Goal: Task Accomplishment & Management: Manage account settings

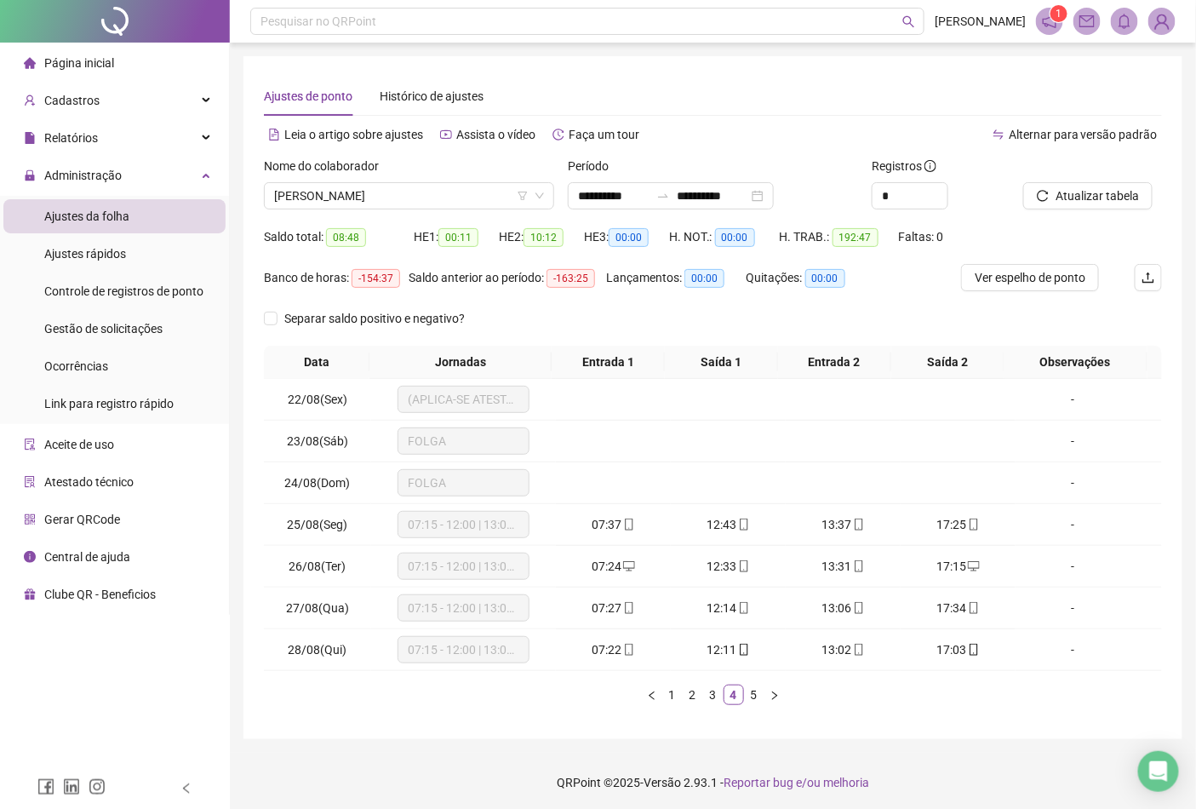
click at [1047, 23] on icon "notification" at bounding box center [1050, 21] width 14 height 14
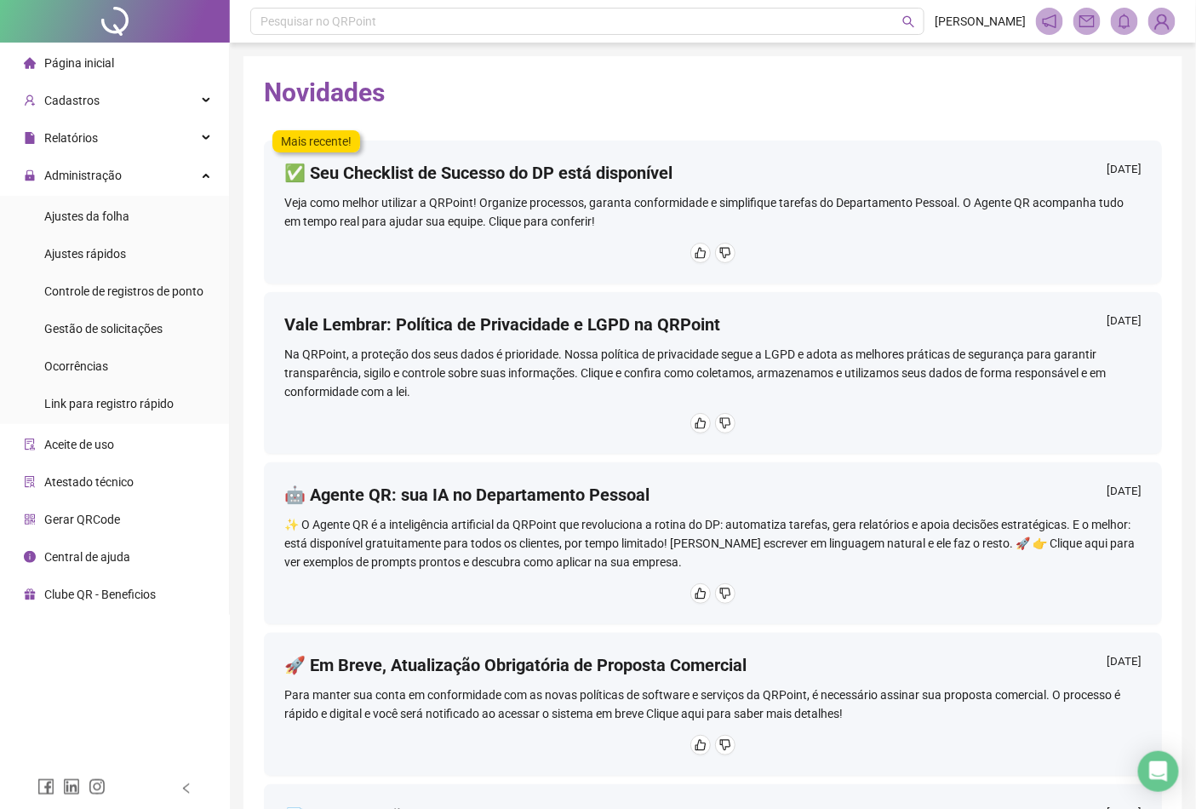
click at [1161, 24] on img at bounding box center [1162, 22] width 26 height 26
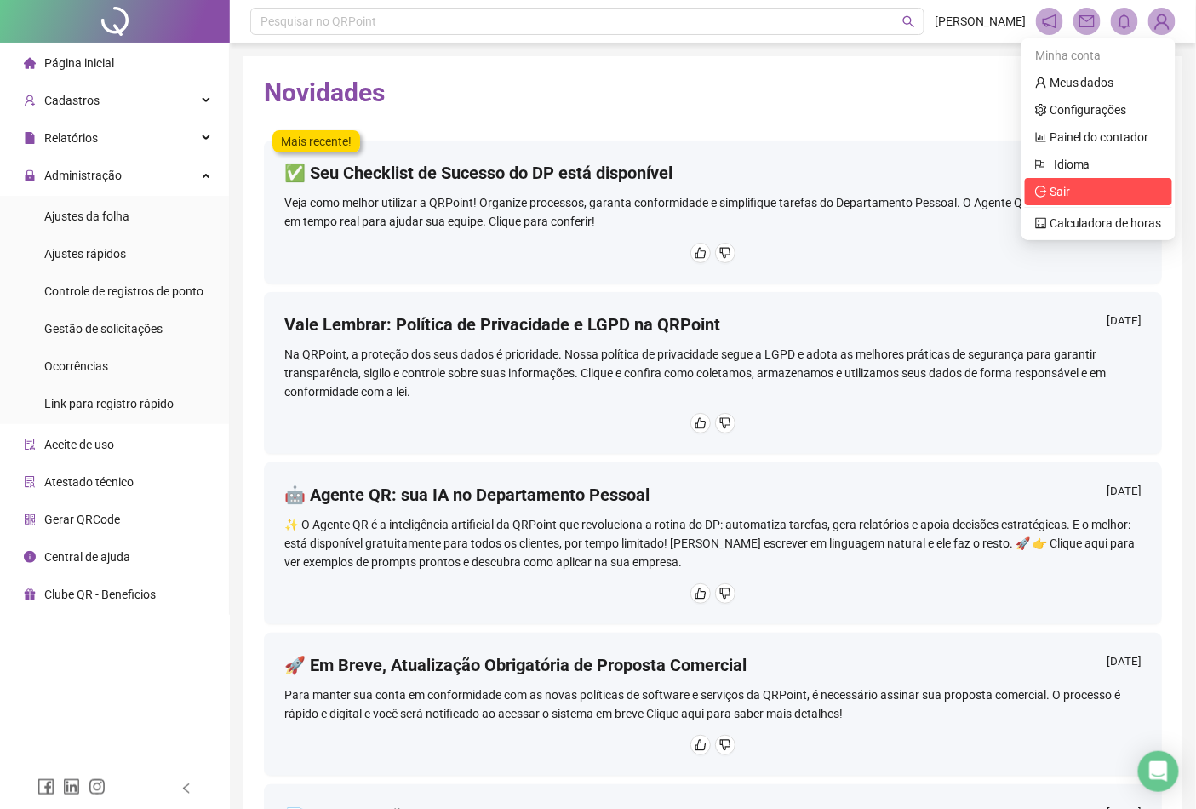
click at [1061, 188] on span "Sair" at bounding box center [1059, 192] width 20 height 14
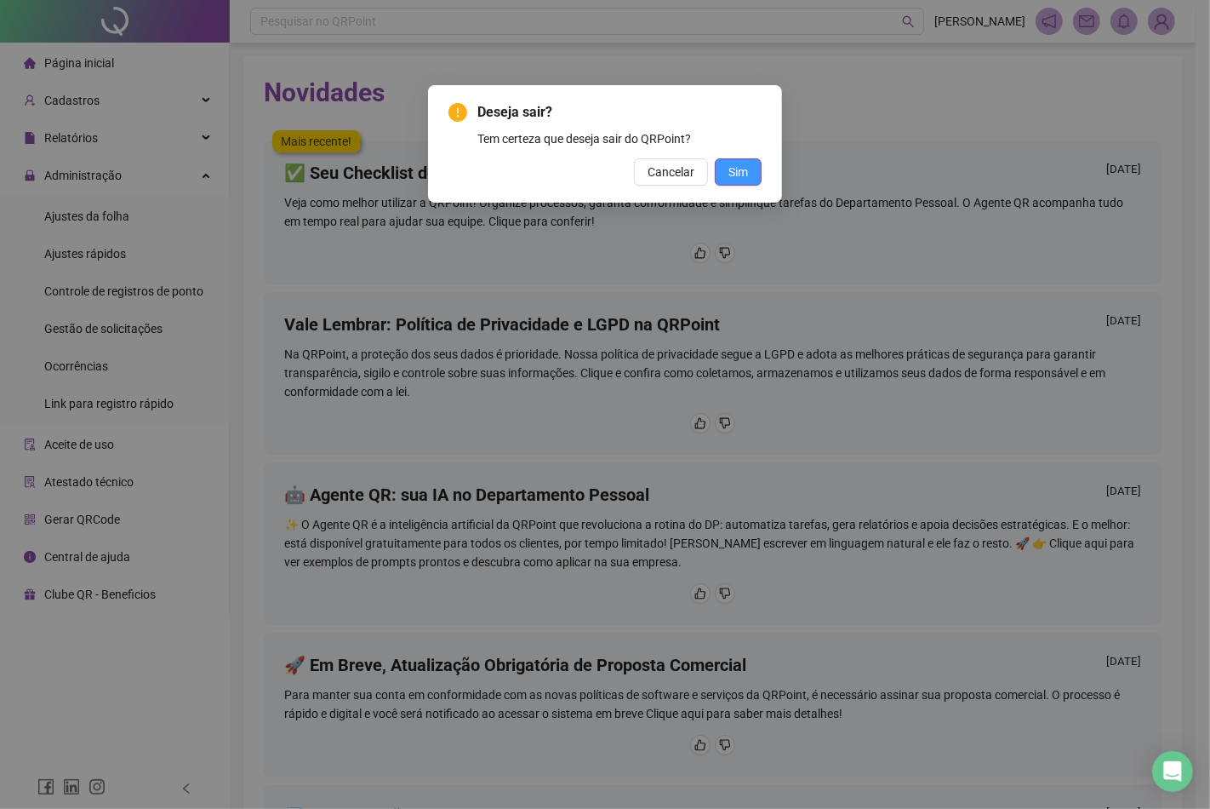
click at [747, 177] on span "Sim" at bounding box center [739, 172] width 20 height 19
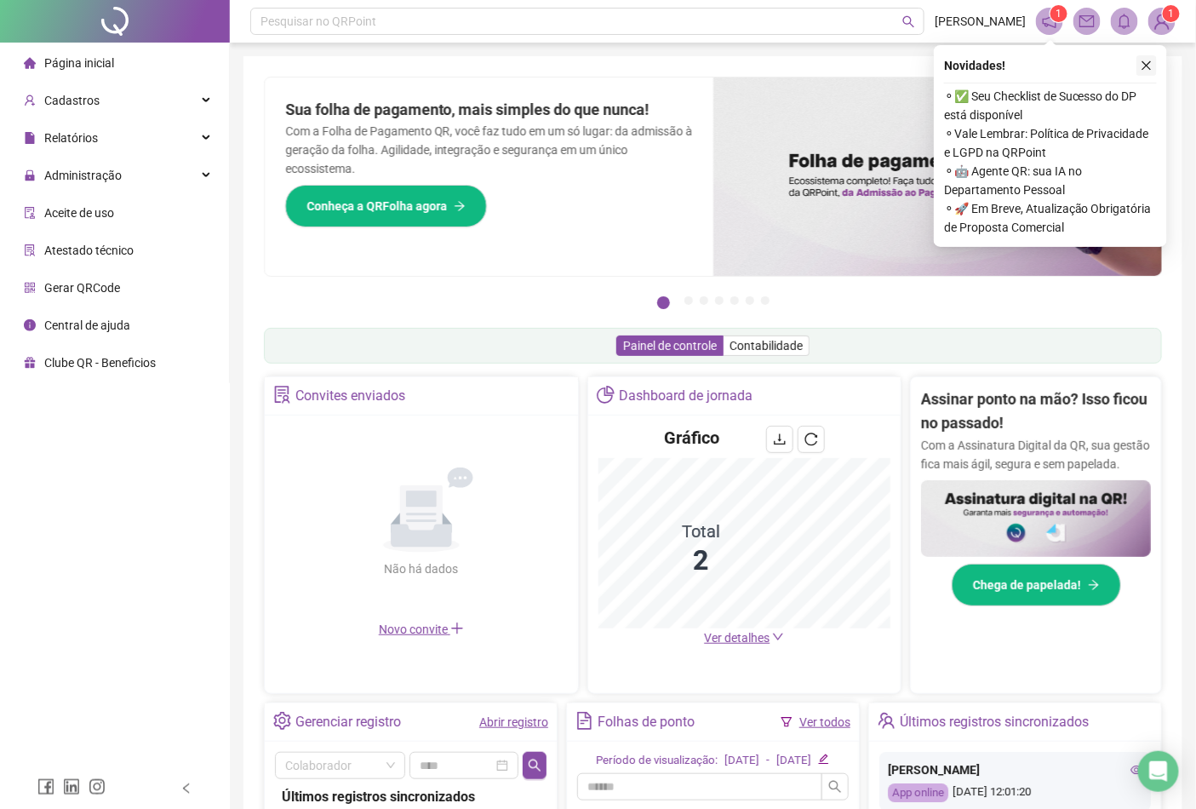
click at [1138, 68] on button "button" at bounding box center [1146, 65] width 20 height 20
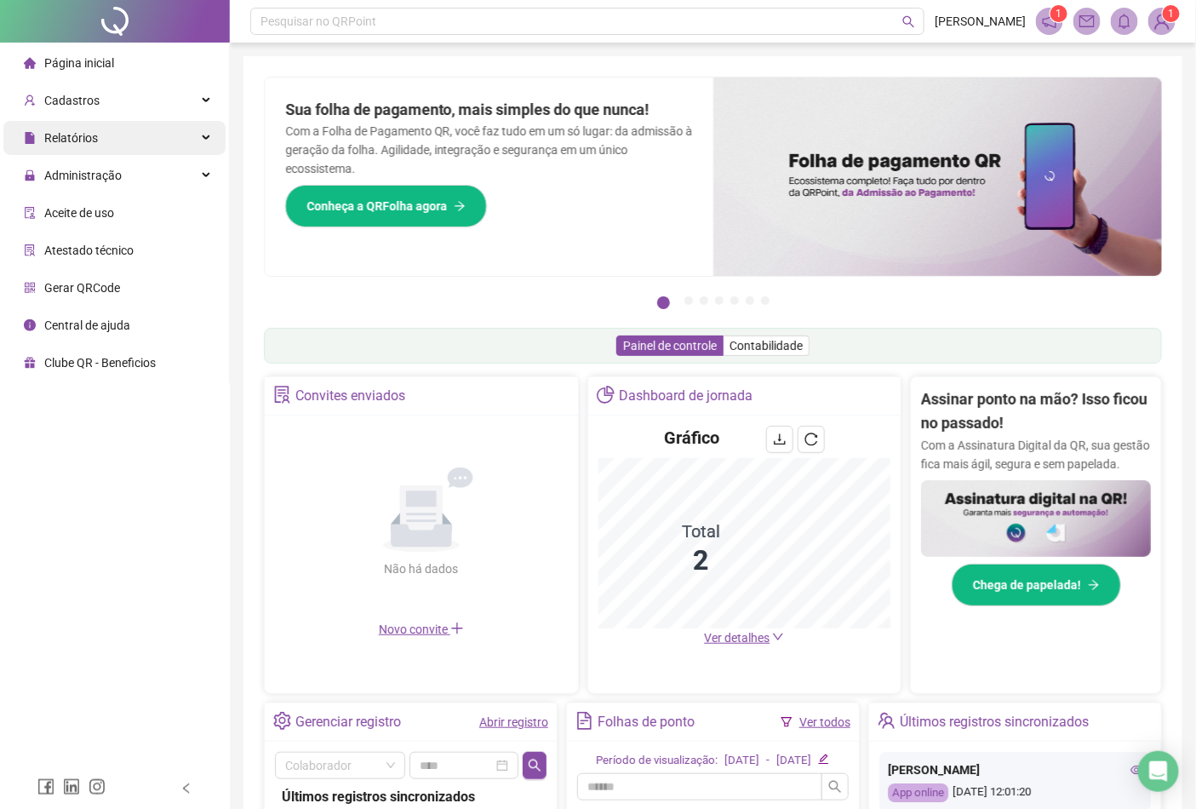
click at [75, 142] on span "Relatórios" at bounding box center [71, 138] width 54 height 14
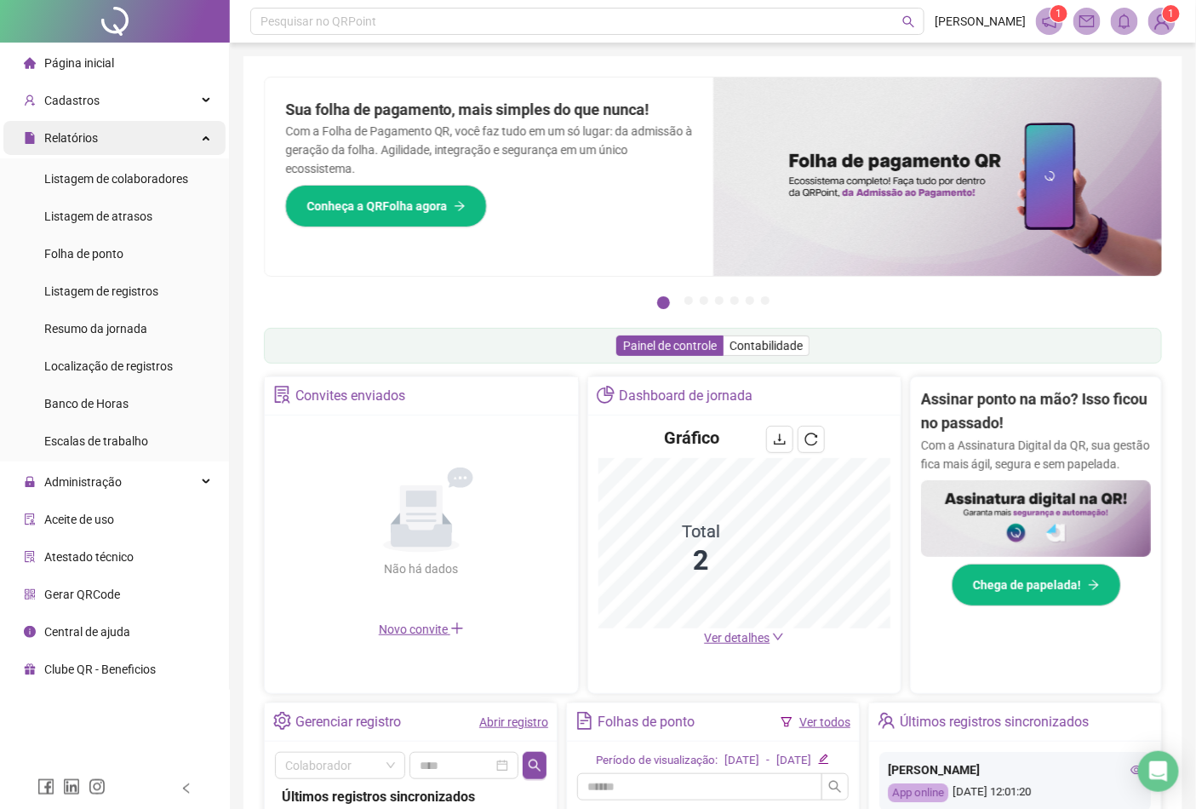
click at [157, 149] on div "Relatórios" at bounding box center [114, 138] width 222 height 34
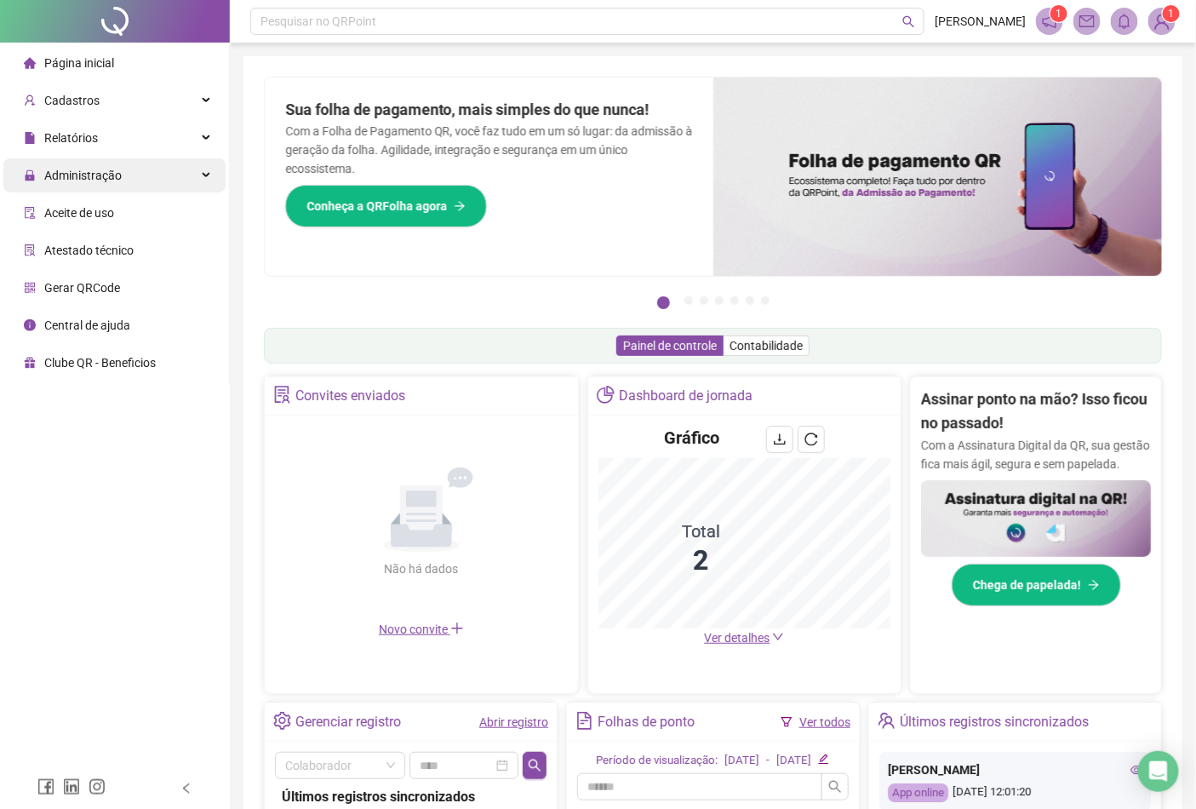
click at [128, 177] on div "Administração" at bounding box center [114, 175] width 222 height 34
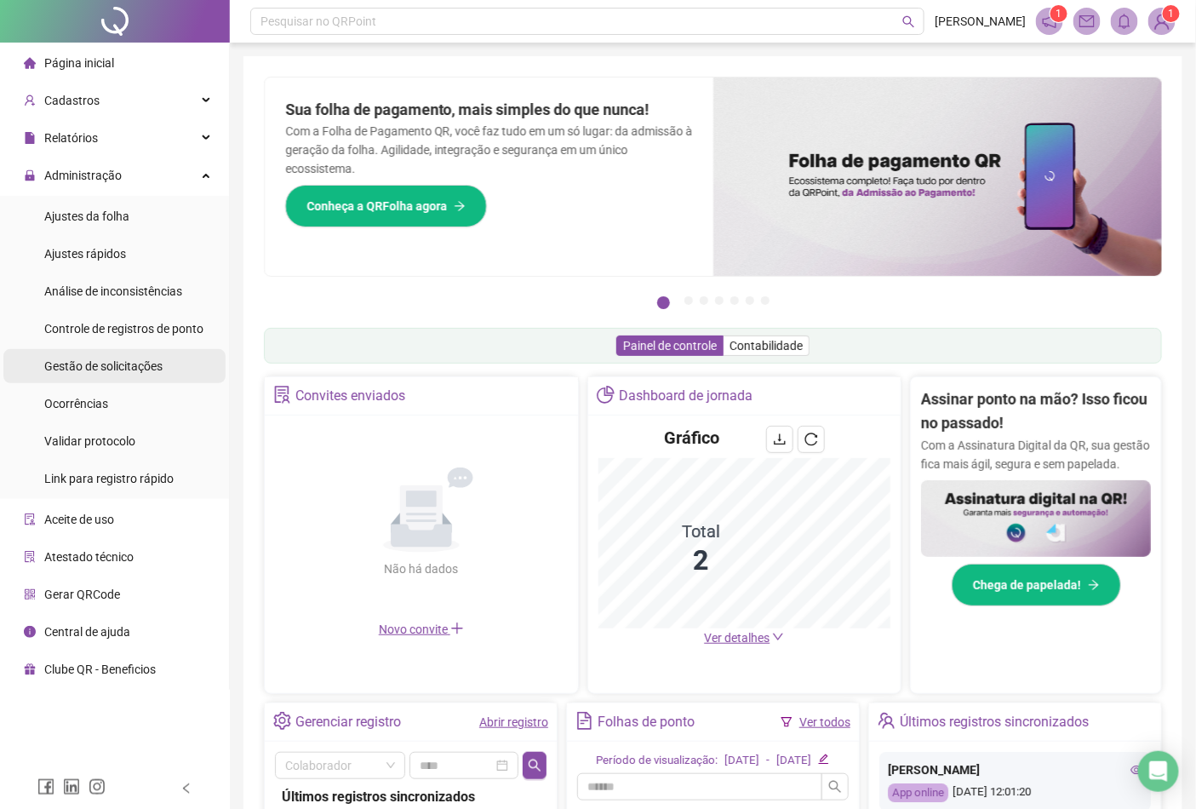
click at [141, 366] on span "Gestão de solicitações" at bounding box center [103, 366] width 118 height 14
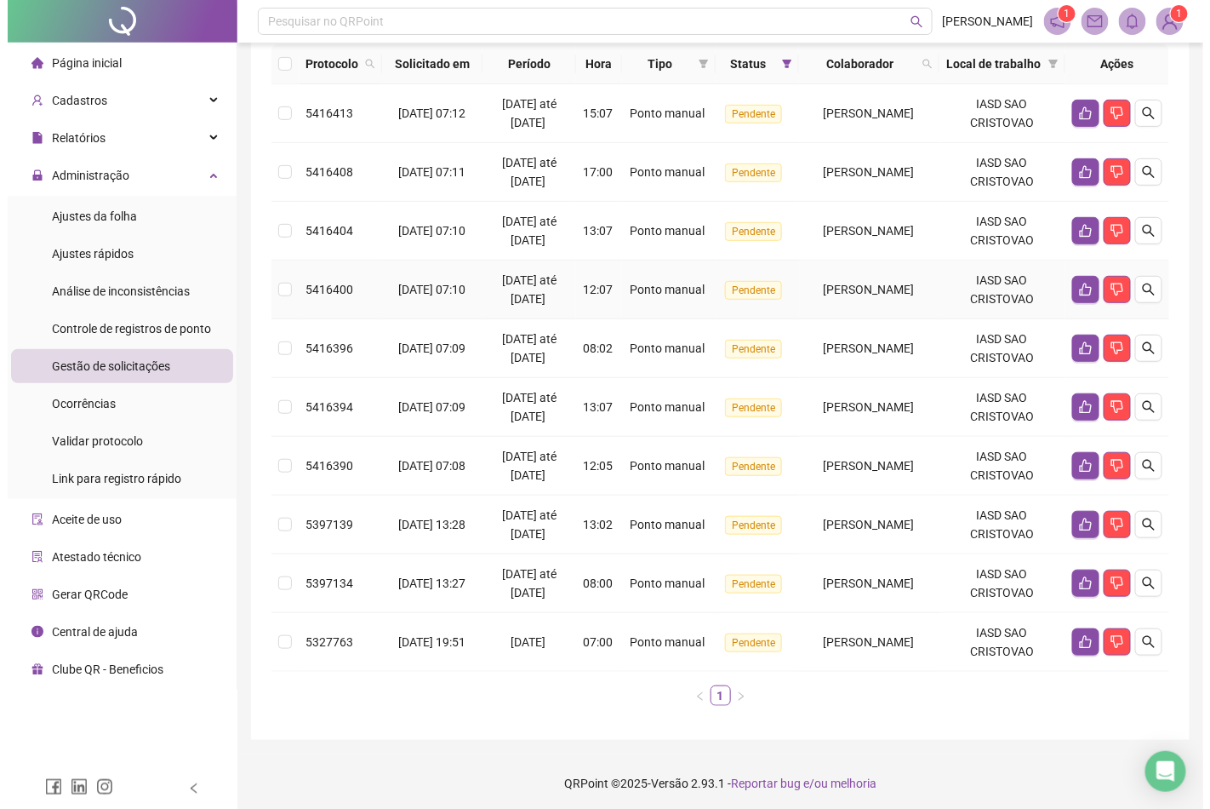
scroll to position [380, 0]
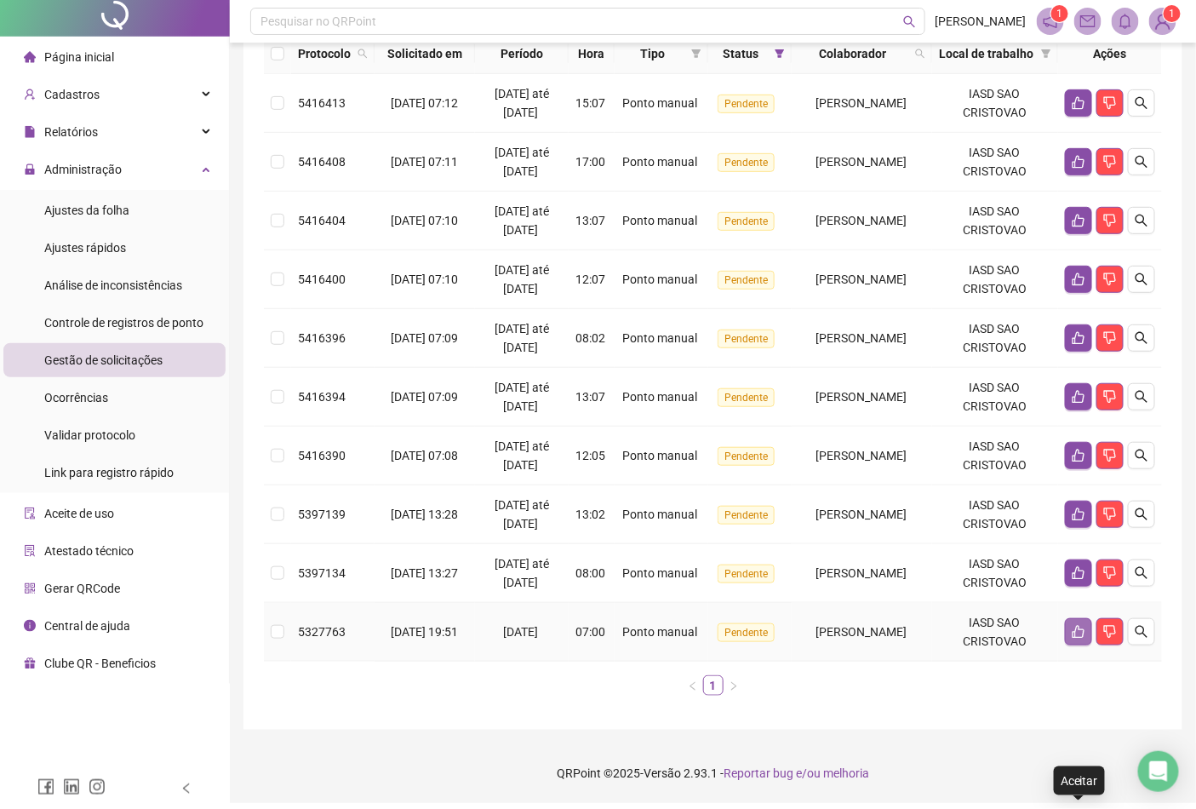
click at [1081, 636] on icon "like" at bounding box center [1079, 632] width 14 height 14
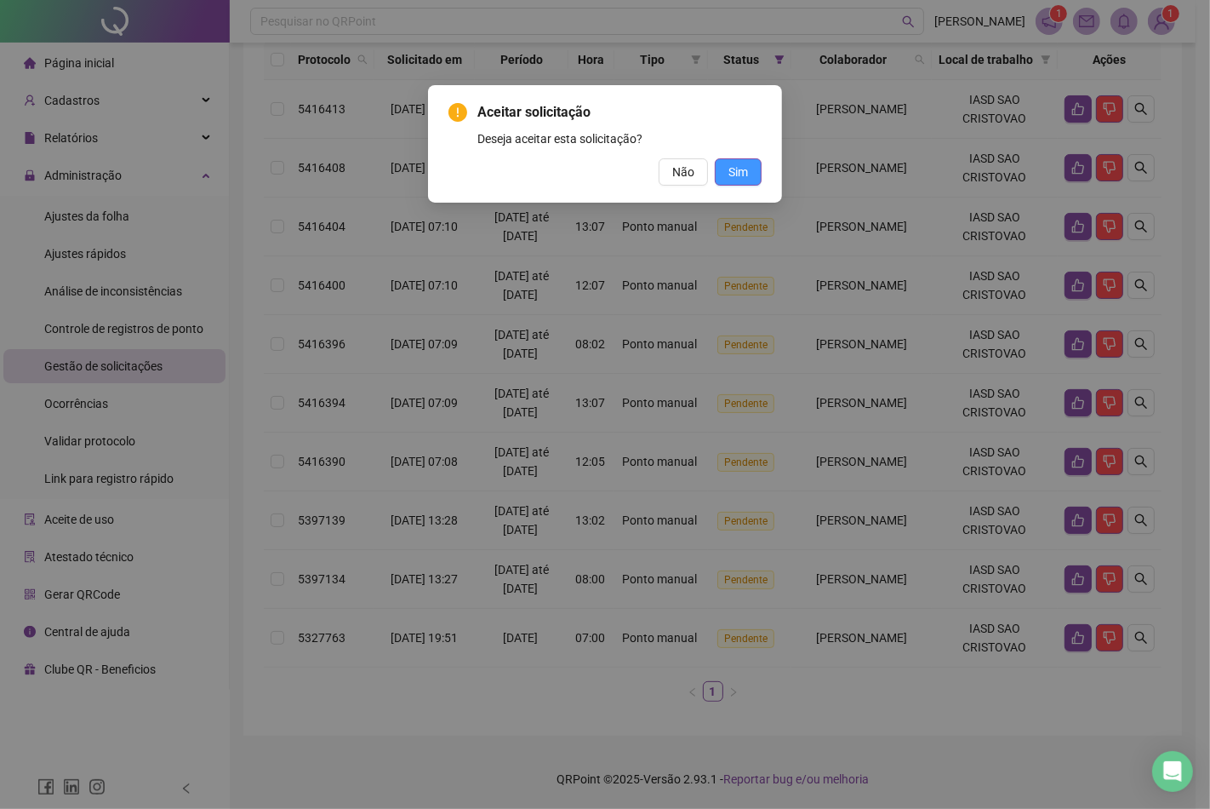
click at [742, 166] on span "Sim" at bounding box center [739, 172] width 20 height 19
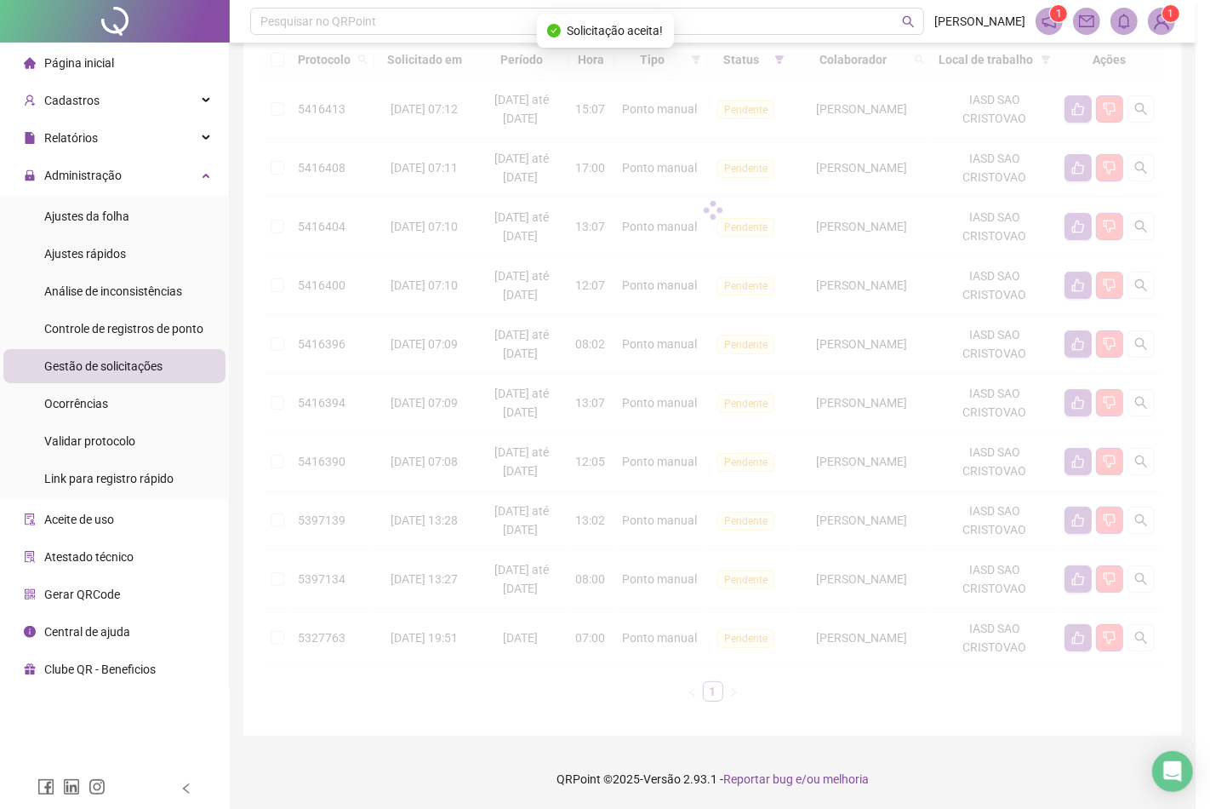
scroll to position [321, 0]
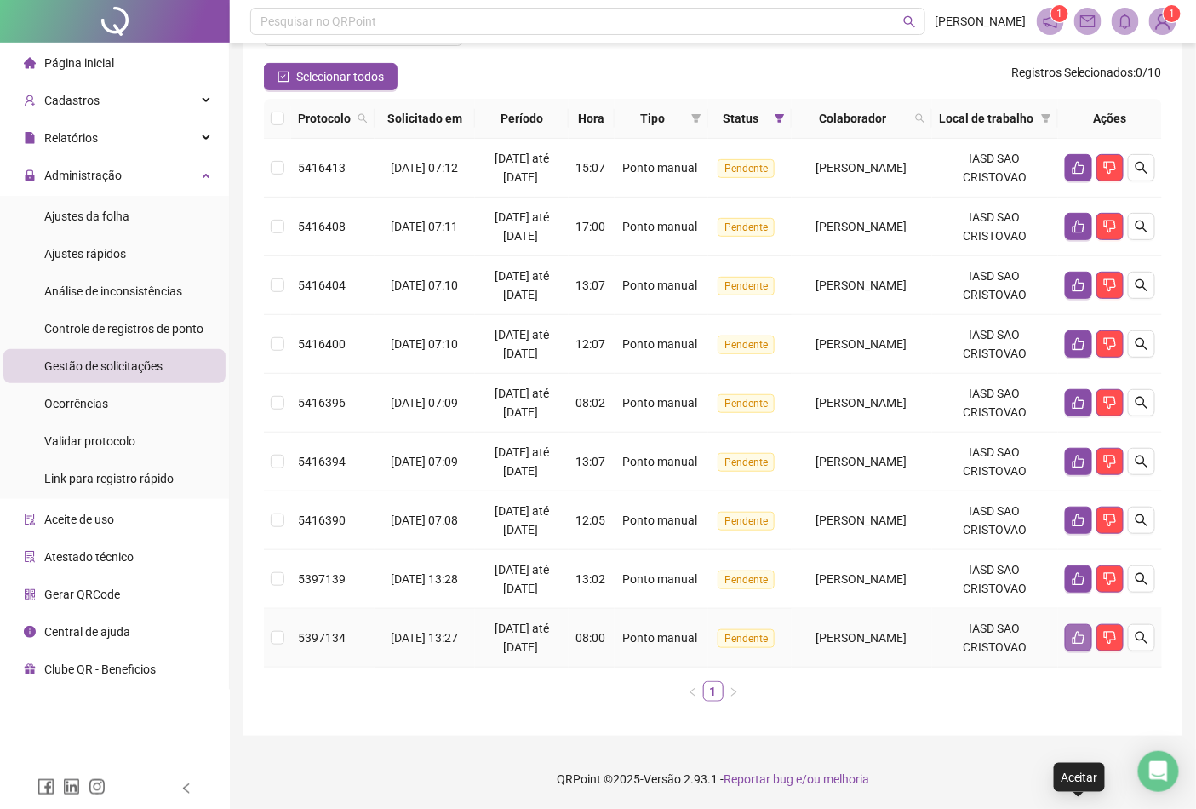
click at [1075, 632] on icon "like" at bounding box center [1078, 638] width 12 height 13
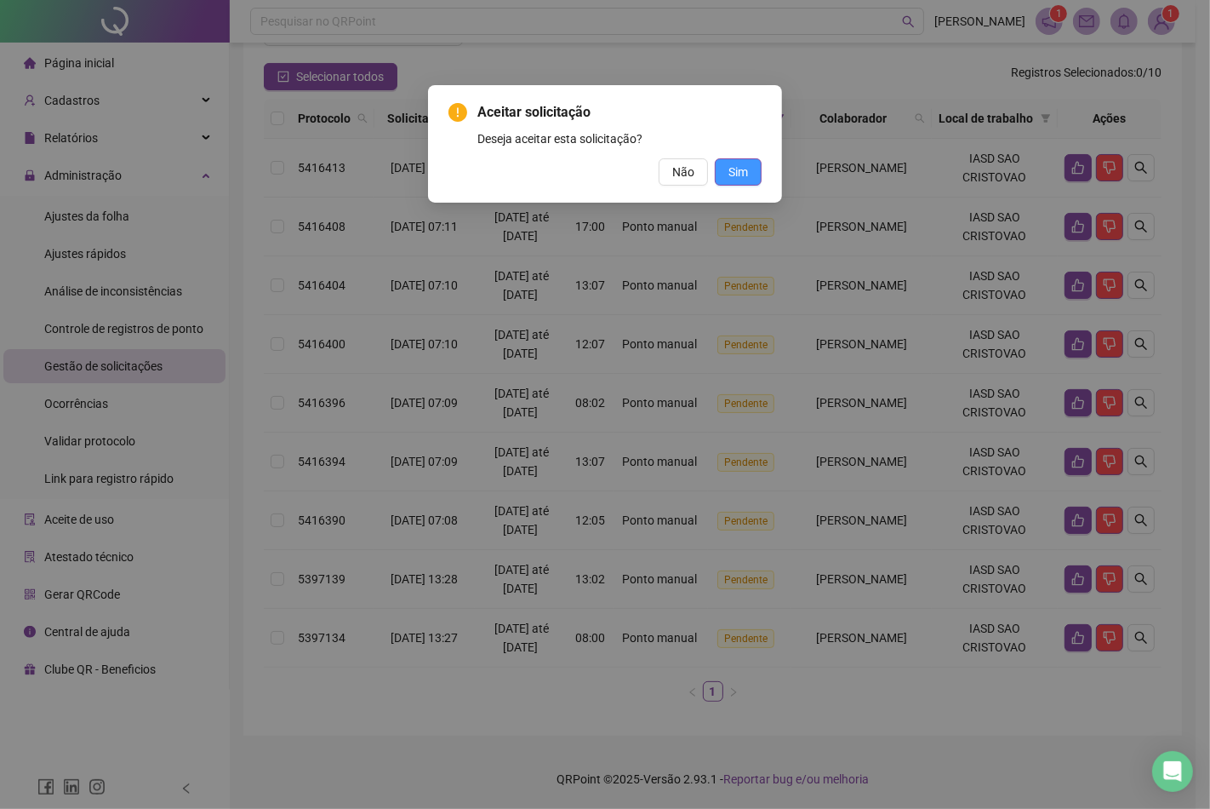
click at [751, 165] on button "Sim" at bounding box center [738, 171] width 47 height 27
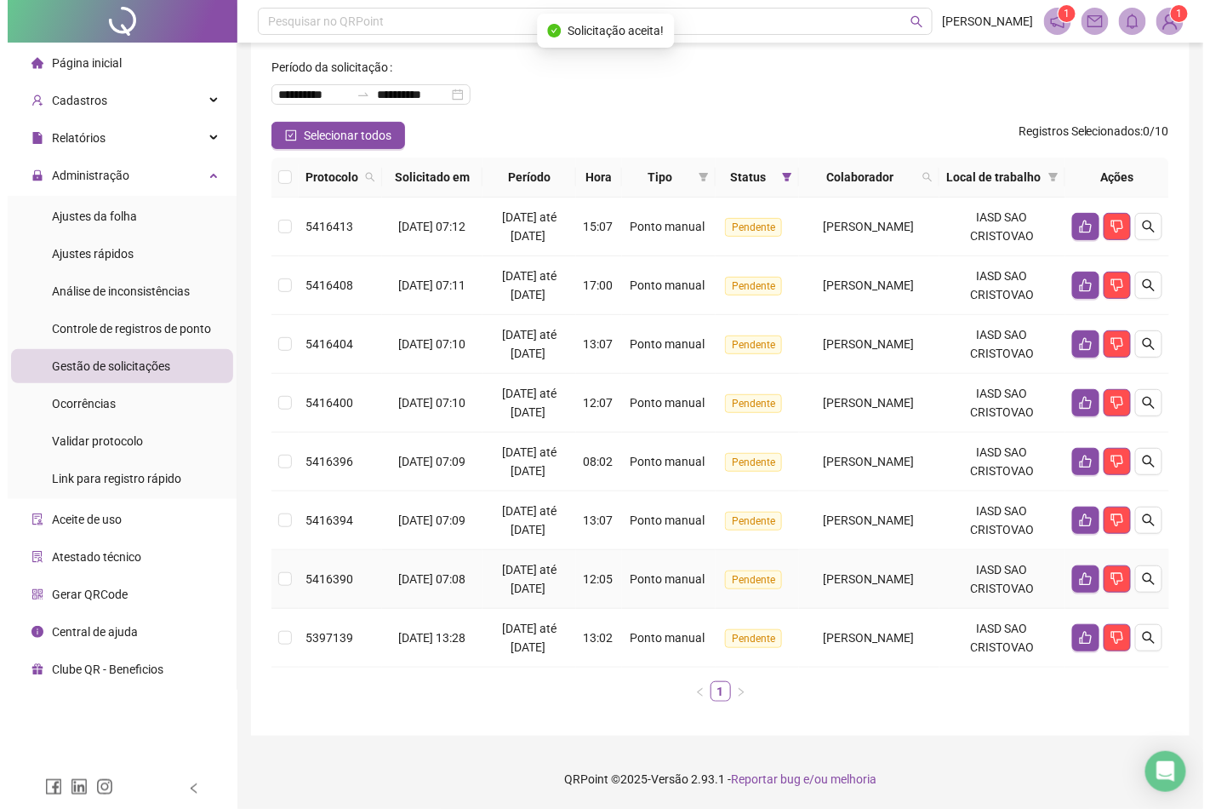
scroll to position [150, 0]
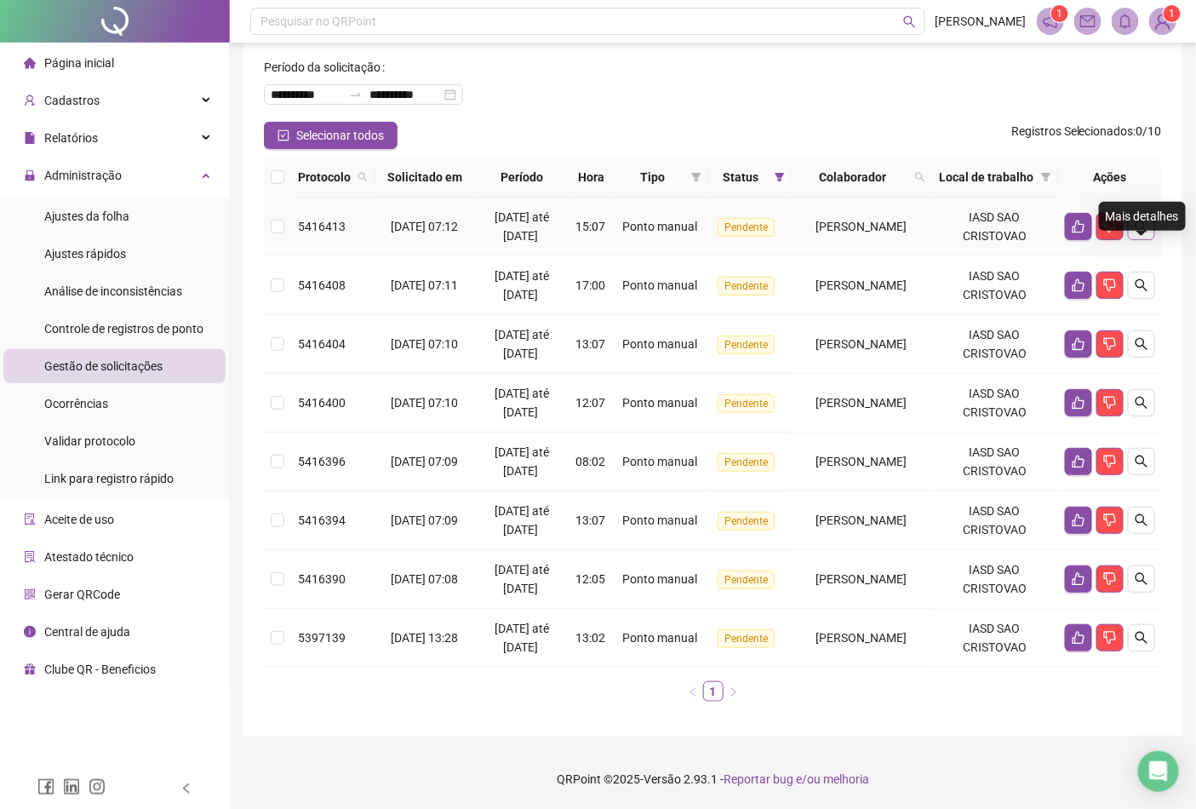
click at [1135, 220] on icon "search" at bounding box center [1142, 227] width 14 height 14
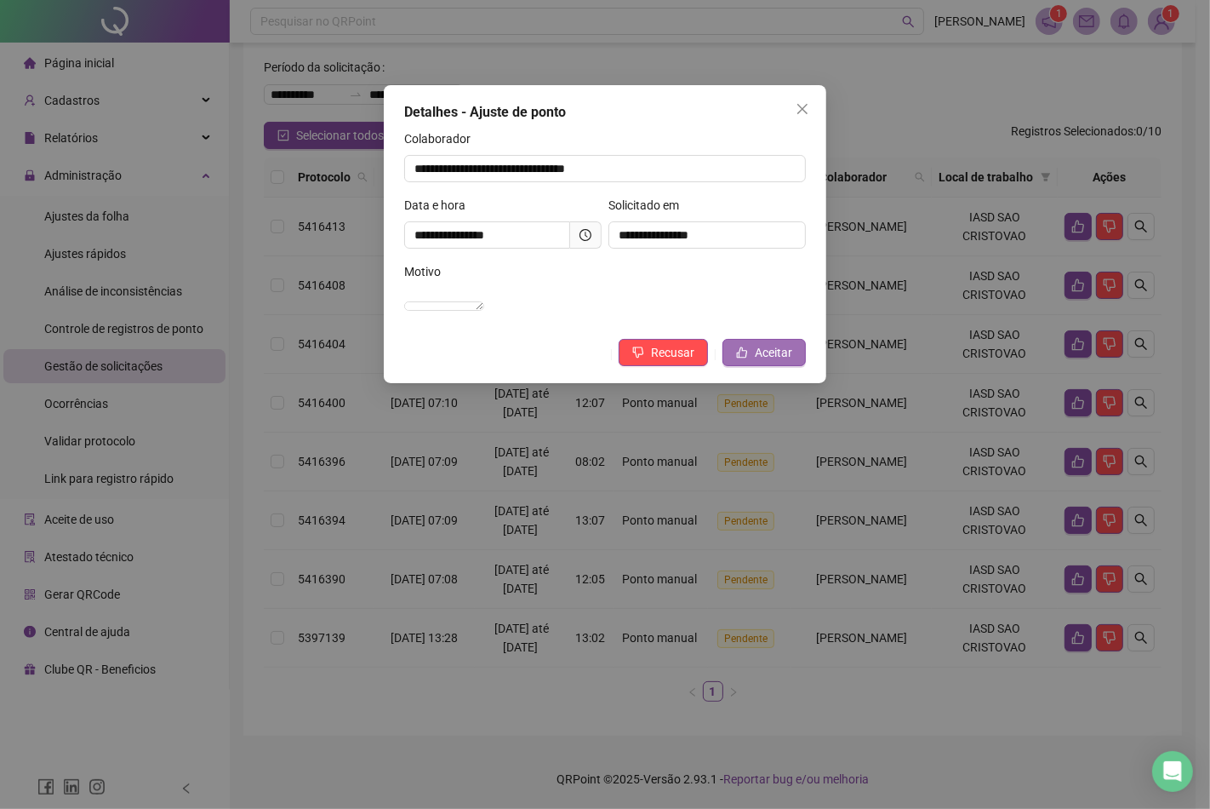
click at [758, 362] on span "Aceitar" at bounding box center [773, 352] width 37 height 19
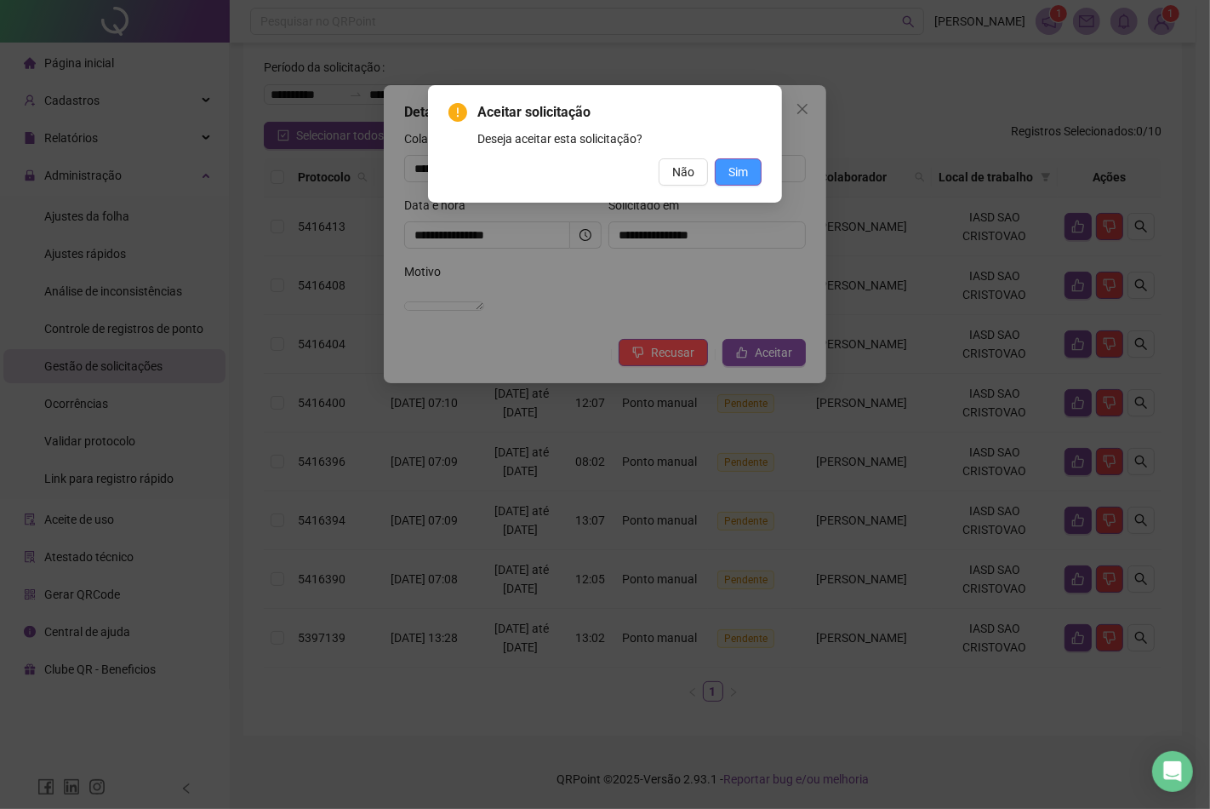
click at [744, 172] on span "Sim" at bounding box center [739, 172] width 20 height 19
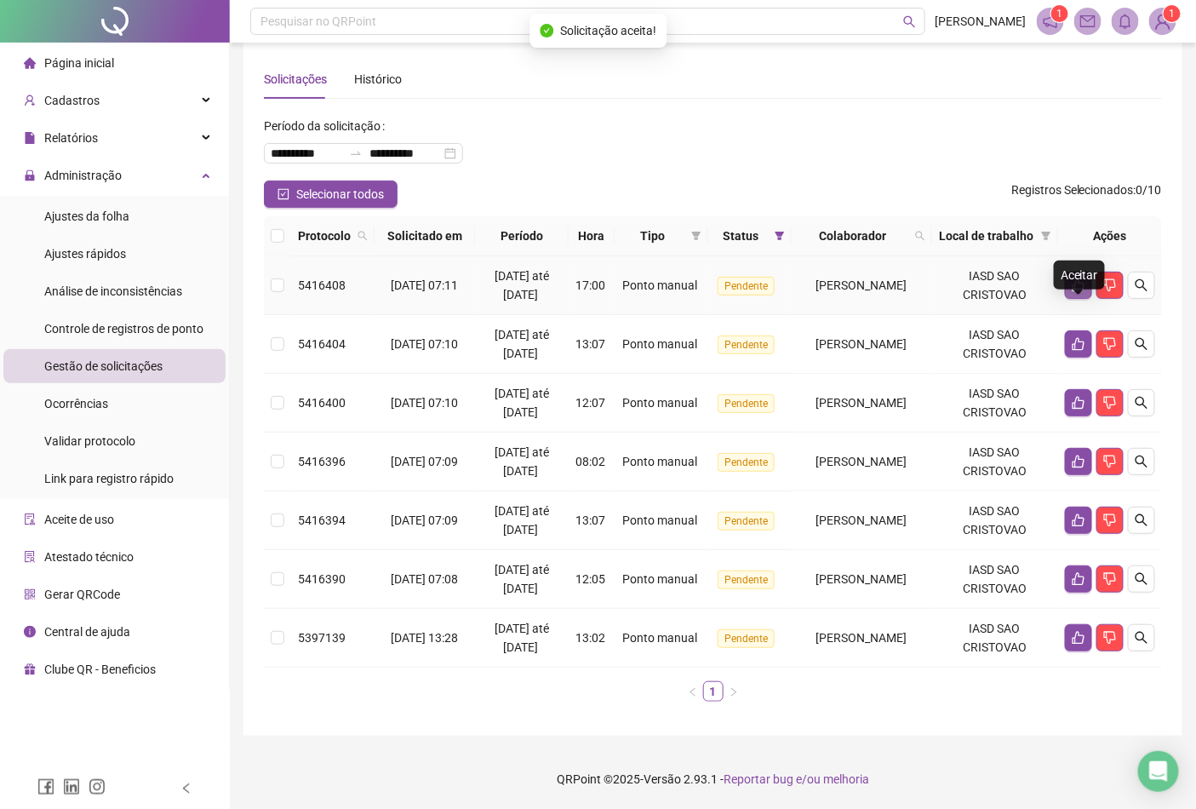
click at [1066, 272] on button "button" at bounding box center [1078, 285] width 27 height 27
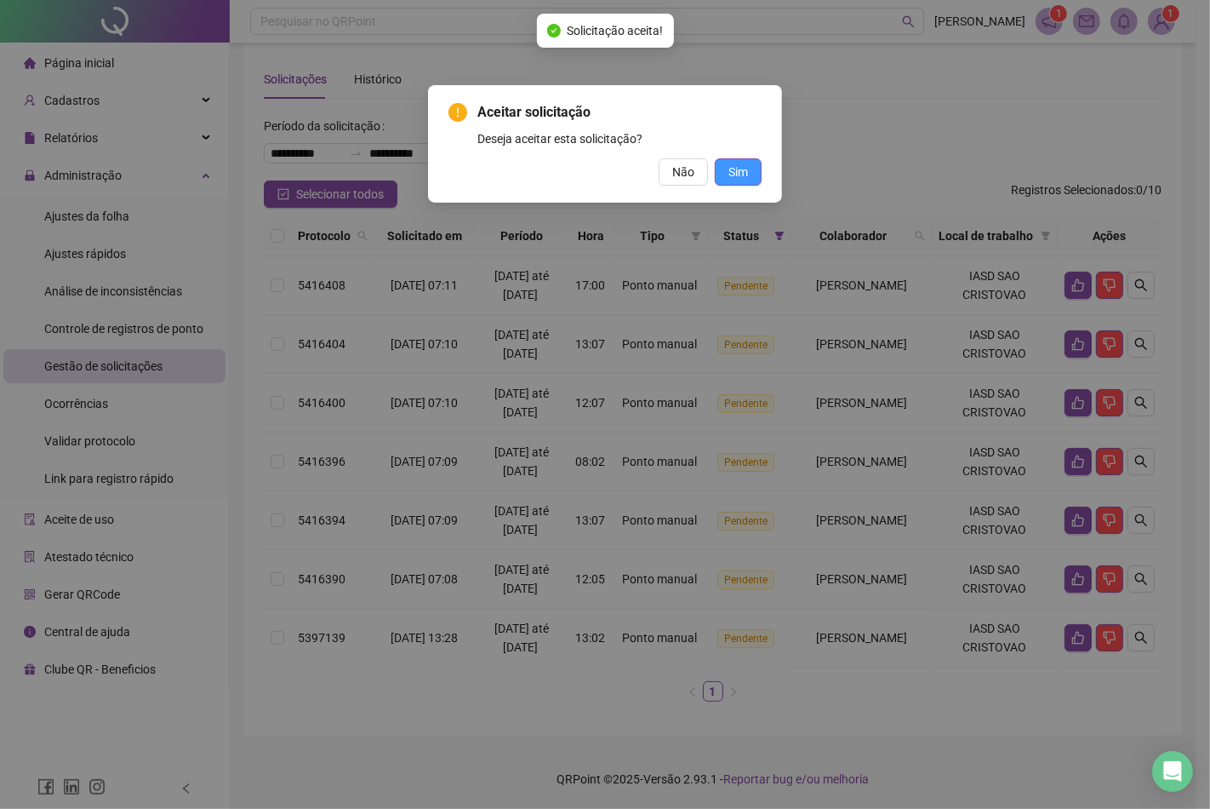
click at [740, 174] on span "Sim" at bounding box center [739, 172] width 20 height 19
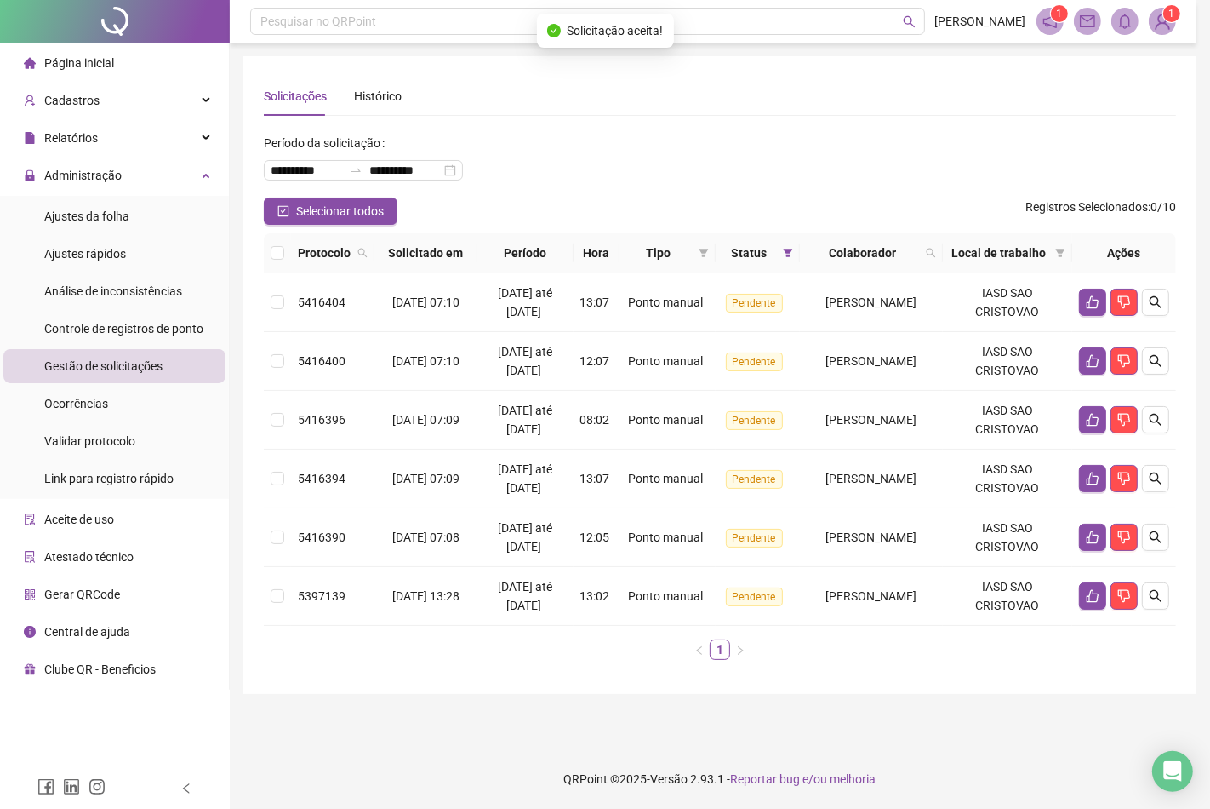
scroll to position [89, 0]
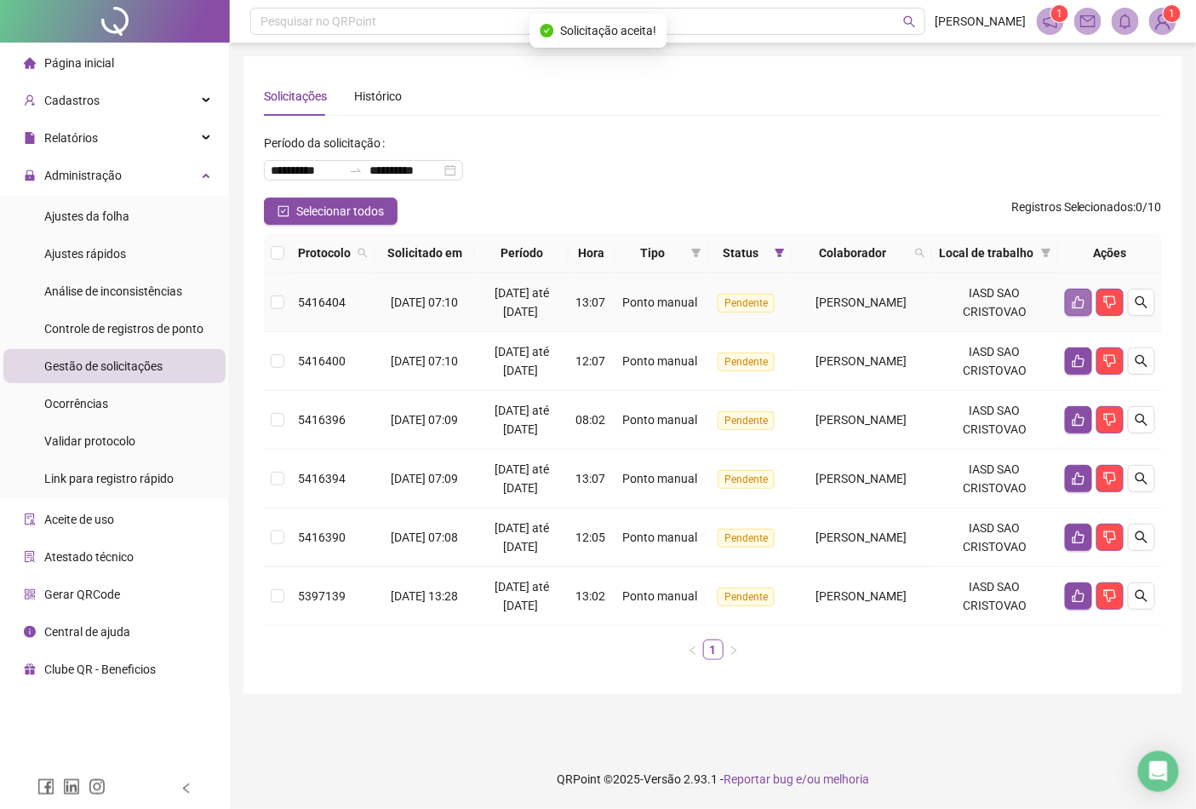
click at [1072, 295] on icon "like" at bounding box center [1079, 302] width 14 height 14
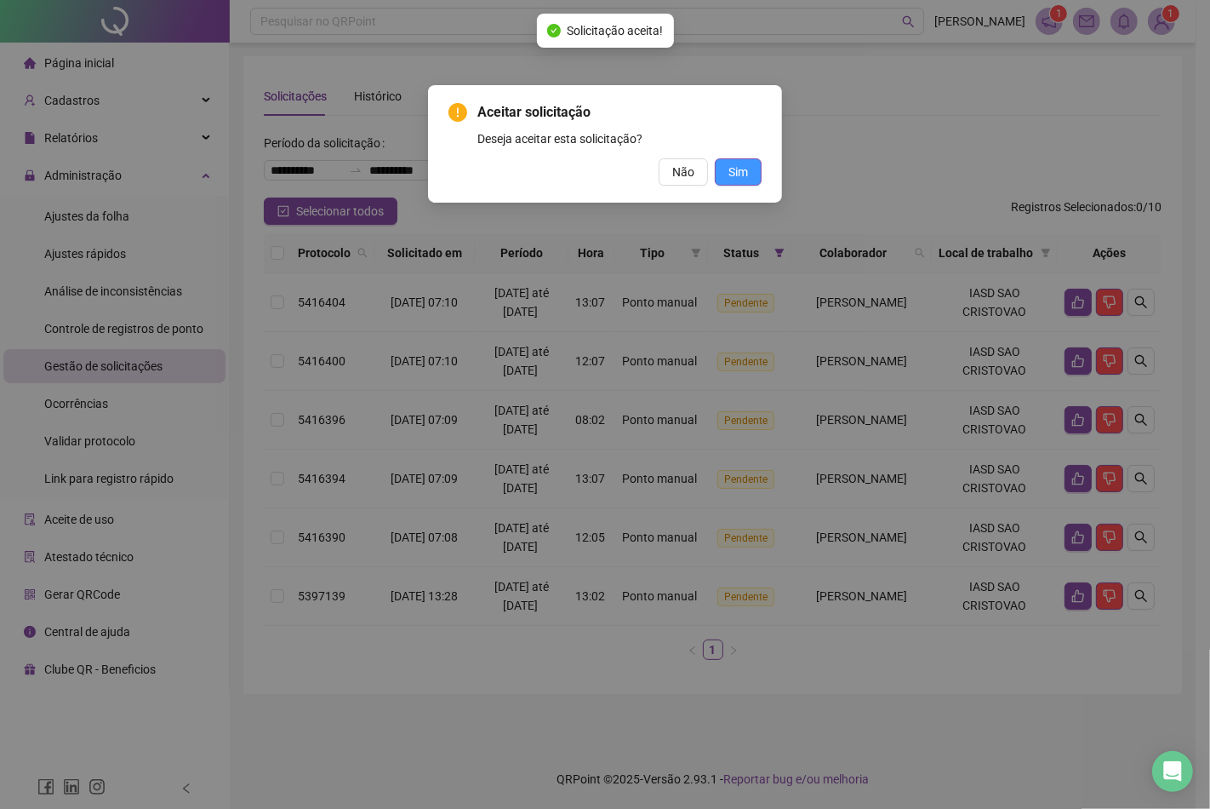
click at [737, 174] on span "Sim" at bounding box center [739, 172] width 20 height 19
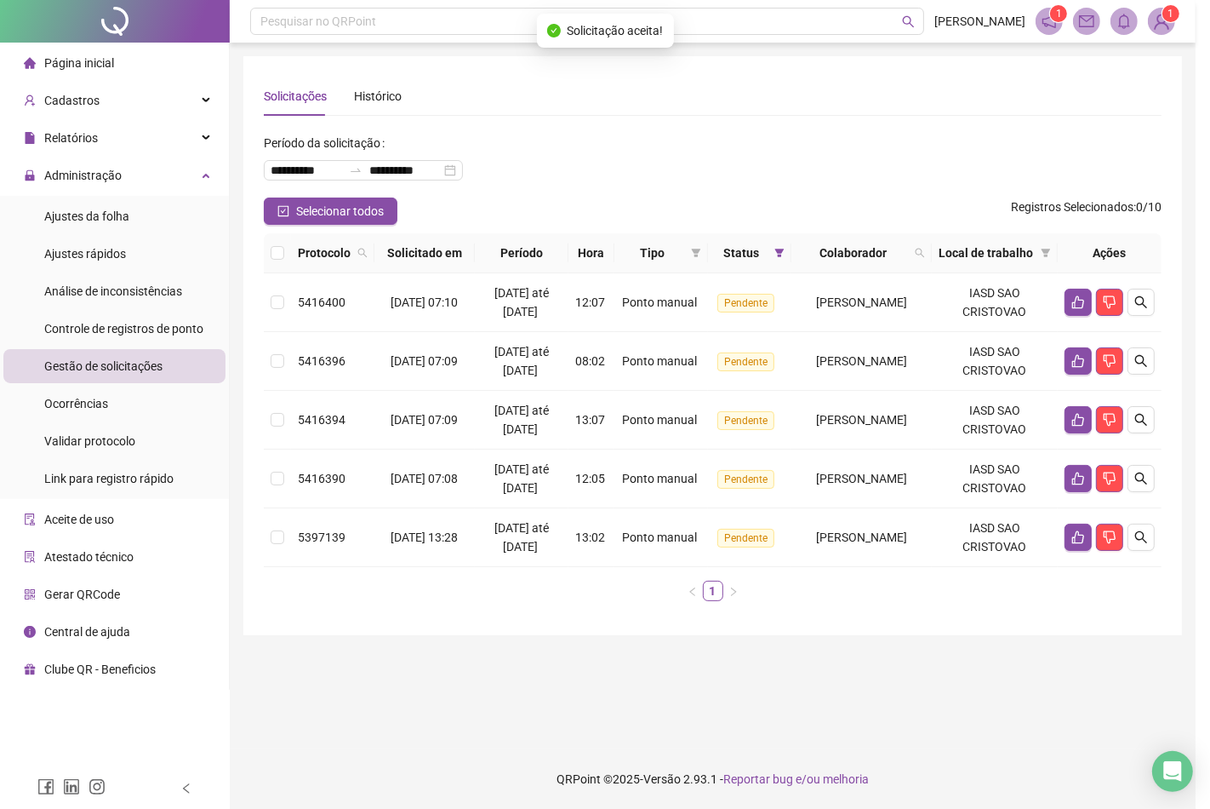
scroll to position [12, 0]
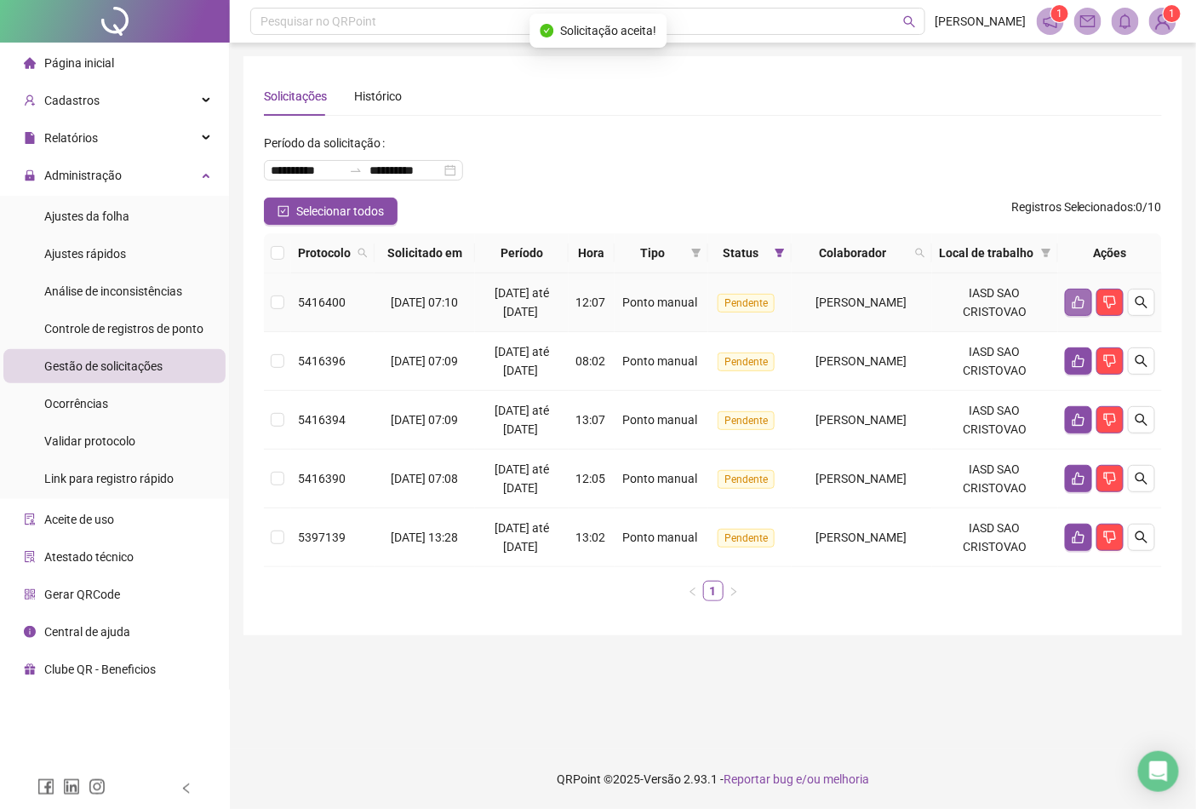
click at [1075, 309] on icon "like" at bounding box center [1079, 302] width 14 height 14
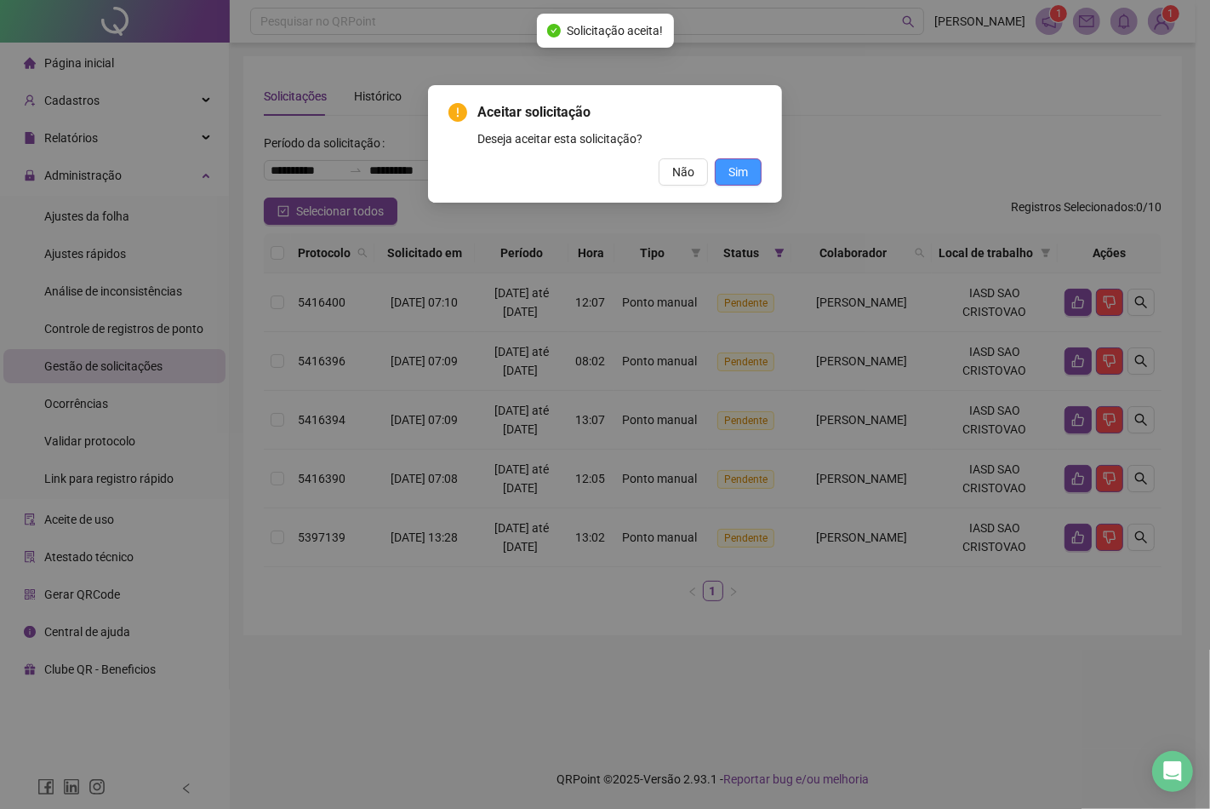
click at [744, 174] on span "Sim" at bounding box center [739, 172] width 20 height 19
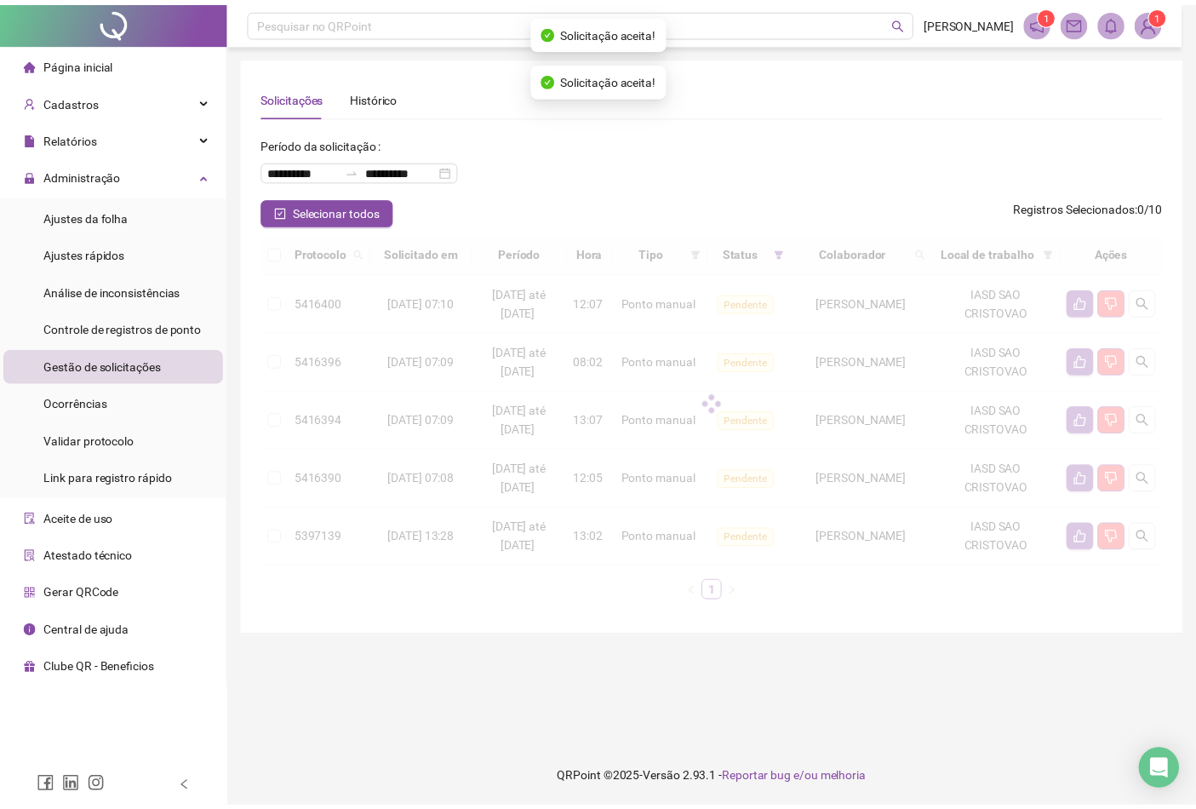
scroll to position [0, 0]
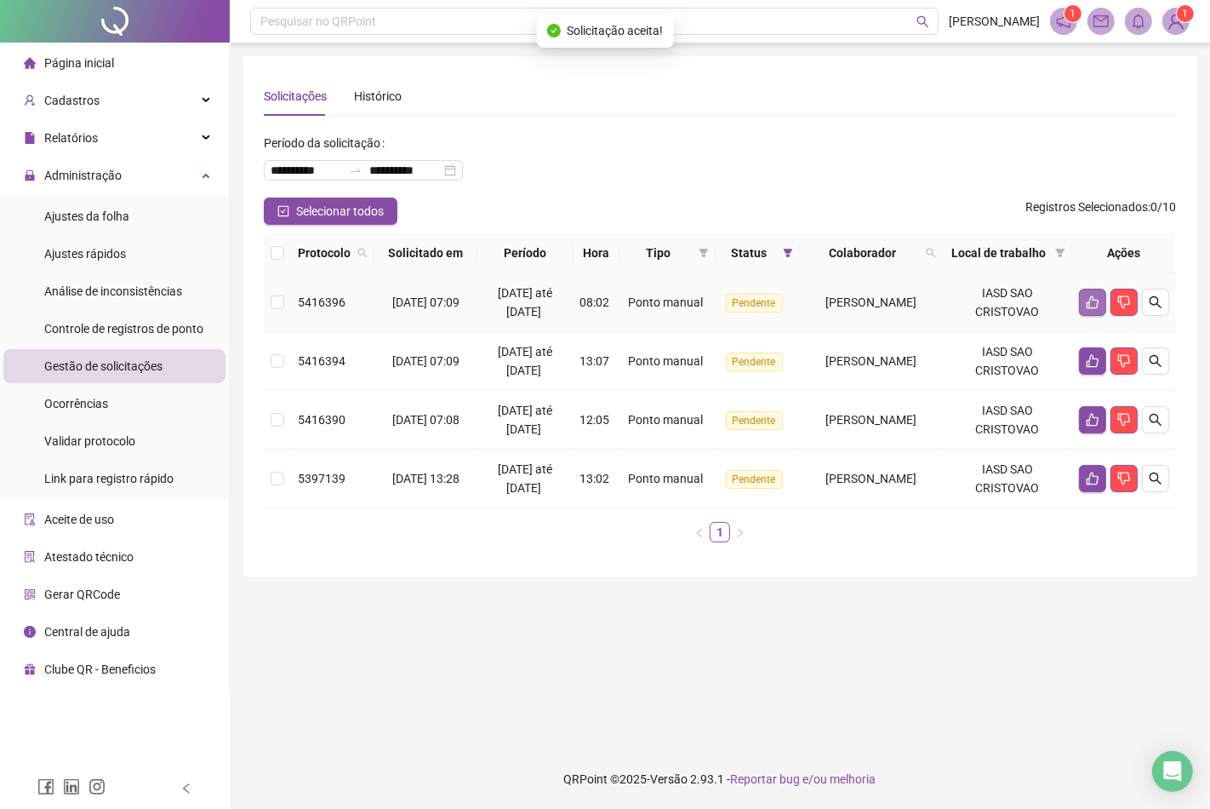
click at [1085, 316] on button "button" at bounding box center [1092, 302] width 27 height 27
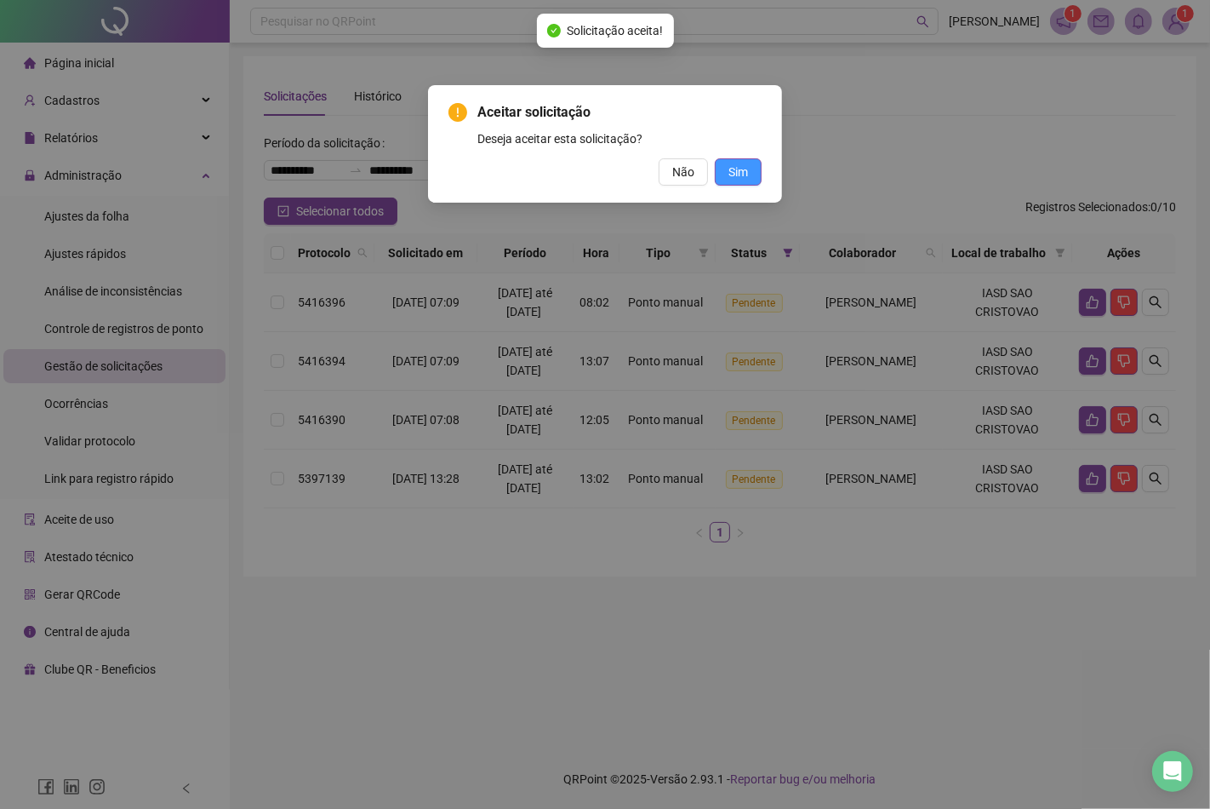
click at [725, 169] on button "Sim" at bounding box center [738, 171] width 47 height 27
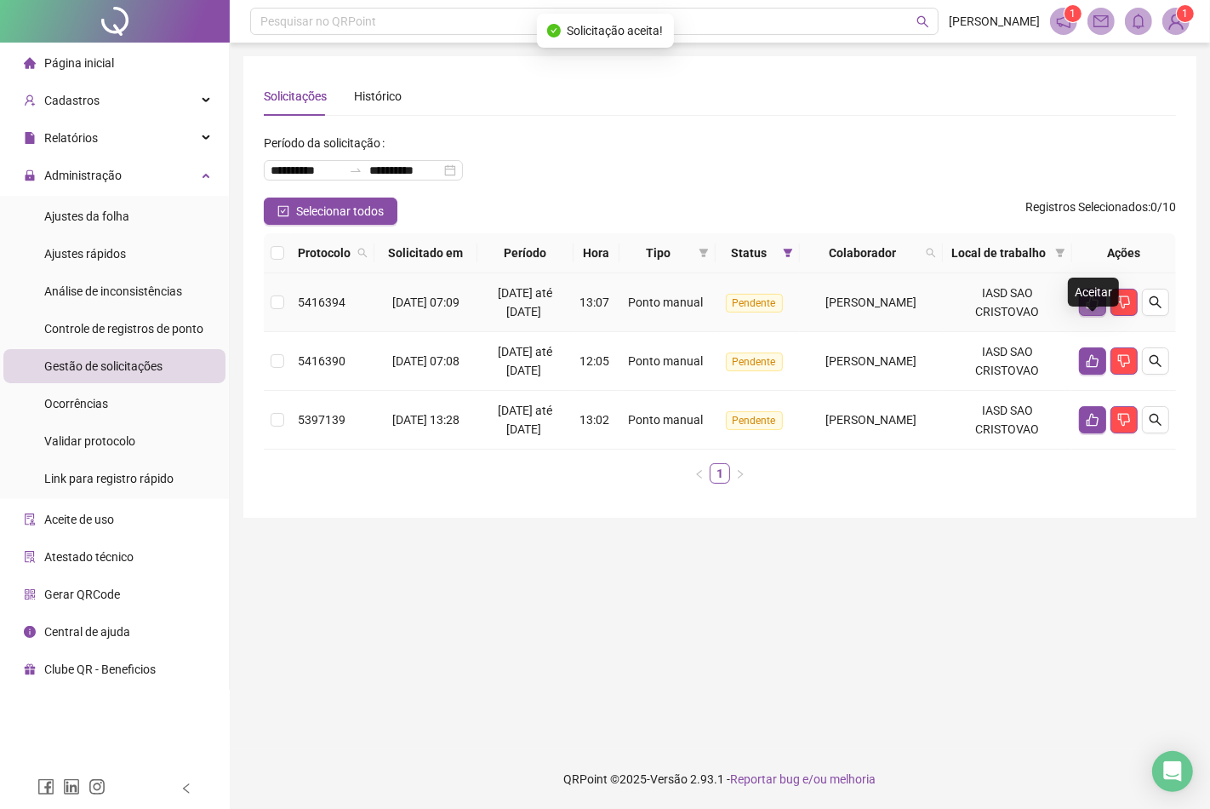
click at [1095, 309] on icon "like" at bounding box center [1093, 302] width 14 height 14
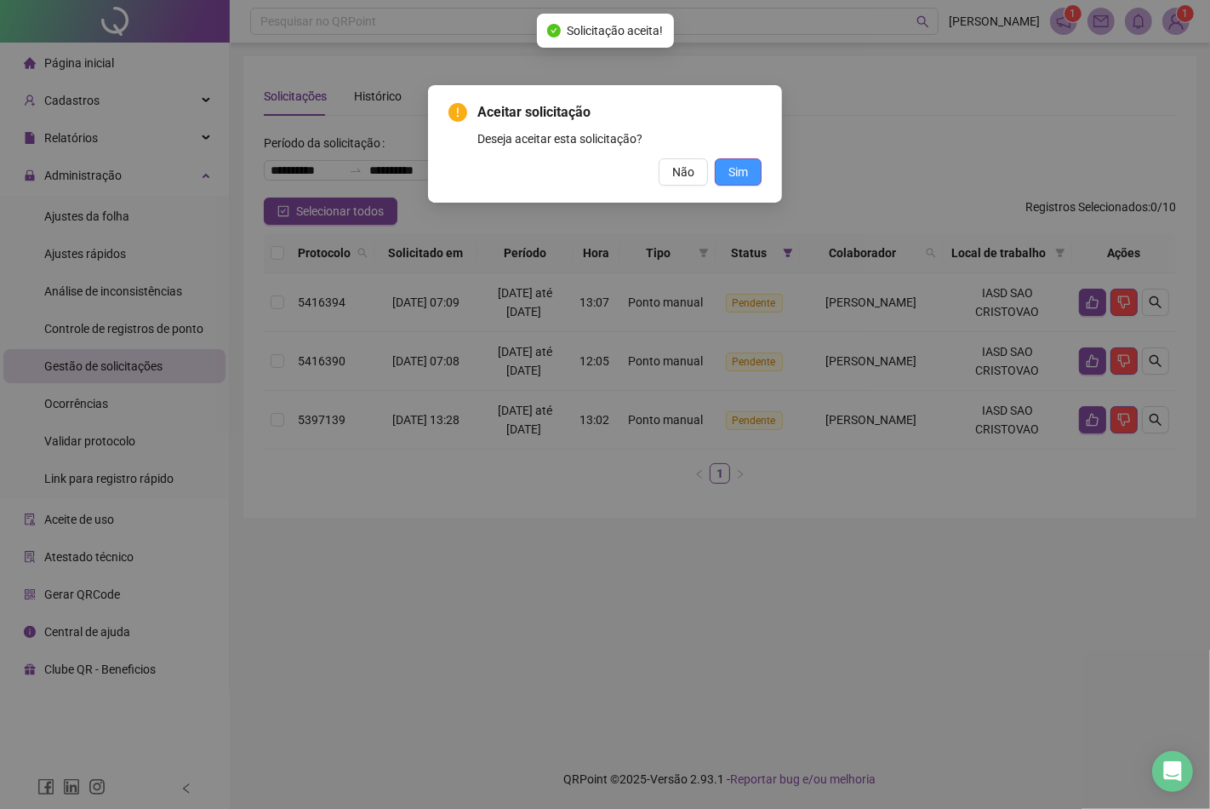
click at [735, 163] on span "Sim" at bounding box center [739, 172] width 20 height 19
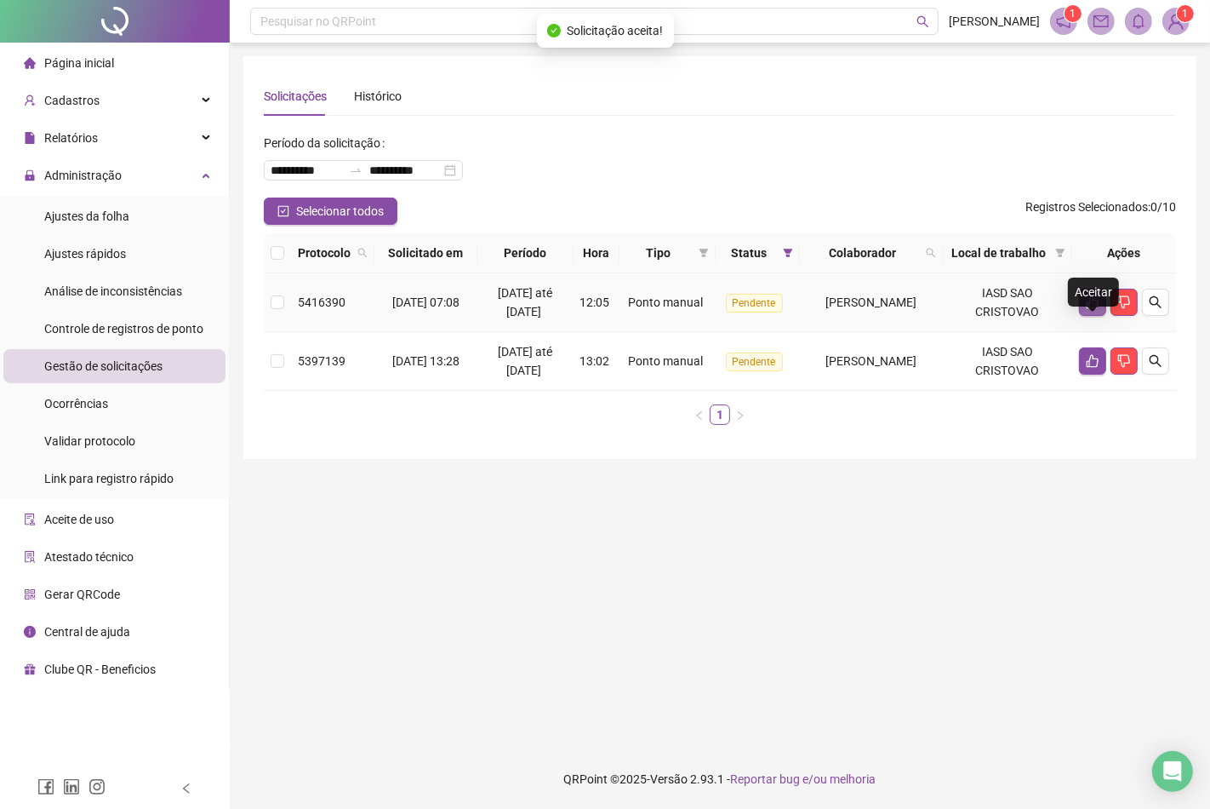
click at [1090, 309] on icon "like" at bounding box center [1093, 302] width 14 height 14
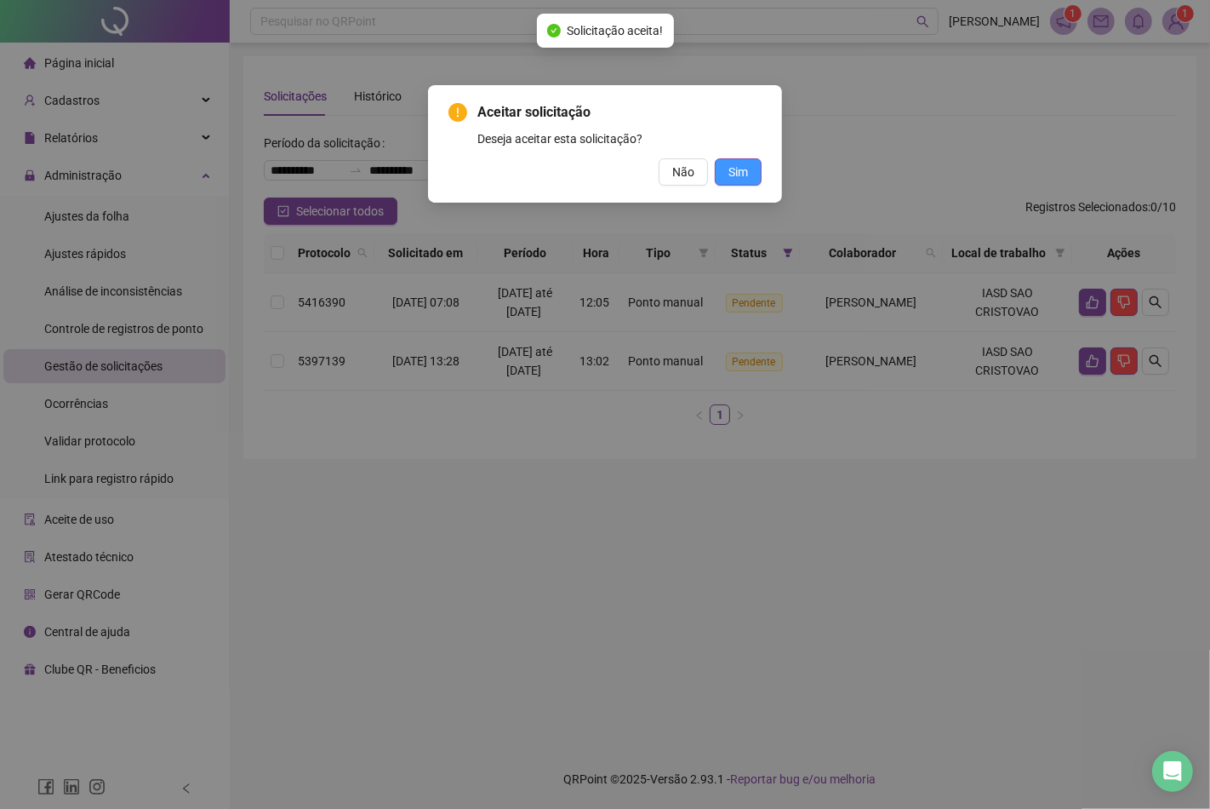
click at [729, 166] on span "Sim" at bounding box center [739, 172] width 20 height 19
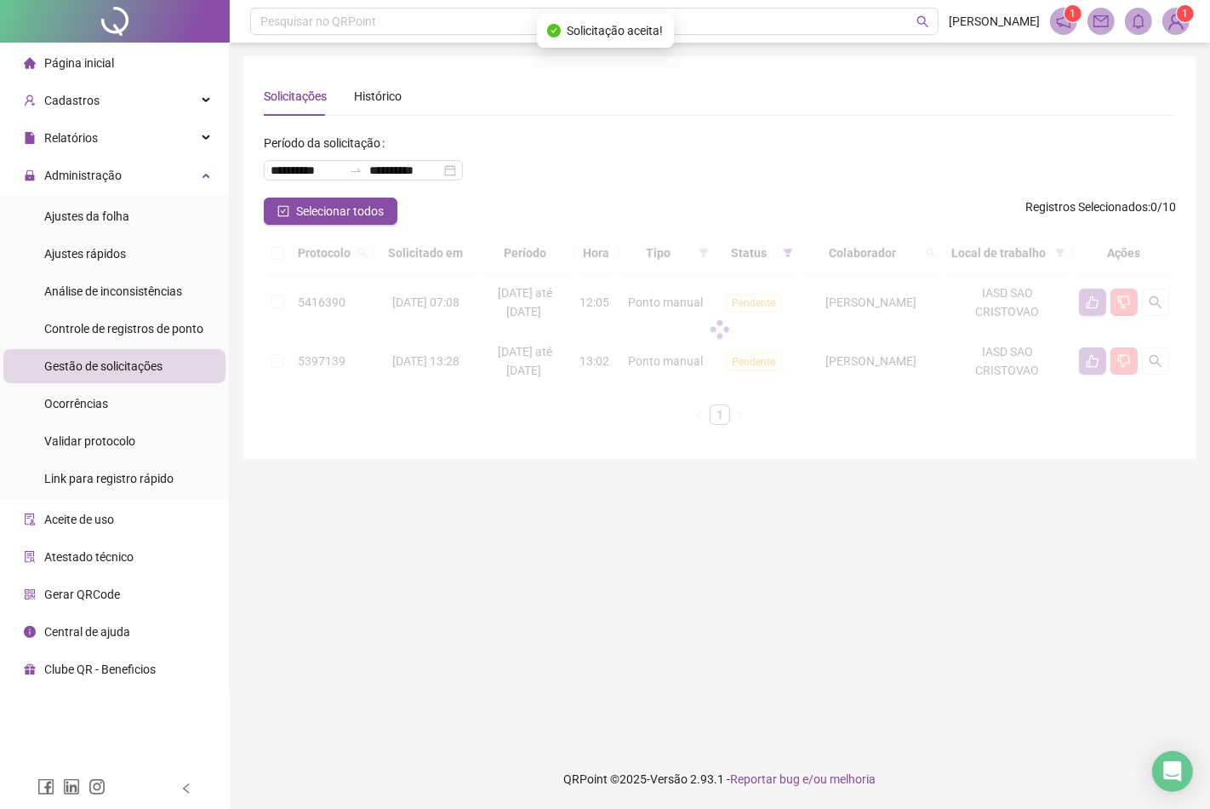
drag, startPoint x: 745, startPoint y: 177, endPoint x: 758, endPoint y: 175, distance: 12.9
click at [744, 177] on div "Aceitar solicitação Deseja aceitar esta solicitação? Não Sim" at bounding box center [605, 404] width 1210 height 809
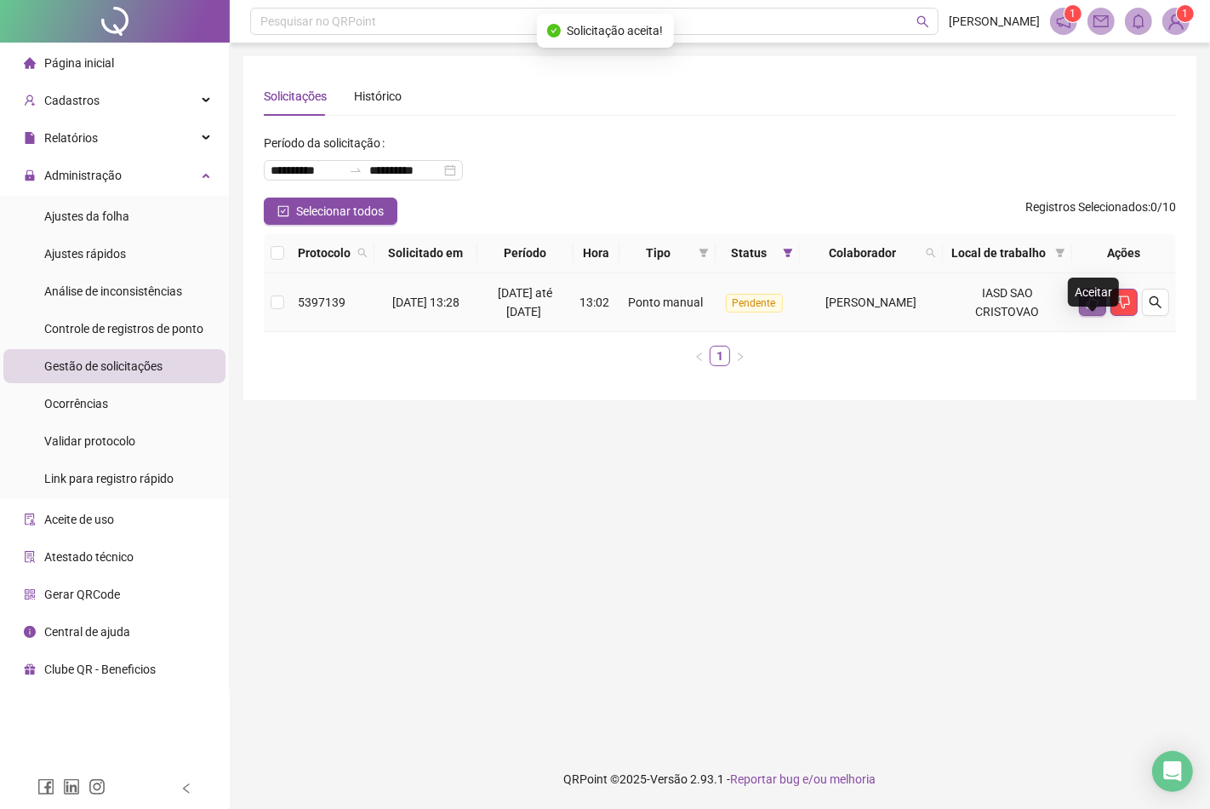
click at [1096, 309] on icon "like" at bounding box center [1093, 302] width 12 height 13
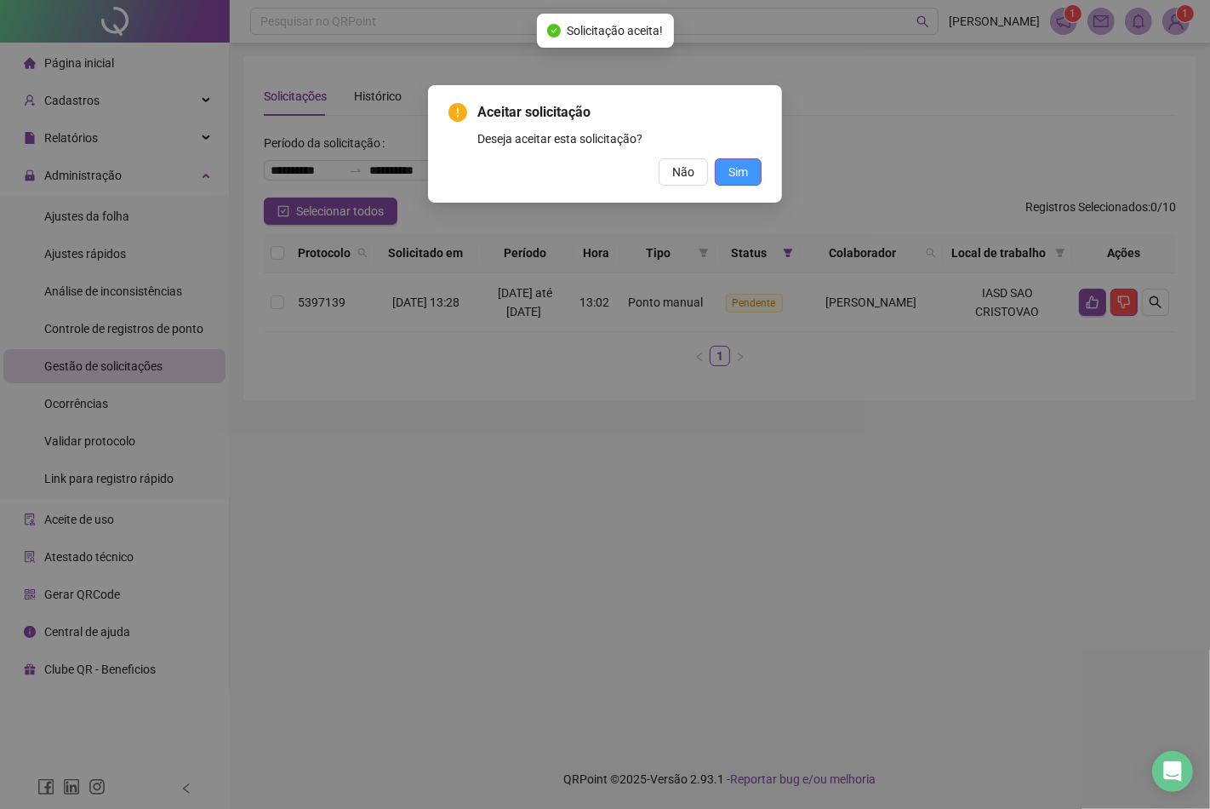
click at [743, 171] on span "Sim" at bounding box center [739, 172] width 20 height 19
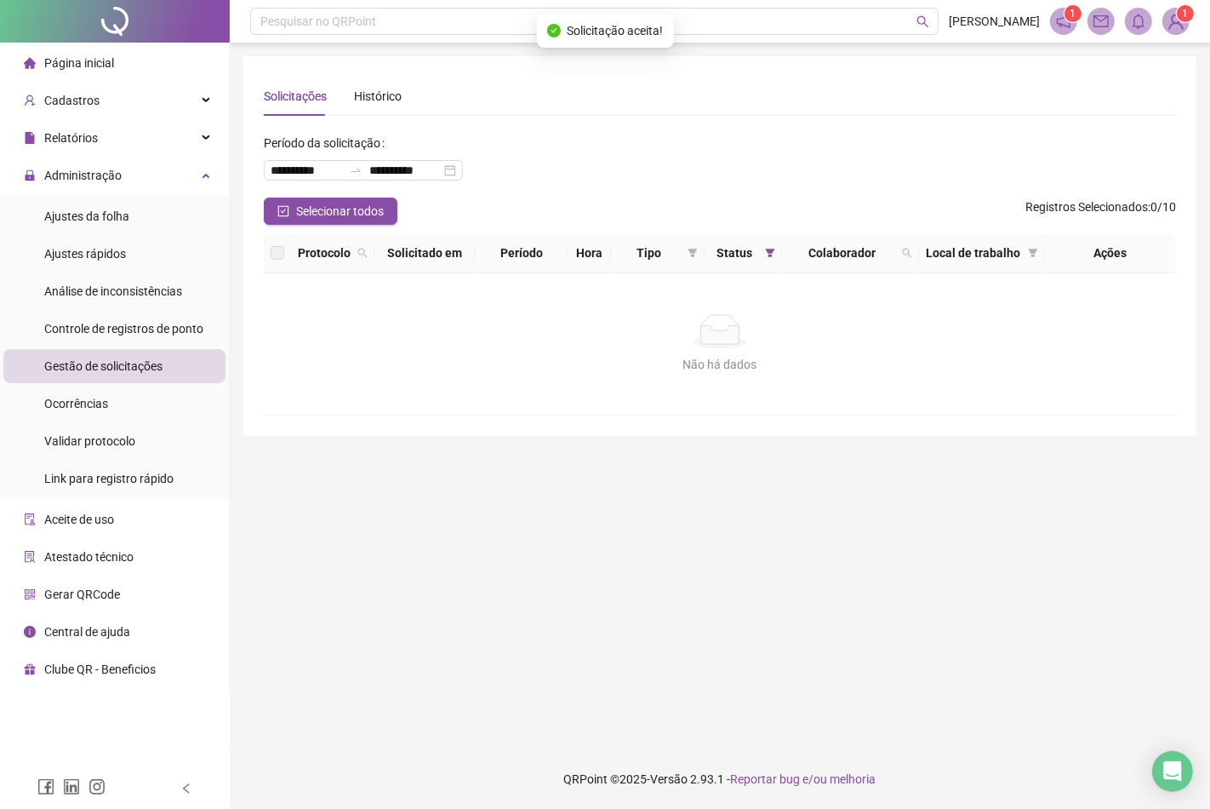
drag, startPoint x: 134, startPoint y: 223, endPoint x: 226, endPoint y: 194, distance: 96.4
click at [134, 223] on li "Ajustes da folha" at bounding box center [114, 216] width 222 height 34
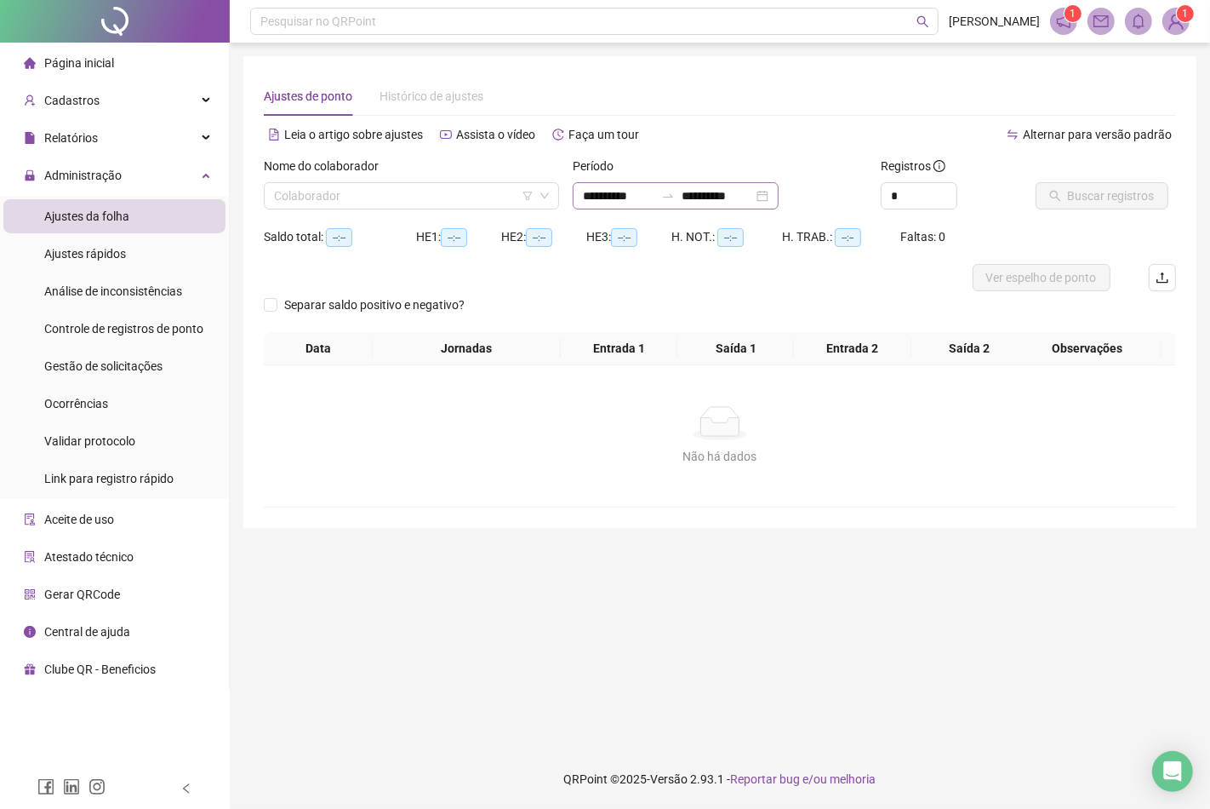
click at [779, 196] on div "**********" at bounding box center [676, 195] width 206 height 27
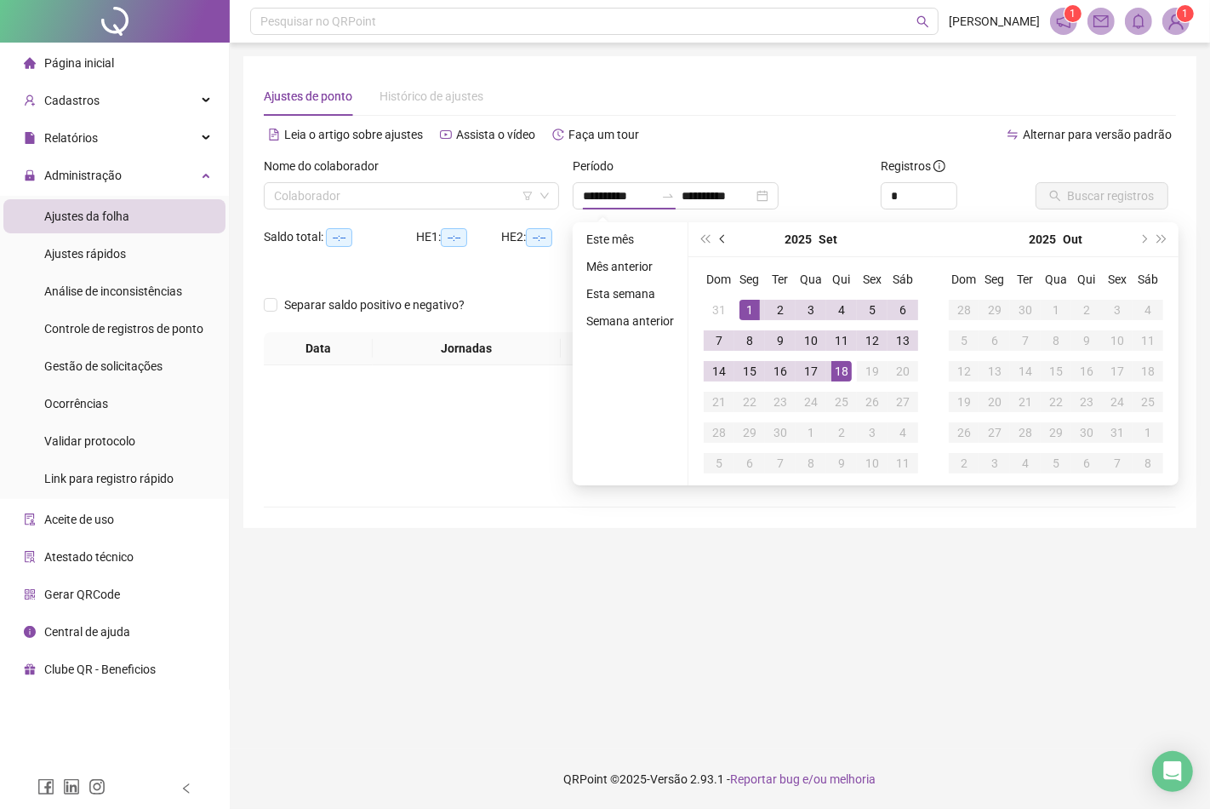
click at [726, 241] on button "prev-year" at bounding box center [723, 239] width 19 height 34
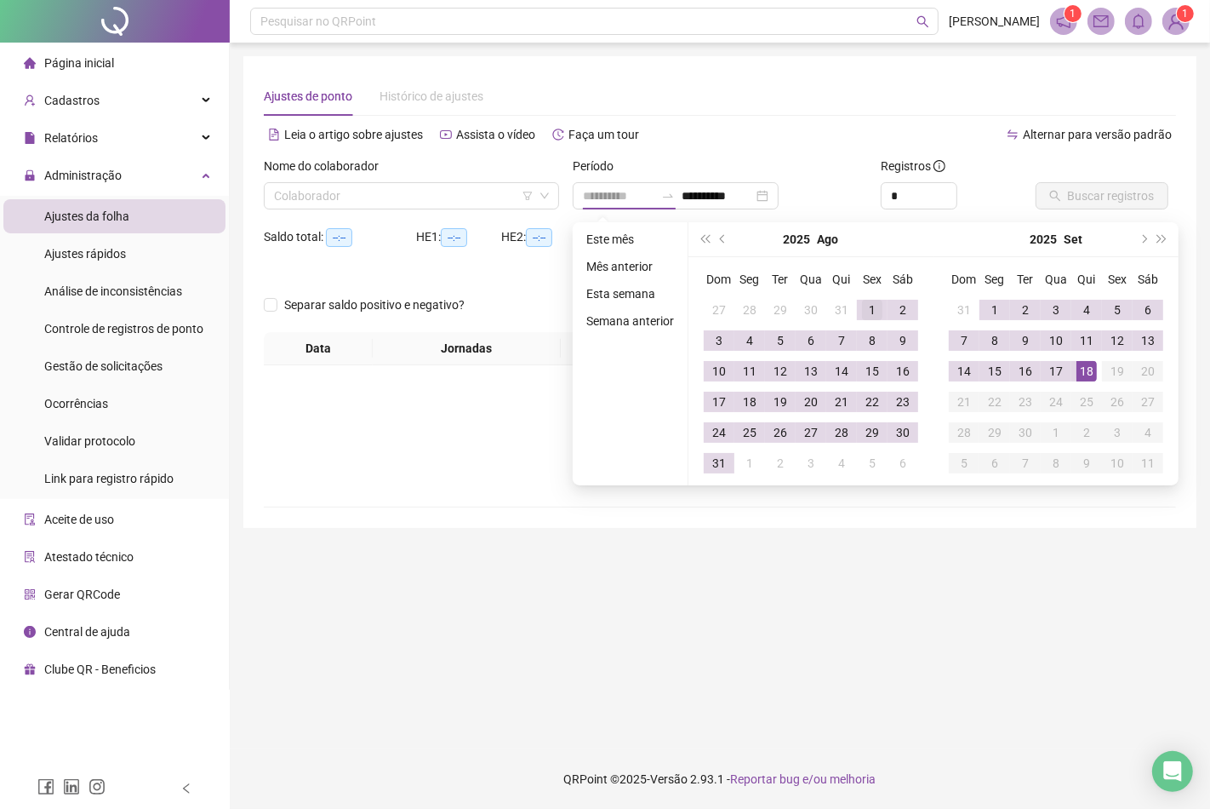
type input "**********"
click at [862, 303] on div "1" at bounding box center [872, 310] width 20 height 20
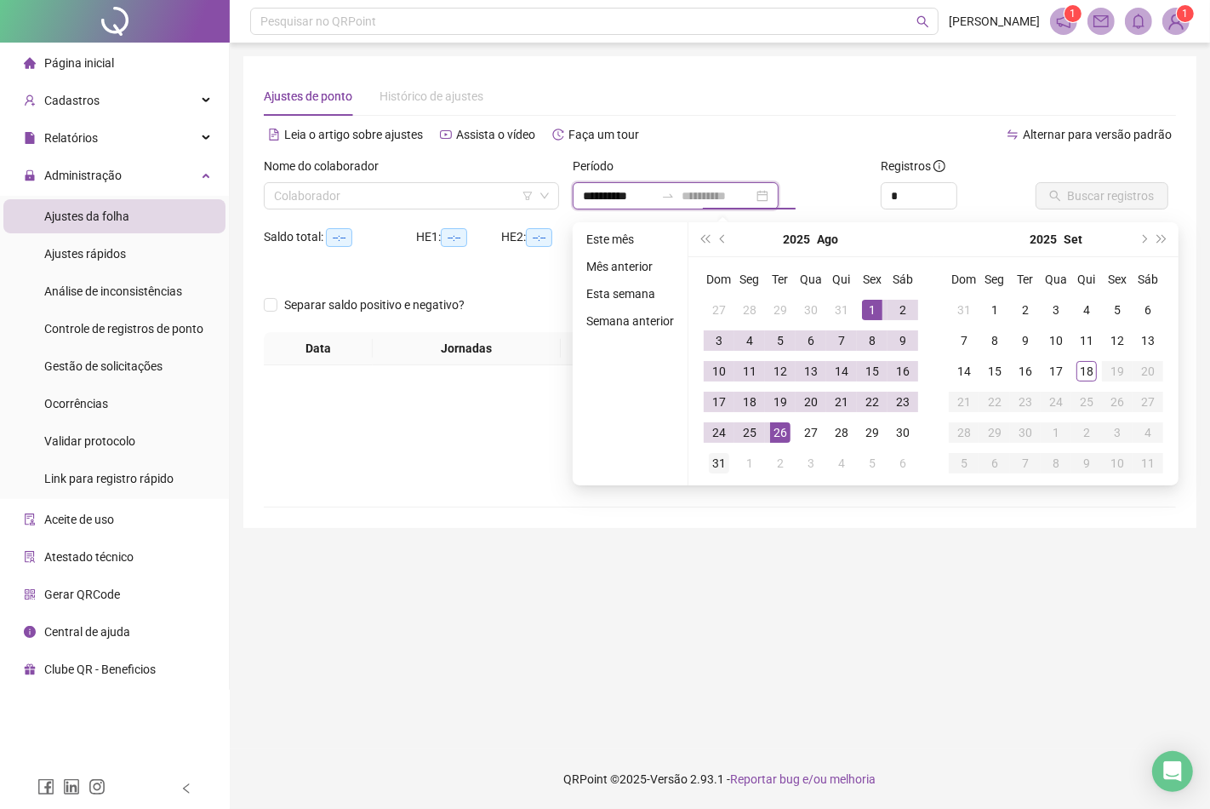
type input "**********"
click at [724, 458] on div "31" at bounding box center [719, 463] width 20 height 20
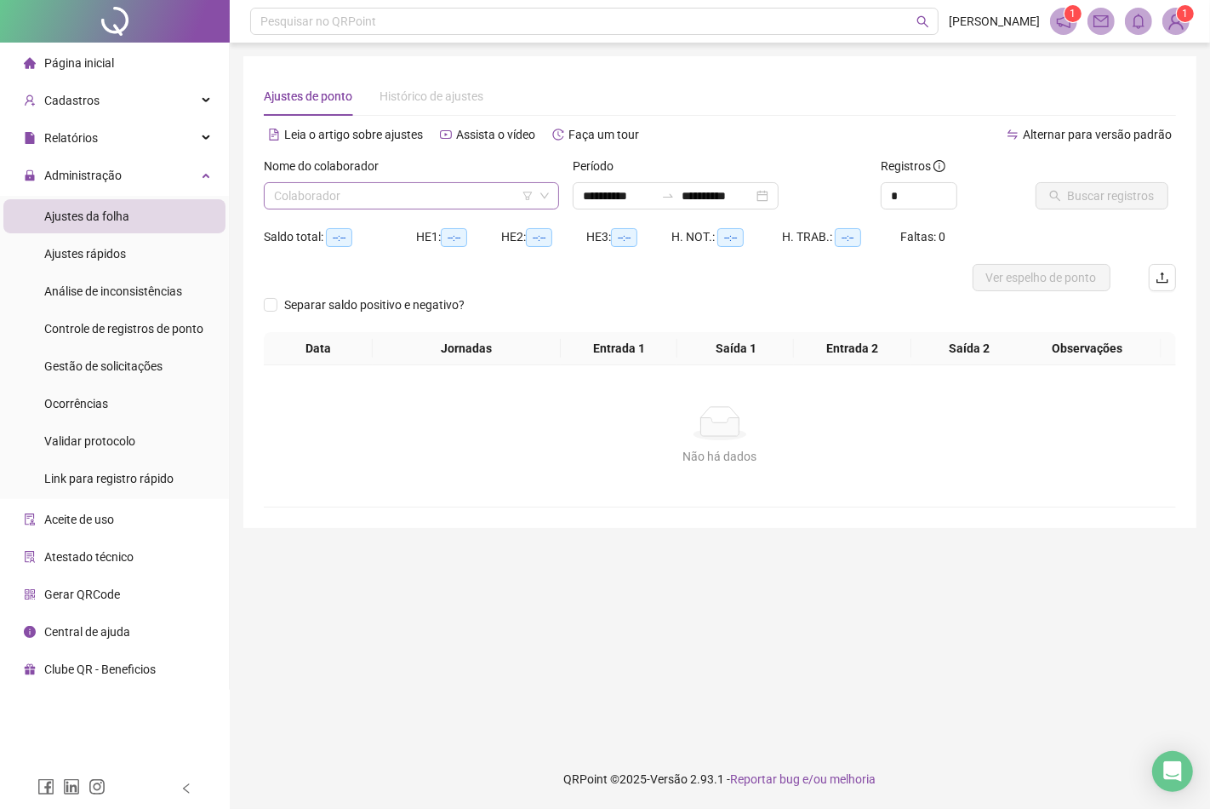
click at [403, 193] on input "search" at bounding box center [404, 196] width 260 height 26
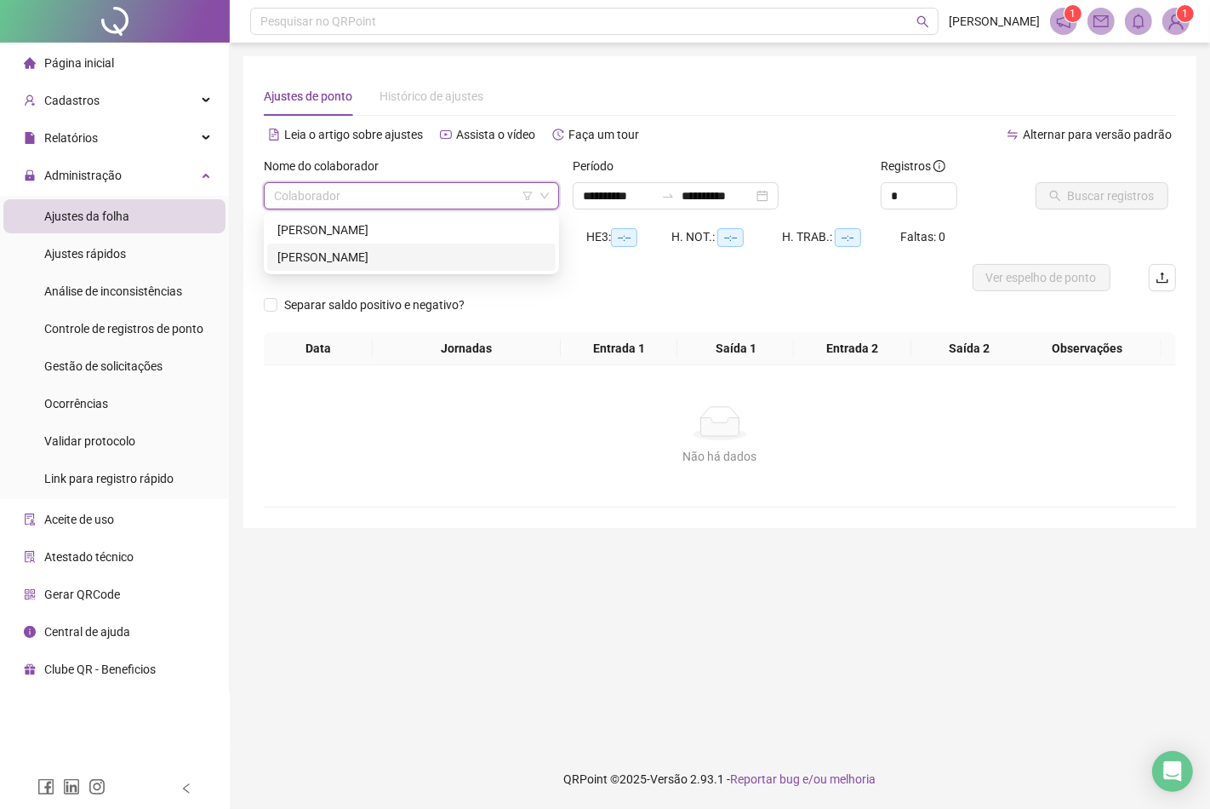
click at [376, 255] on div "LUCIANA DOS SANTOS FERREIRA MACHADO" at bounding box center [411, 257] width 268 height 19
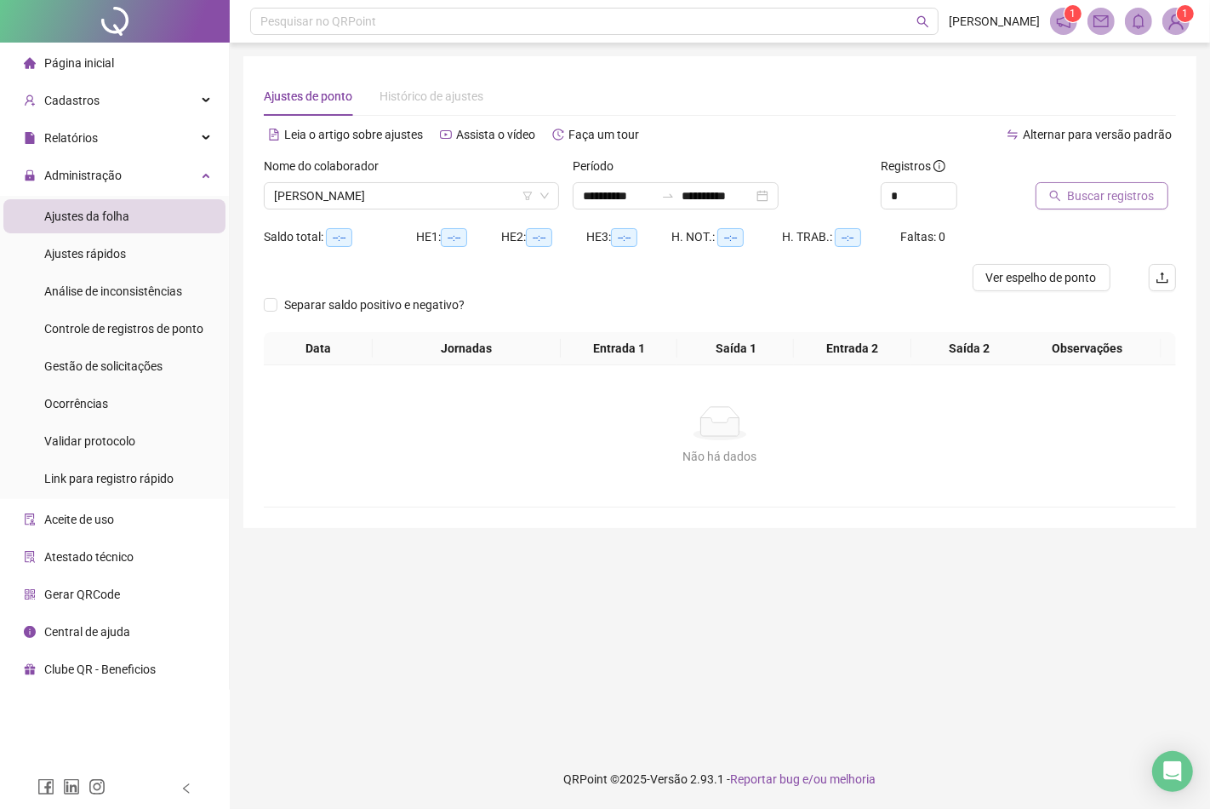
click at [1076, 192] on span "Buscar registros" at bounding box center [1111, 195] width 87 height 19
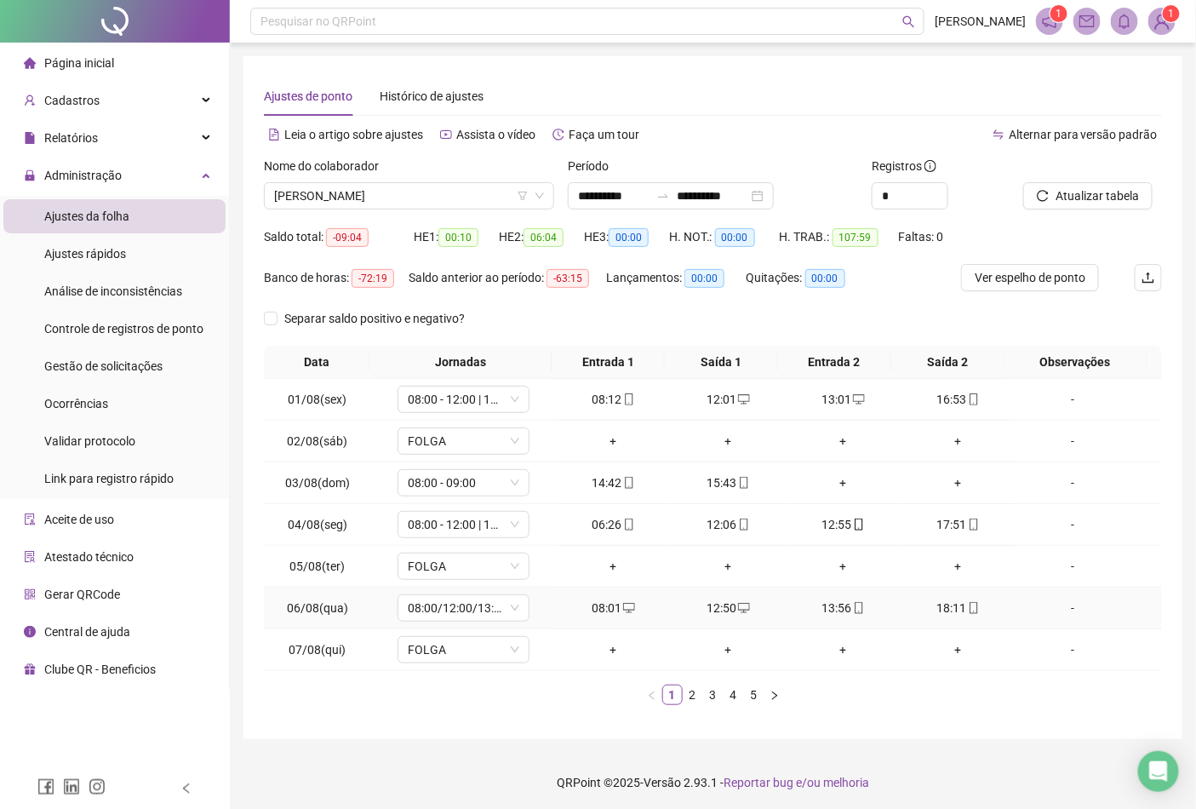
scroll to position [3, 0]
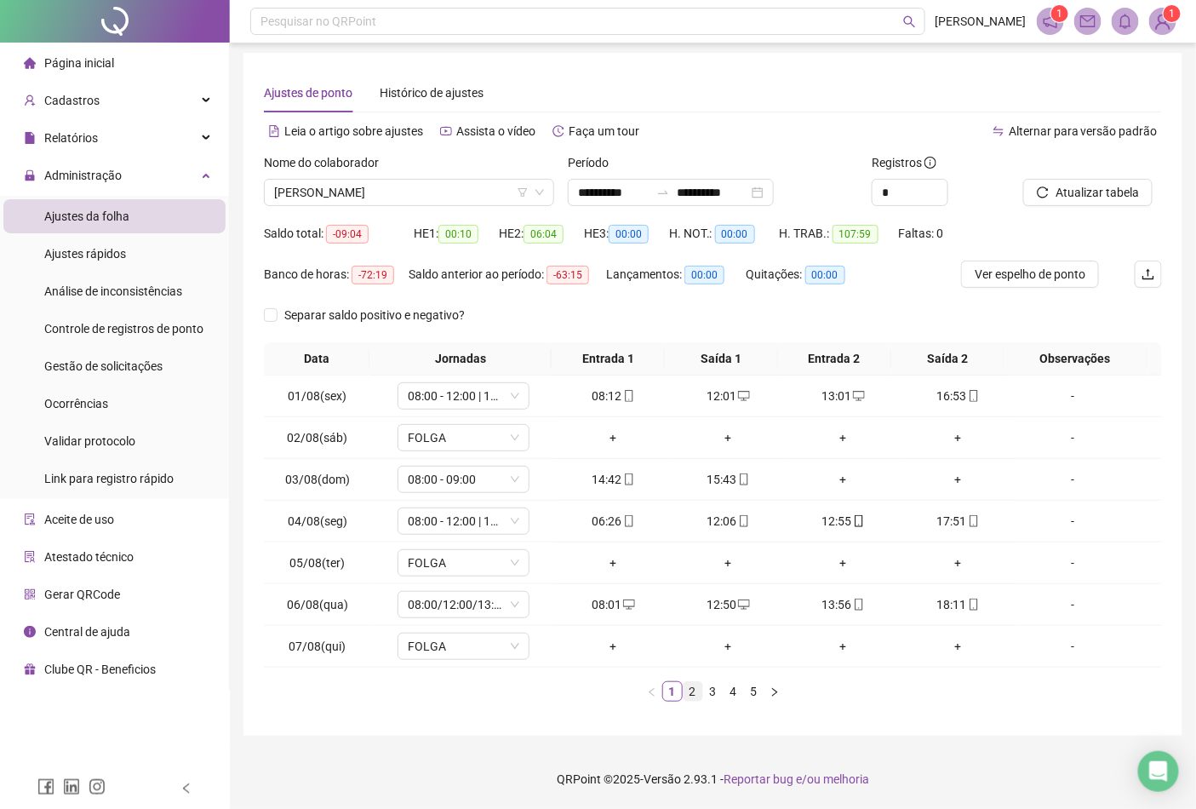
click at [695, 691] on link "2" at bounding box center [692, 691] width 19 height 19
click at [718, 695] on link "3" at bounding box center [713, 691] width 19 height 19
click at [735, 688] on link "4" at bounding box center [733, 691] width 19 height 19
click at [945, 395] on div "+" at bounding box center [957, 395] width 101 height 19
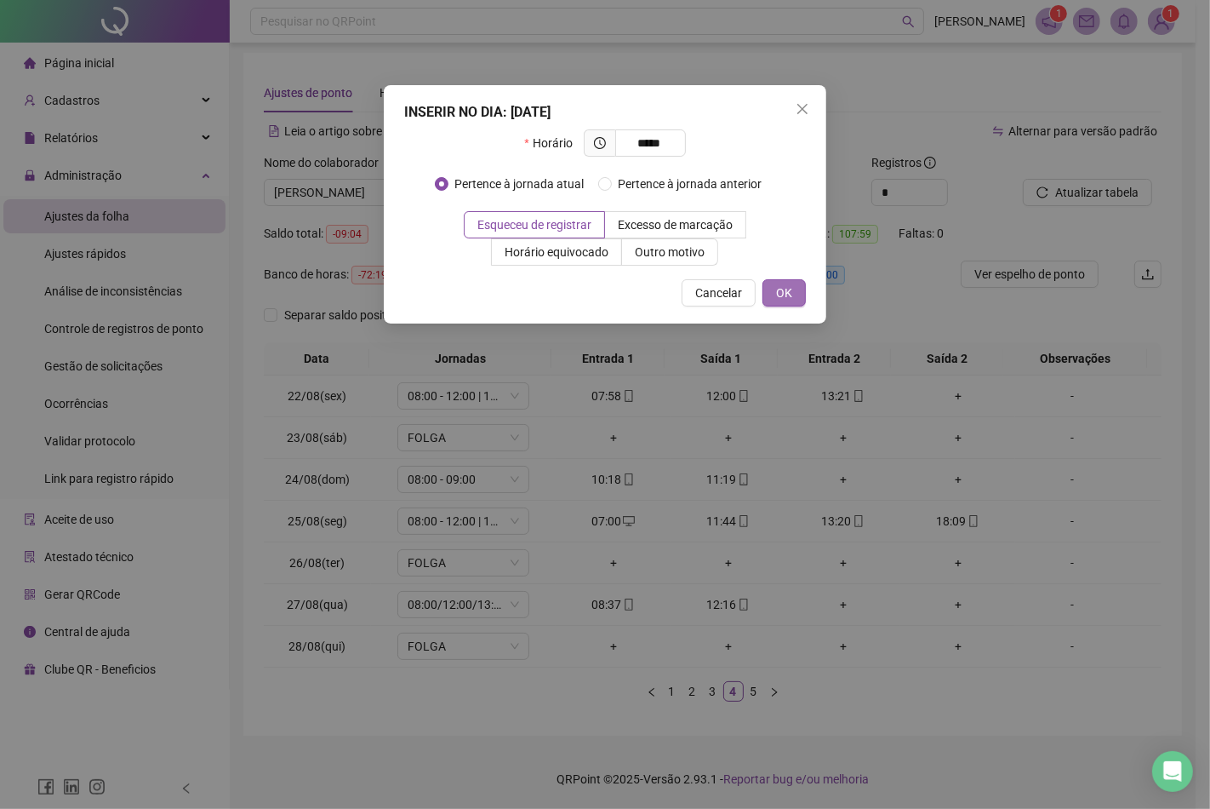
type input "*****"
click at [785, 291] on span "OK" at bounding box center [784, 292] width 16 height 19
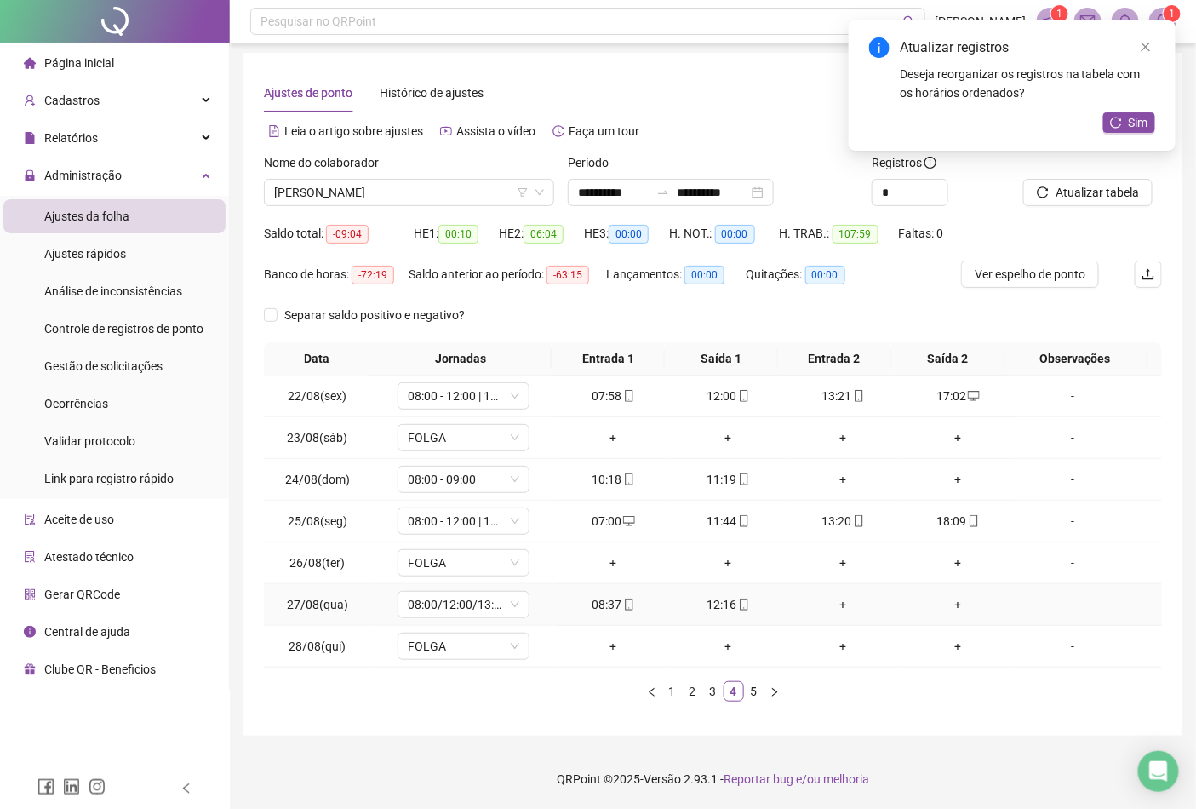
click at [838, 605] on div "+" at bounding box center [842, 604] width 101 height 19
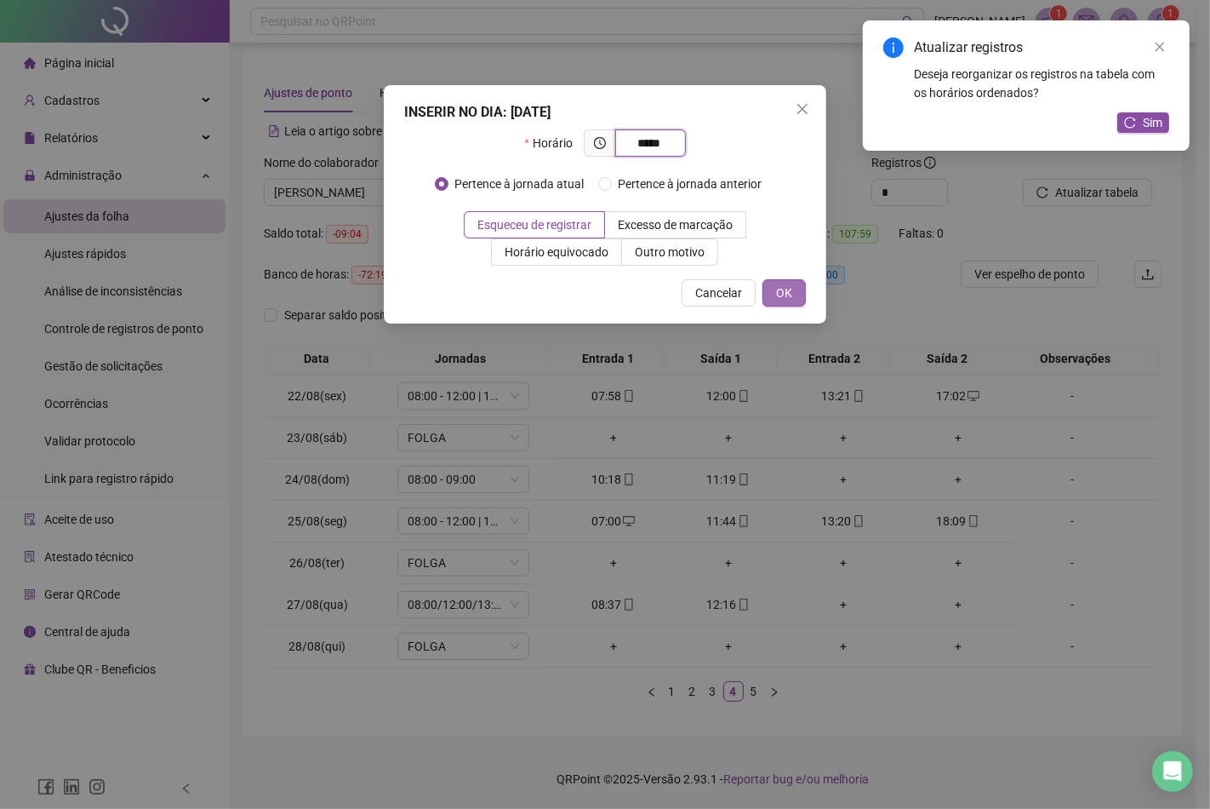
type input "*****"
click at [773, 294] on button "OK" at bounding box center [784, 292] width 43 height 27
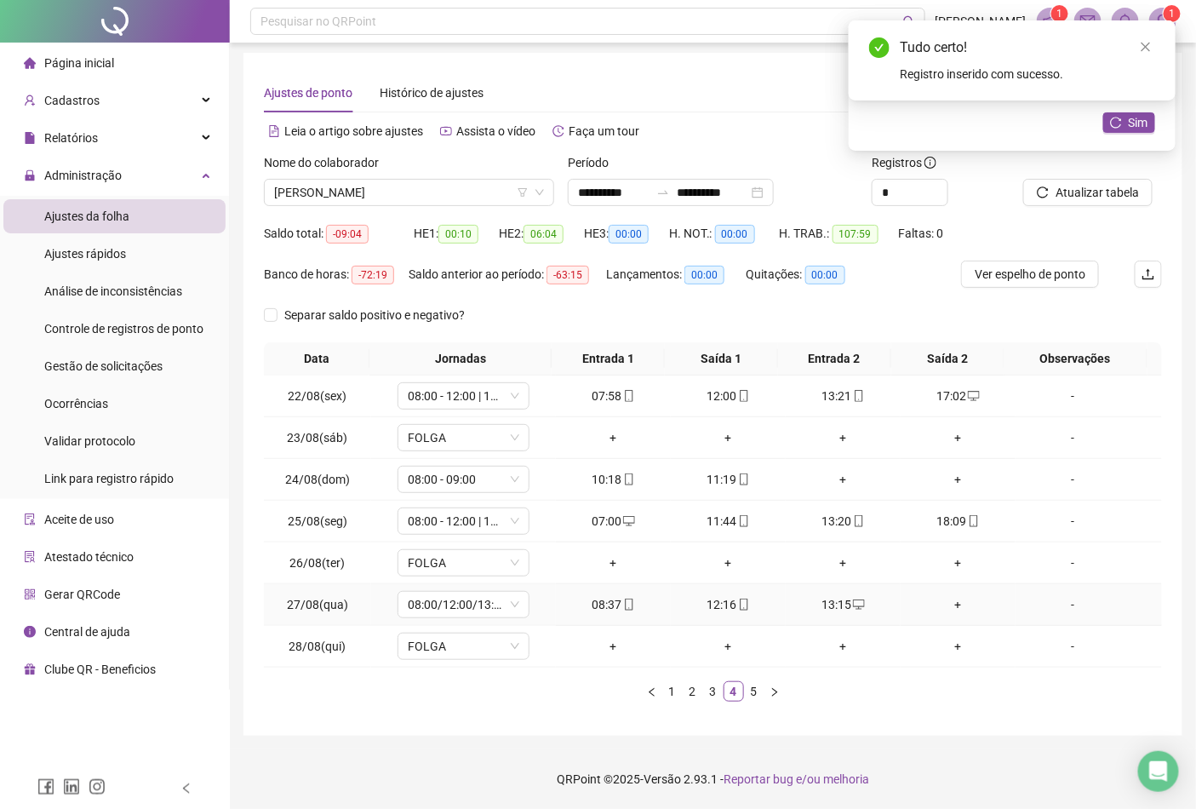
click at [949, 603] on div "+" at bounding box center [957, 604] width 101 height 19
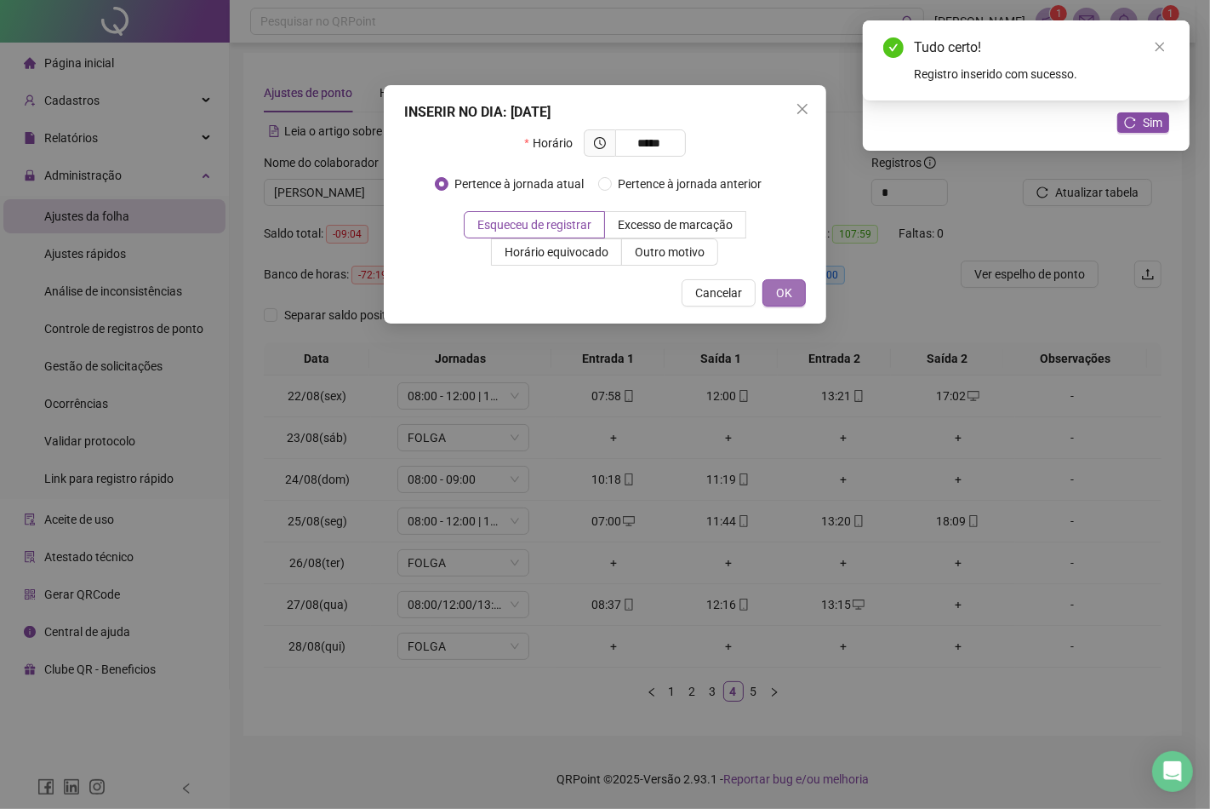
type input "*****"
click at [795, 286] on button "OK" at bounding box center [784, 292] width 43 height 27
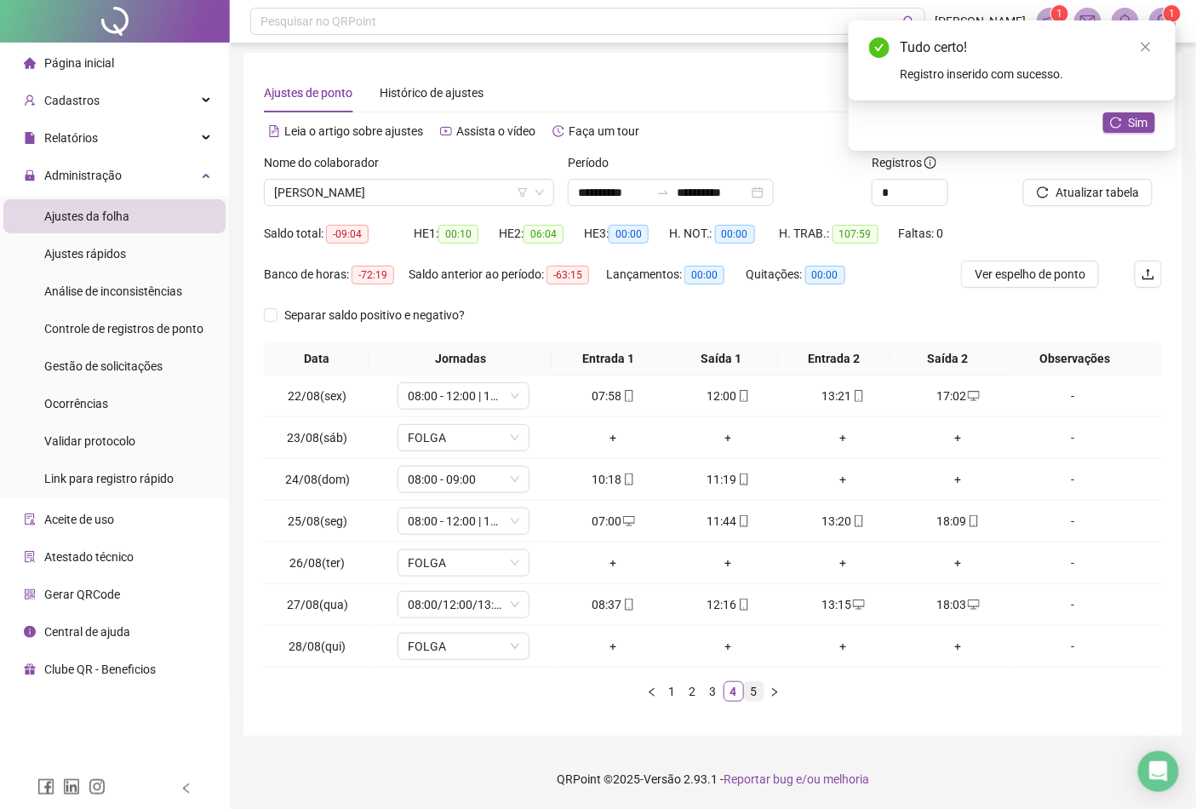
click at [750, 690] on link "5" at bounding box center [754, 691] width 19 height 19
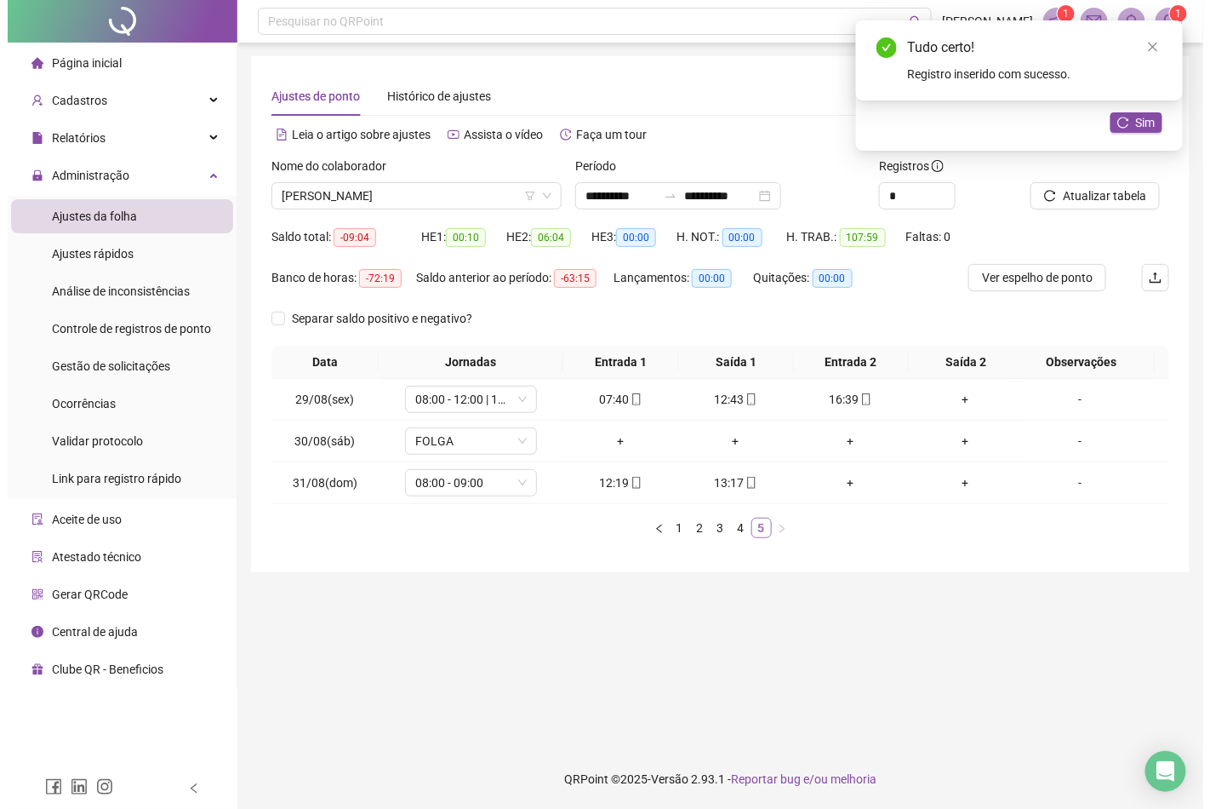
scroll to position [0, 0]
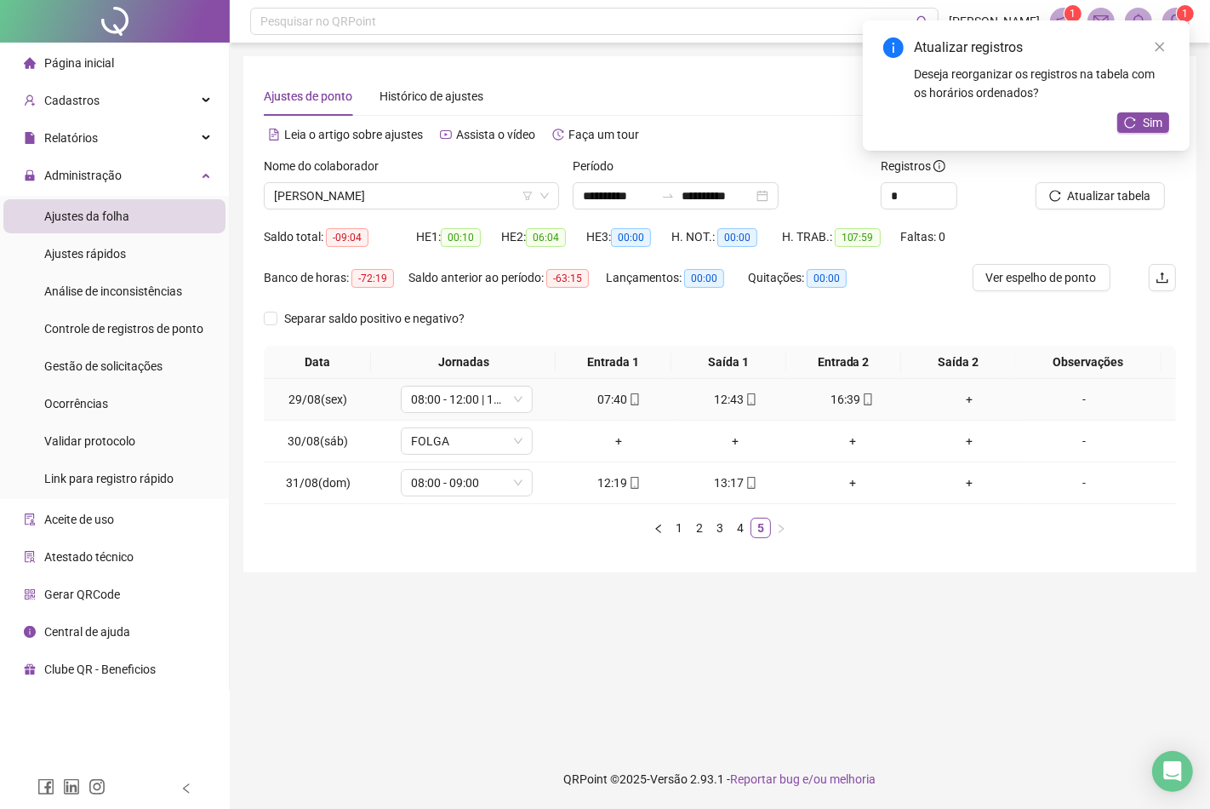
click at [963, 403] on div "+" at bounding box center [969, 399] width 103 height 19
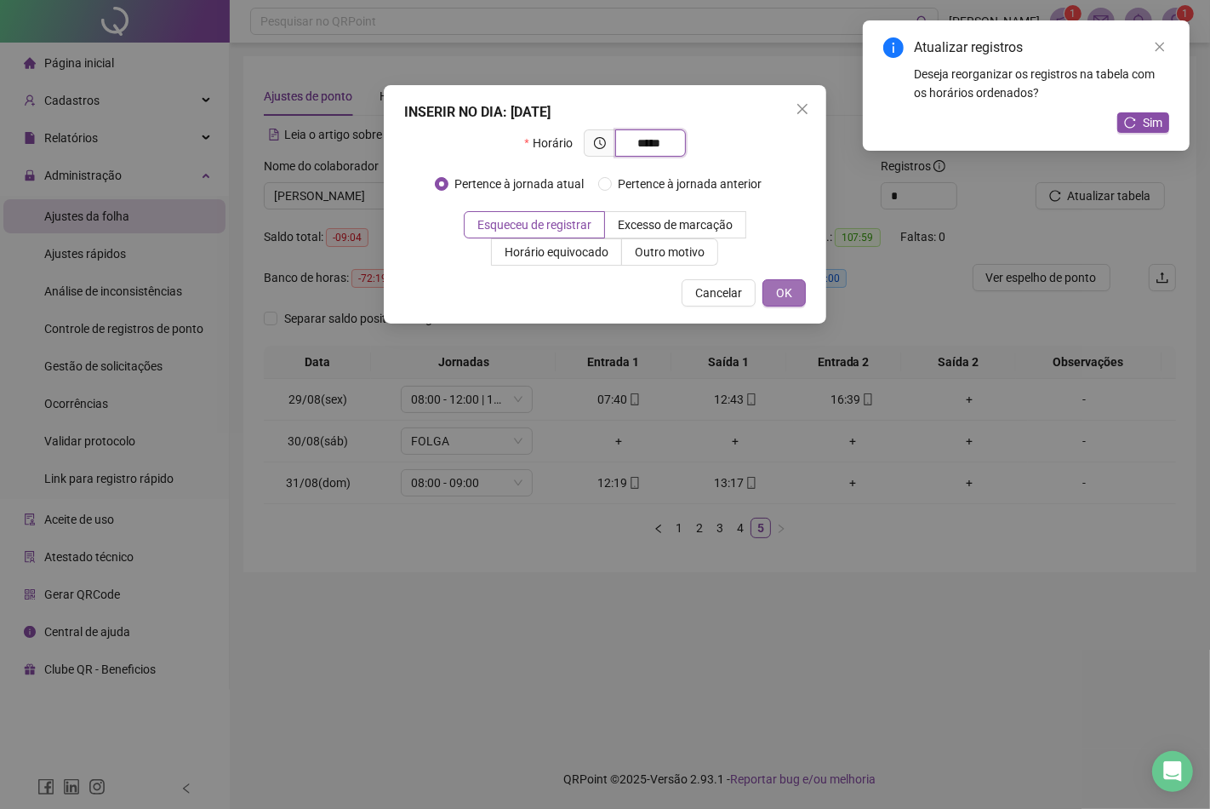
type input "*****"
click at [771, 293] on button "OK" at bounding box center [784, 292] width 43 height 27
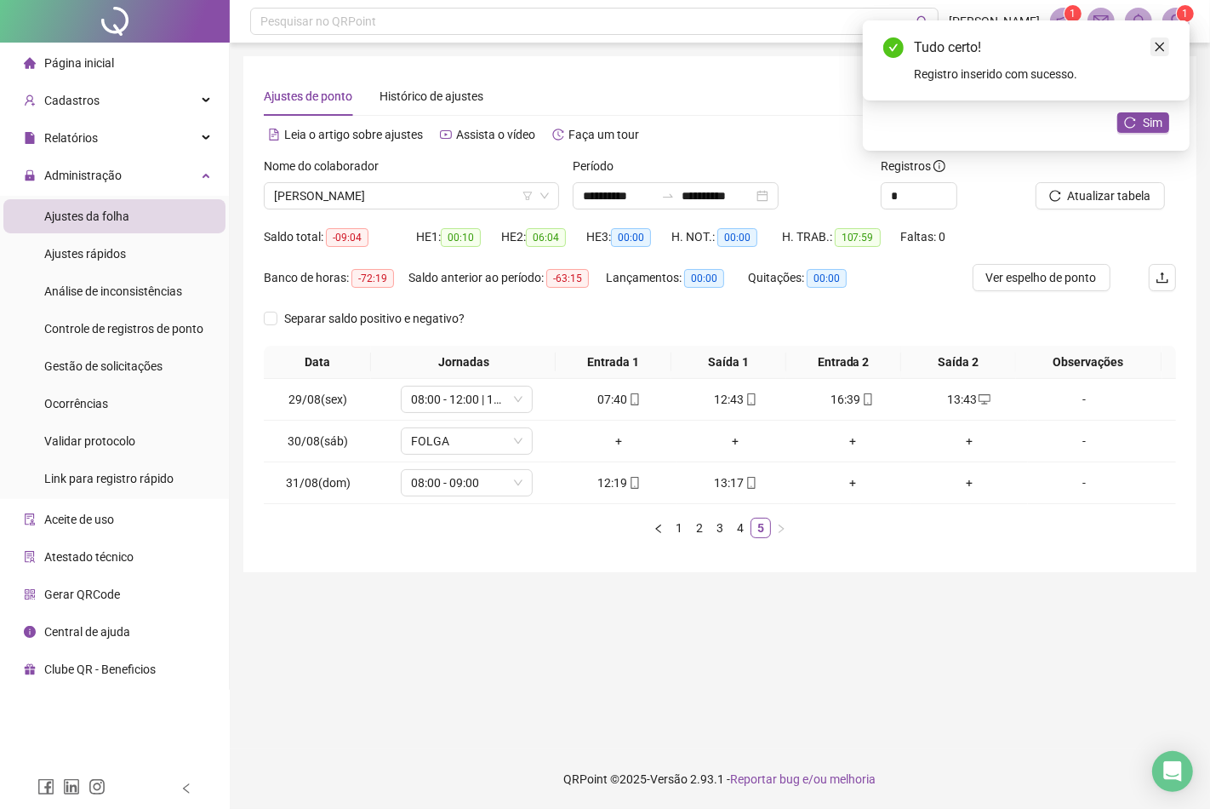
click at [1161, 45] on icon "close" at bounding box center [1160, 47] width 9 height 9
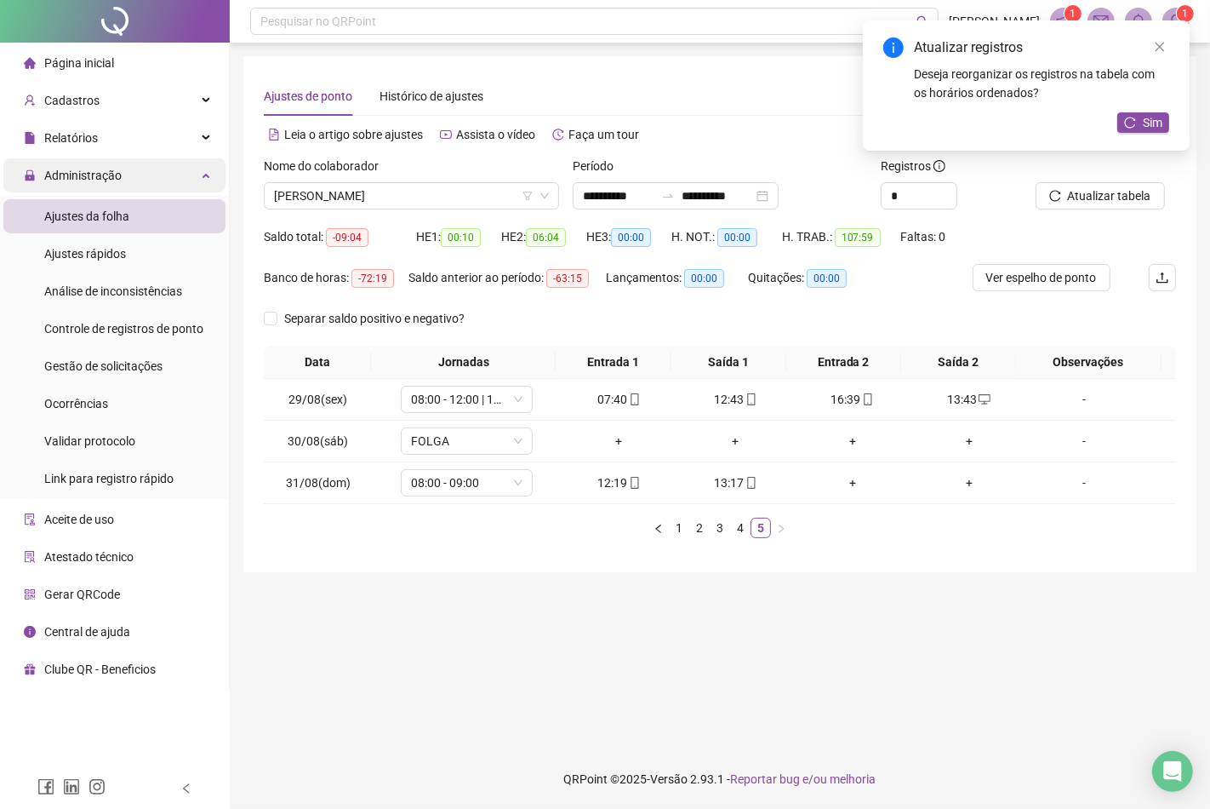
click at [104, 185] on span "Administração" at bounding box center [73, 175] width 98 height 34
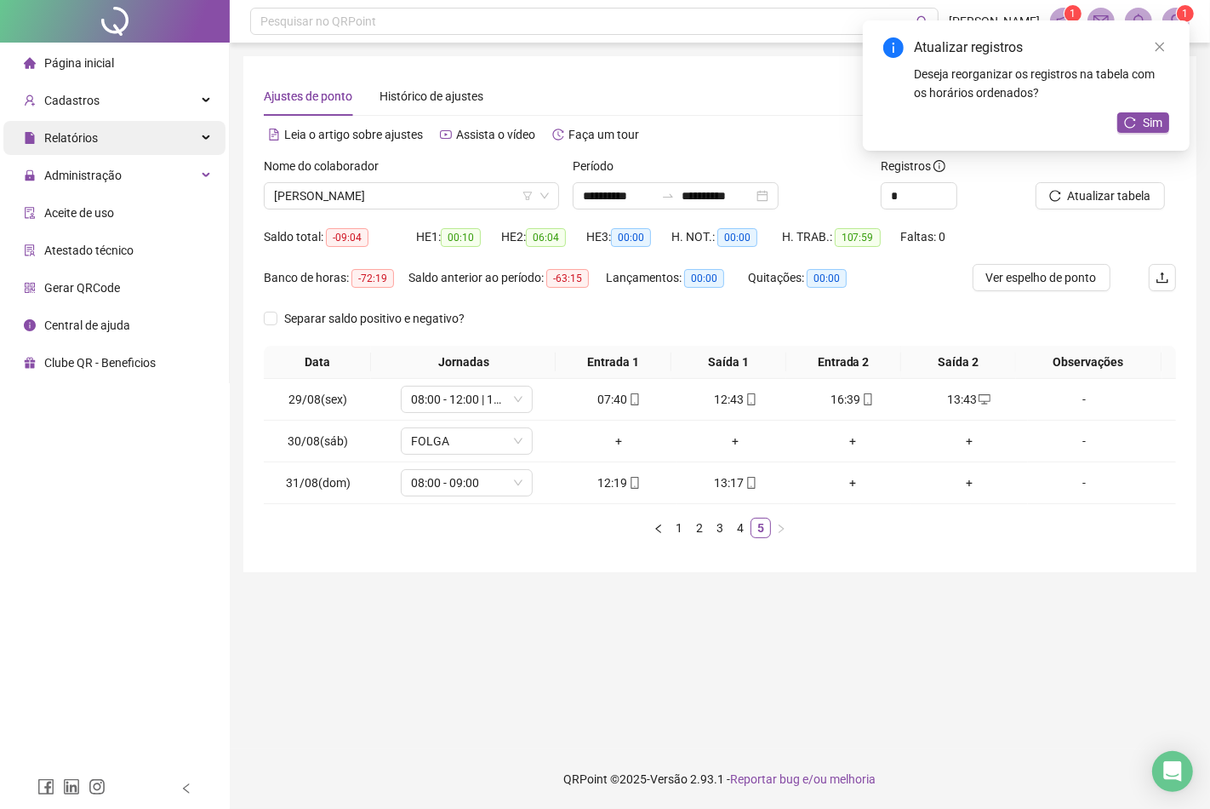
click at [121, 137] on div "Relatórios" at bounding box center [114, 138] width 222 height 34
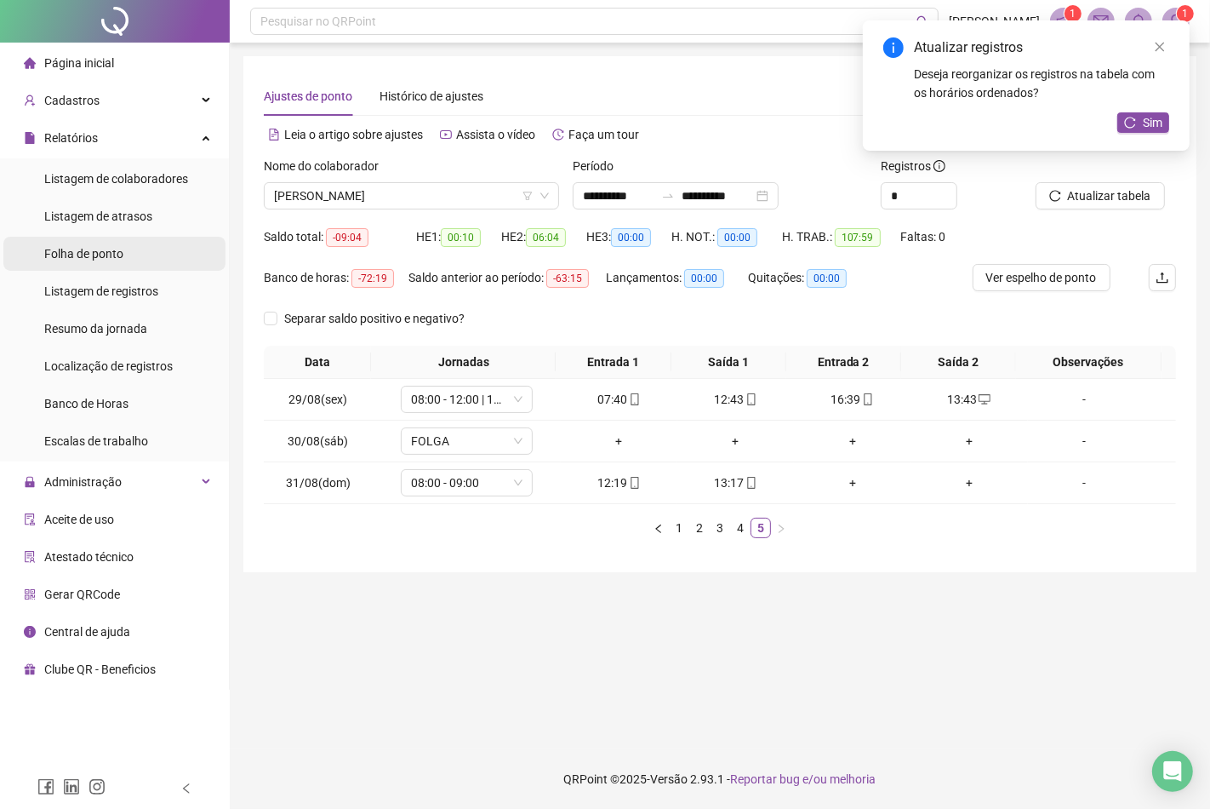
click at [109, 248] on span "Folha de ponto" at bounding box center [83, 254] width 79 height 14
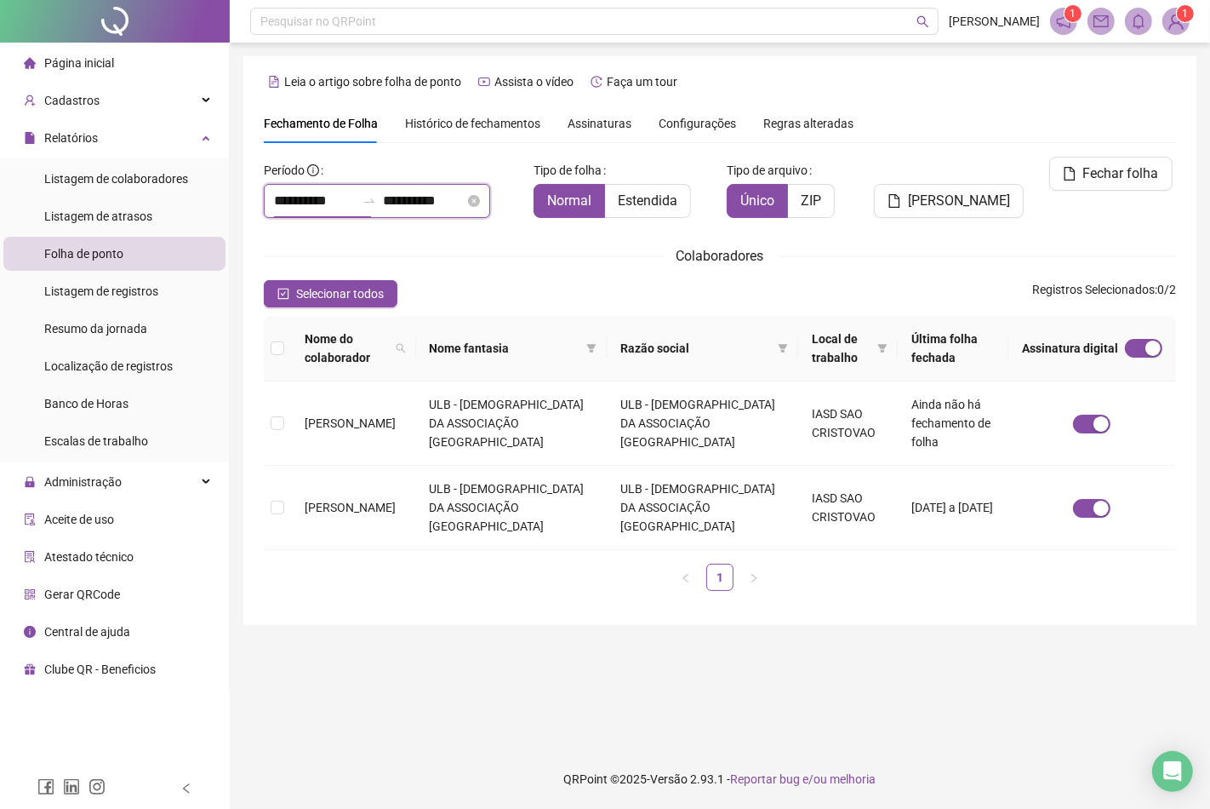
click at [274, 206] on input "**********" at bounding box center [315, 201] width 82 height 20
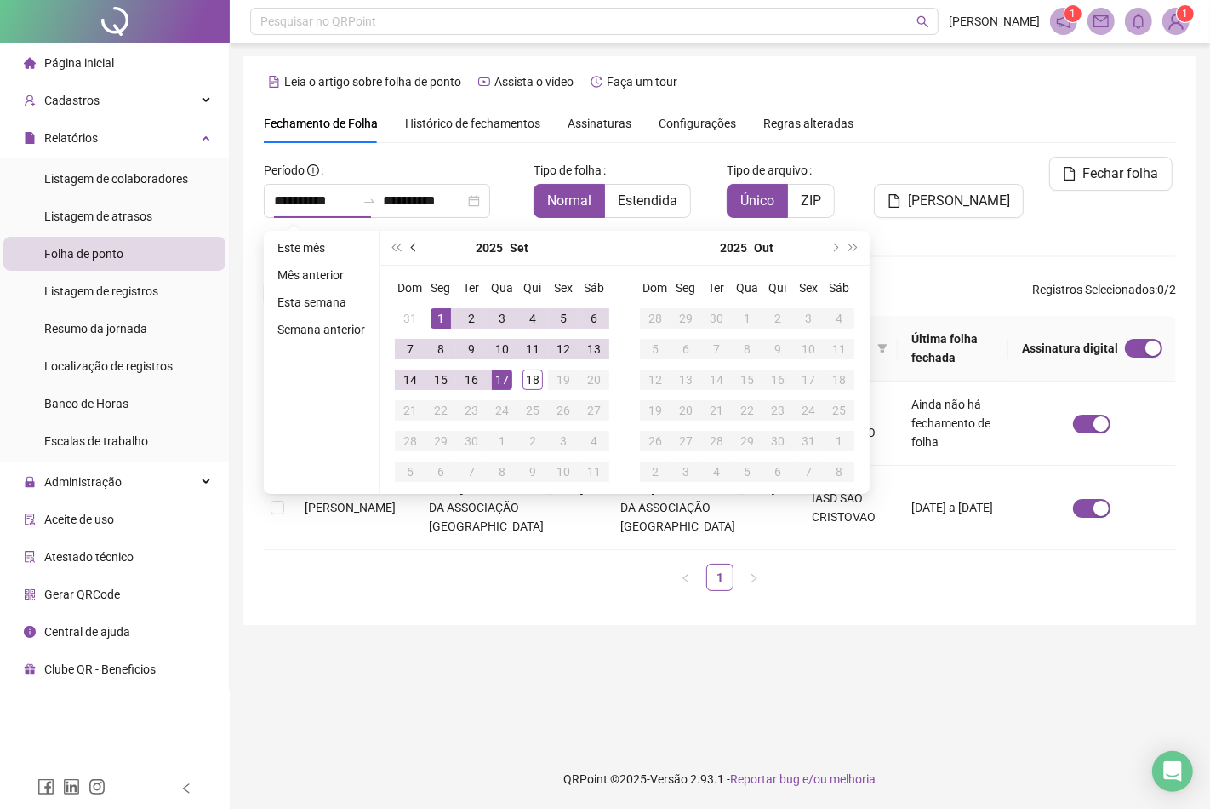
click at [415, 252] on button "prev-year" at bounding box center [414, 248] width 19 height 34
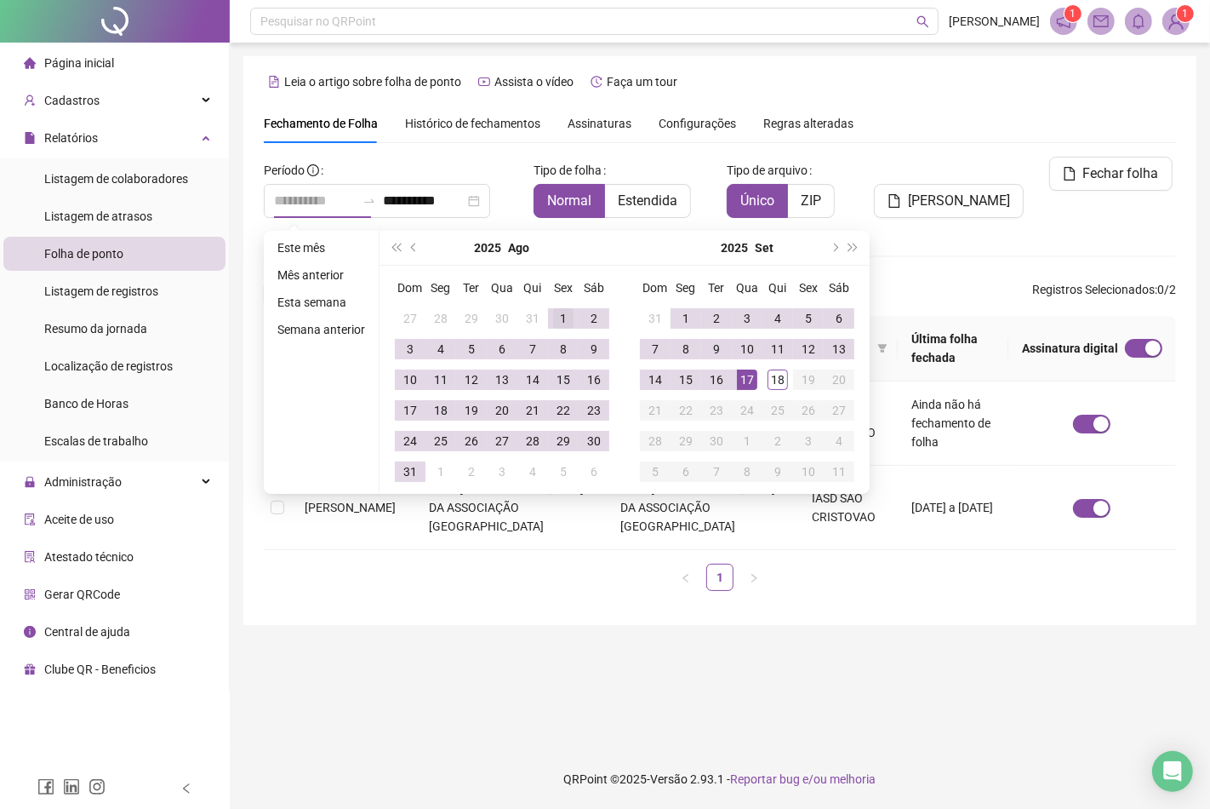
type input "**********"
click at [559, 317] on div "1" at bounding box center [563, 318] width 20 height 20
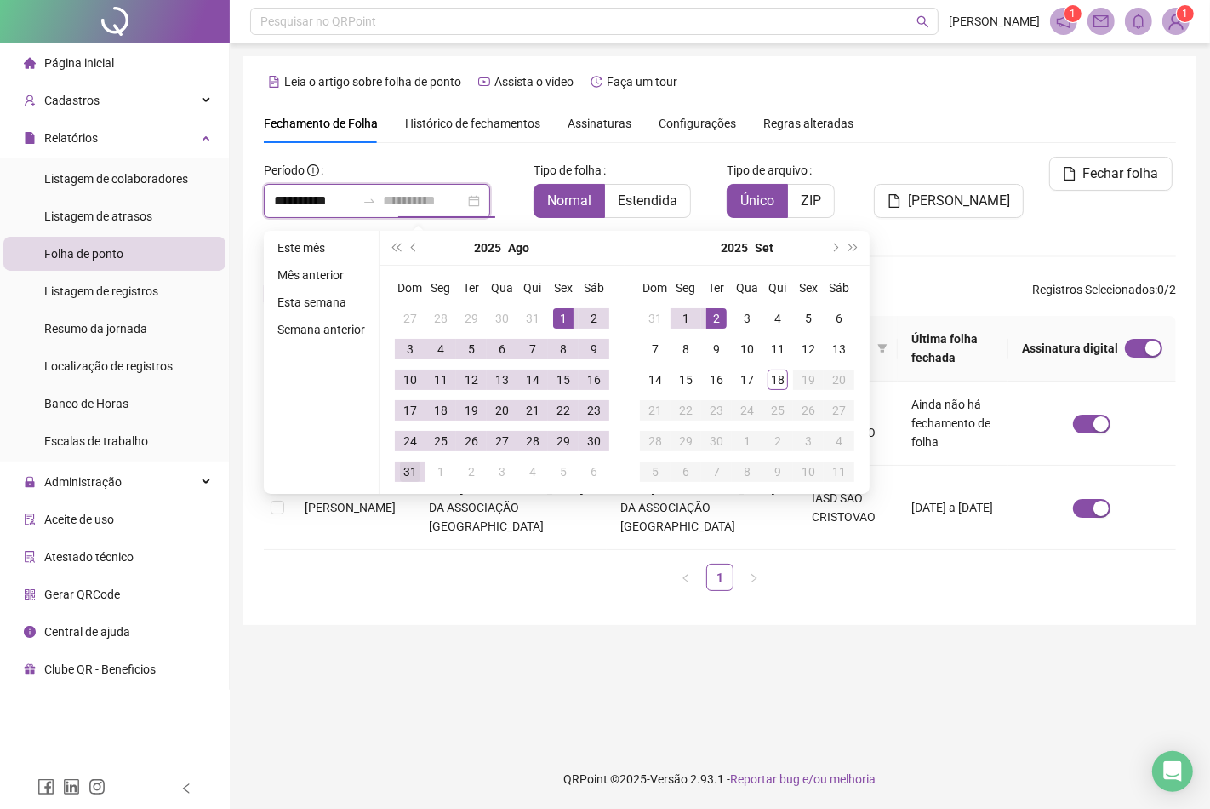
type input "**********"
click at [406, 472] on div "31" at bounding box center [410, 471] width 20 height 20
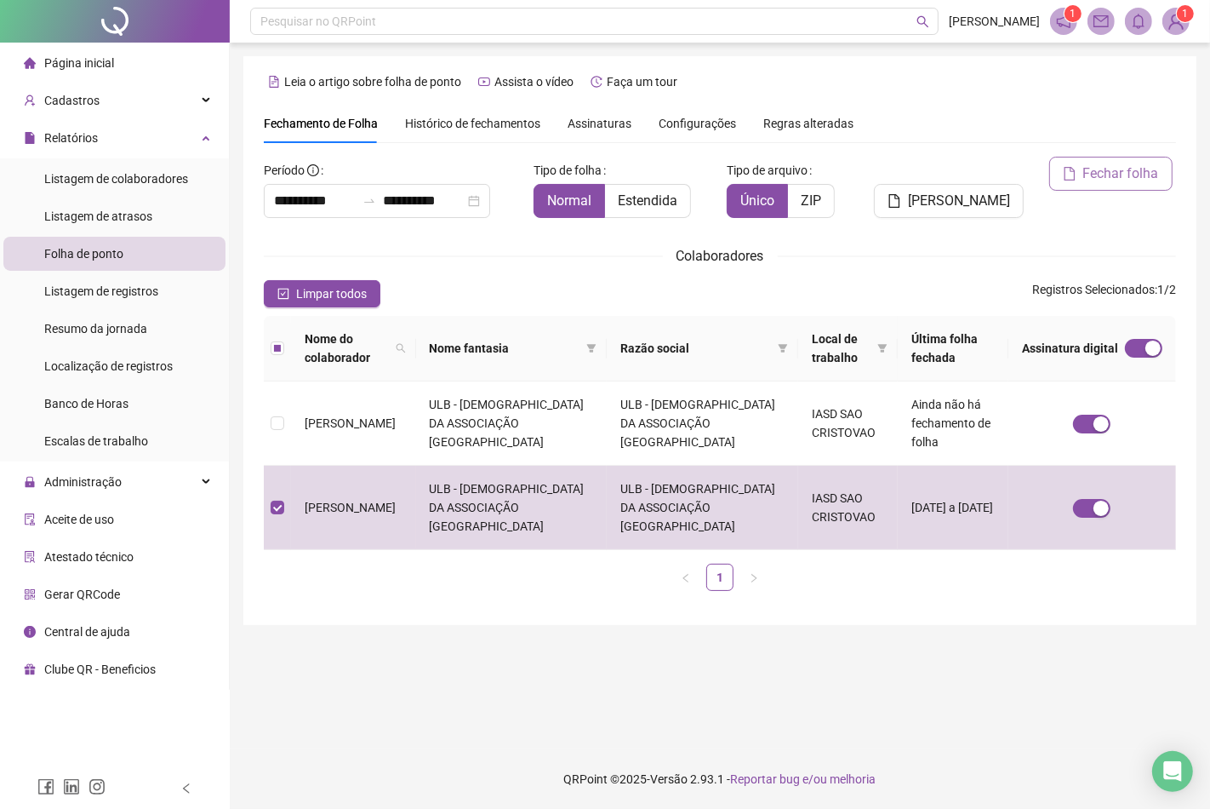
click at [1115, 170] on span "Fechar folha" at bounding box center [1122, 173] width 76 height 20
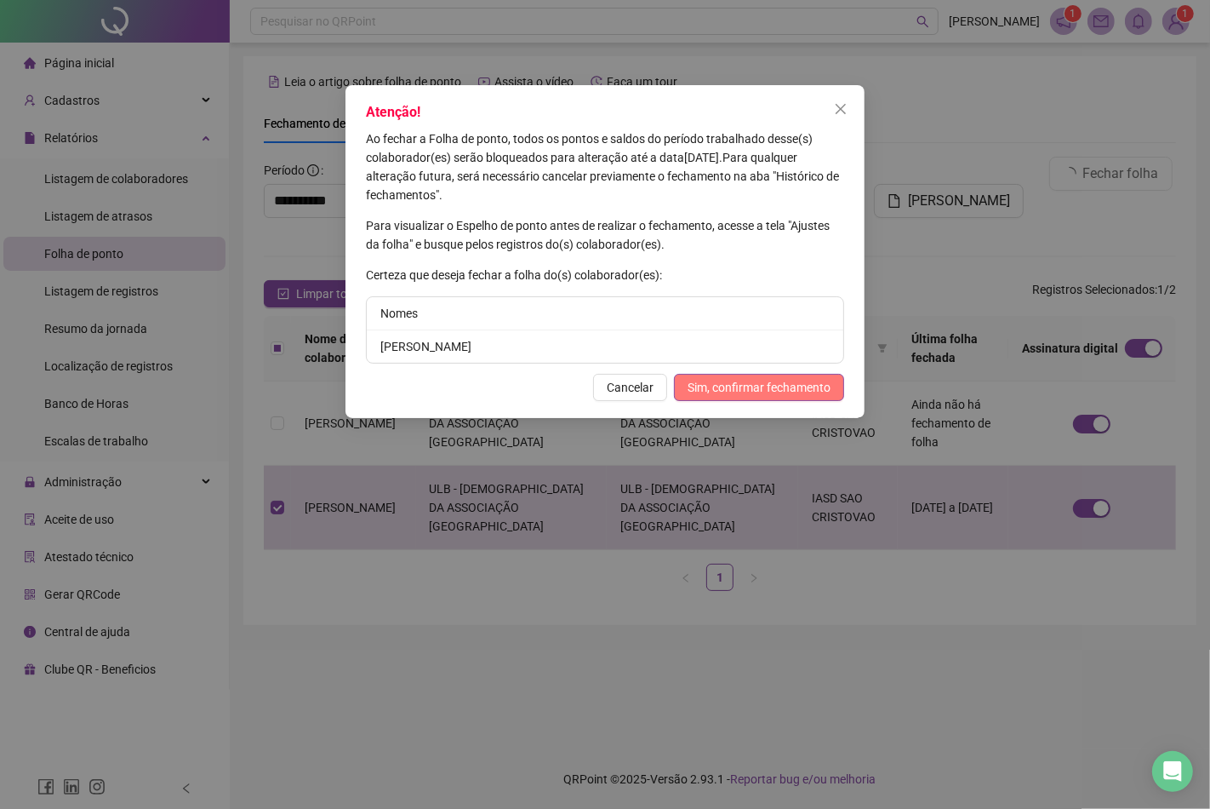
click at [759, 384] on span "Sim, confirmar fechamento" at bounding box center [759, 387] width 143 height 19
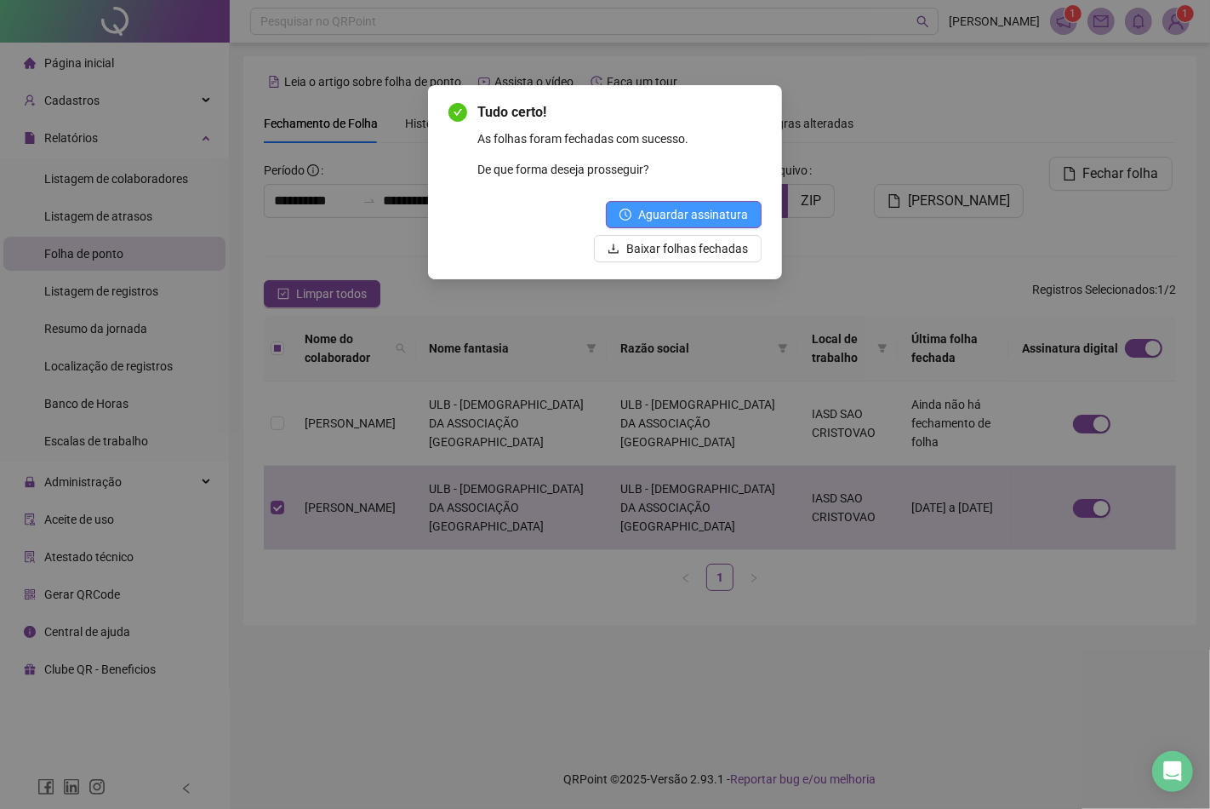
click at [669, 214] on span "Aguardar assinatura" at bounding box center [693, 214] width 110 height 19
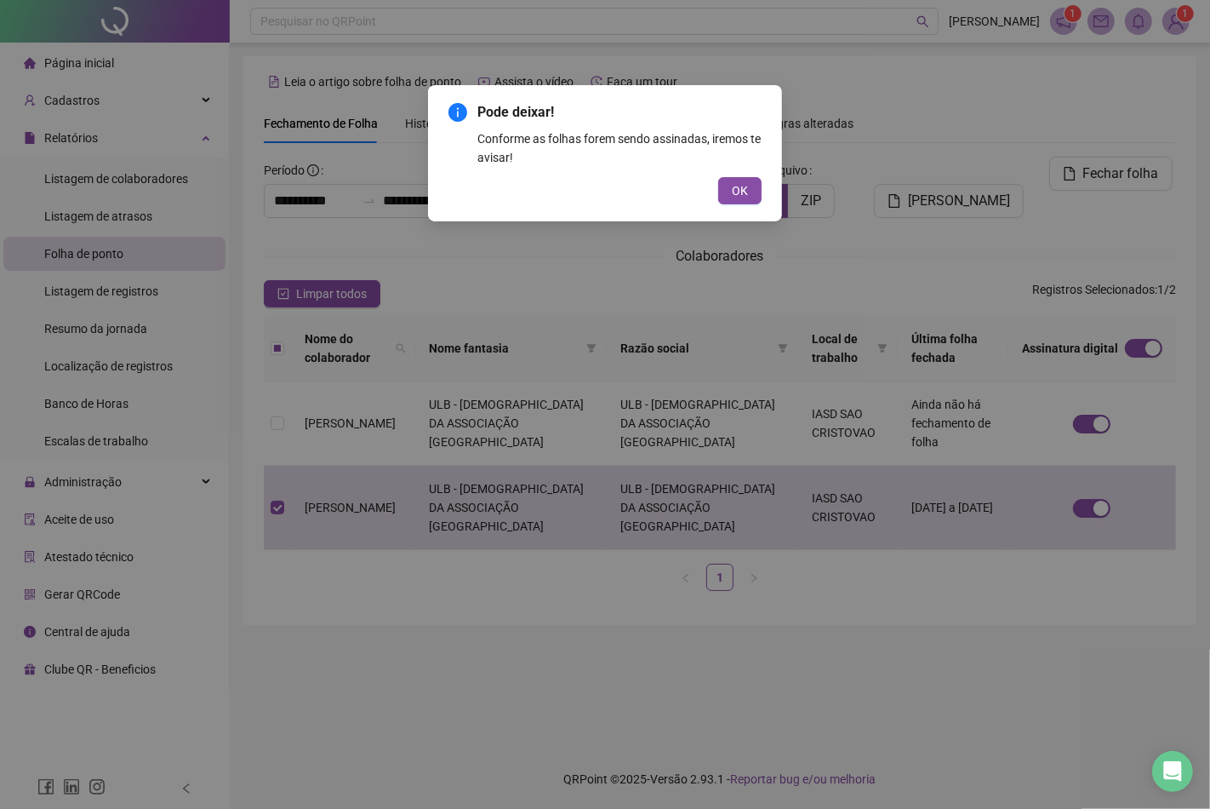
drag, startPoint x: 733, startPoint y: 190, endPoint x: 716, endPoint y: 184, distance: 18.0
click at [733, 189] on span "OK" at bounding box center [740, 190] width 16 height 19
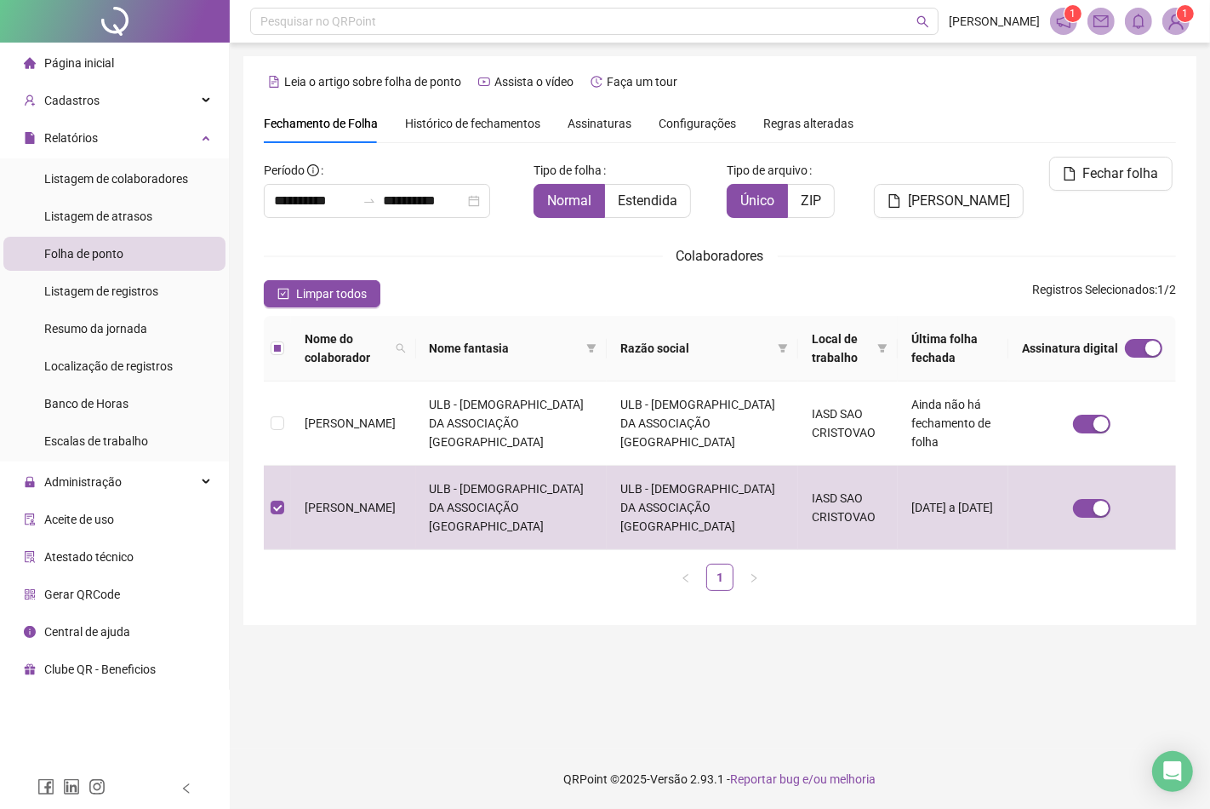
click at [1184, 18] on span "1" at bounding box center [1186, 14] width 6 height 12
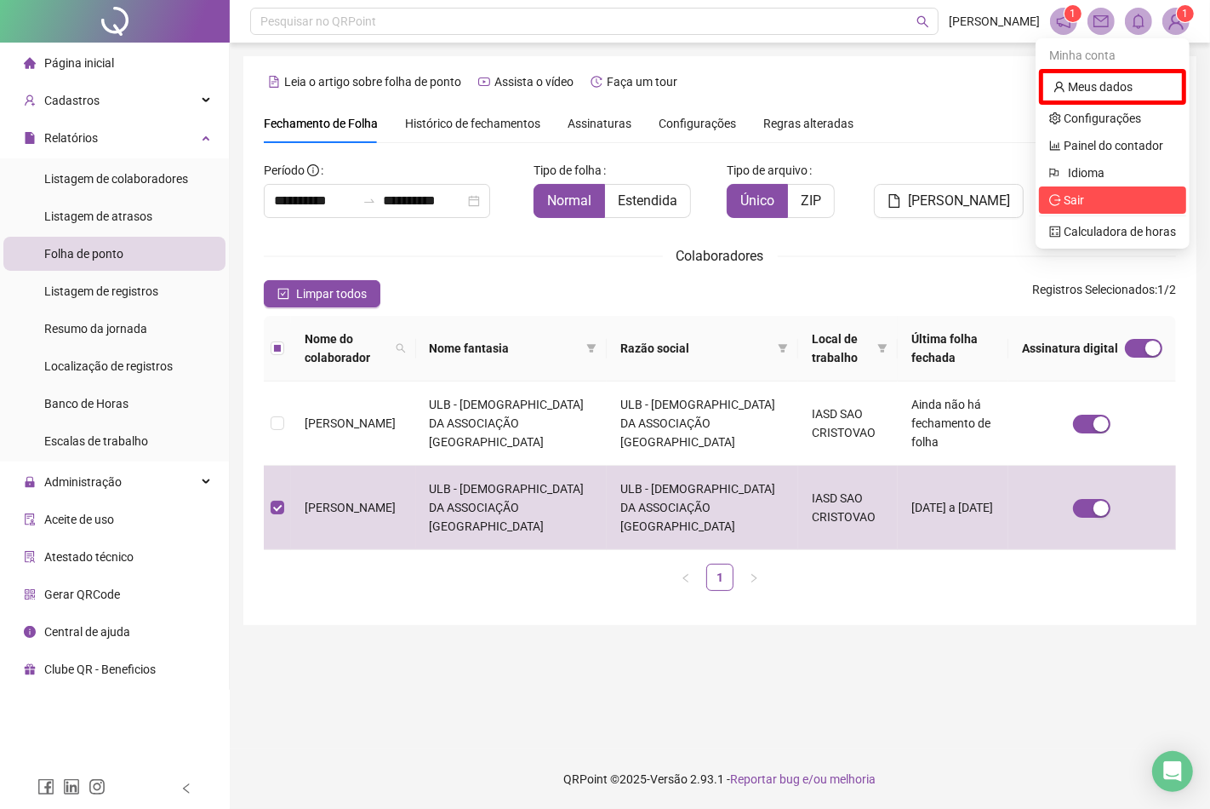
click at [1083, 203] on span "Sair" at bounding box center [1074, 200] width 20 height 14
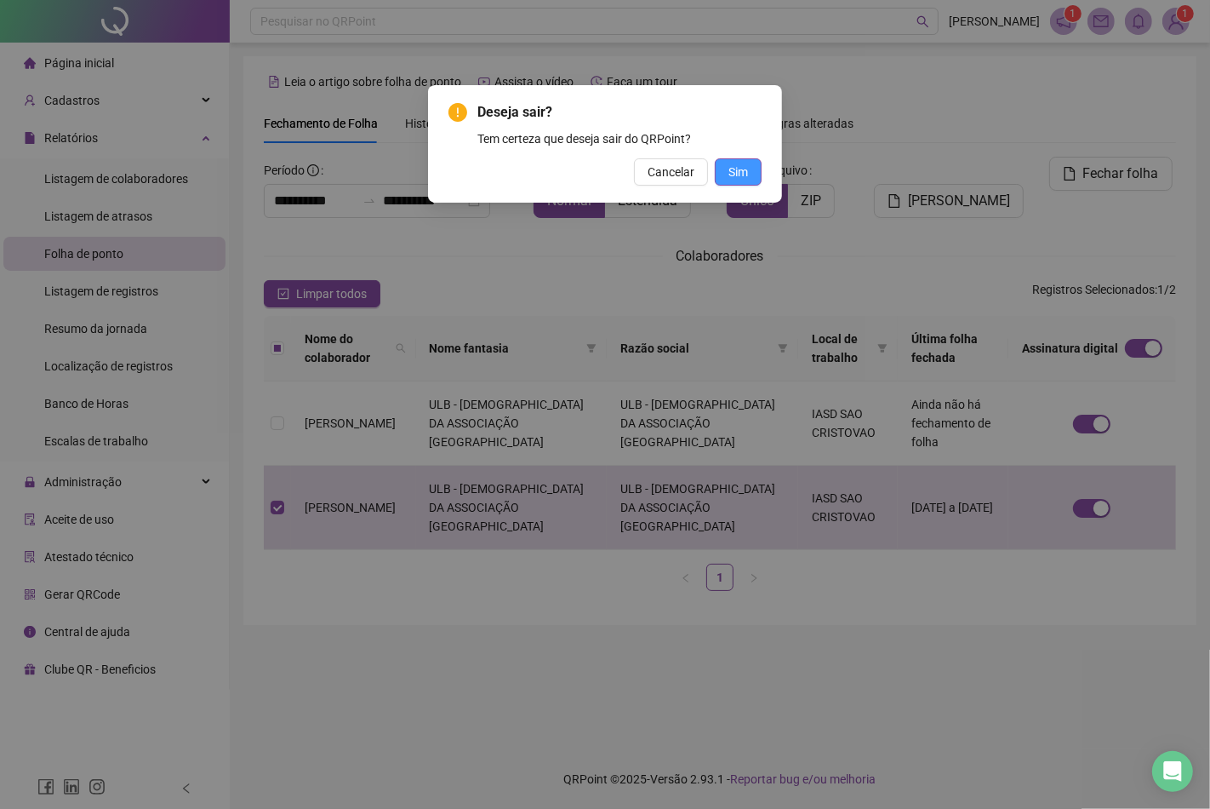
click at [758, 174] on button "Sim" at bounding box center [738, 171] width 47 height 27
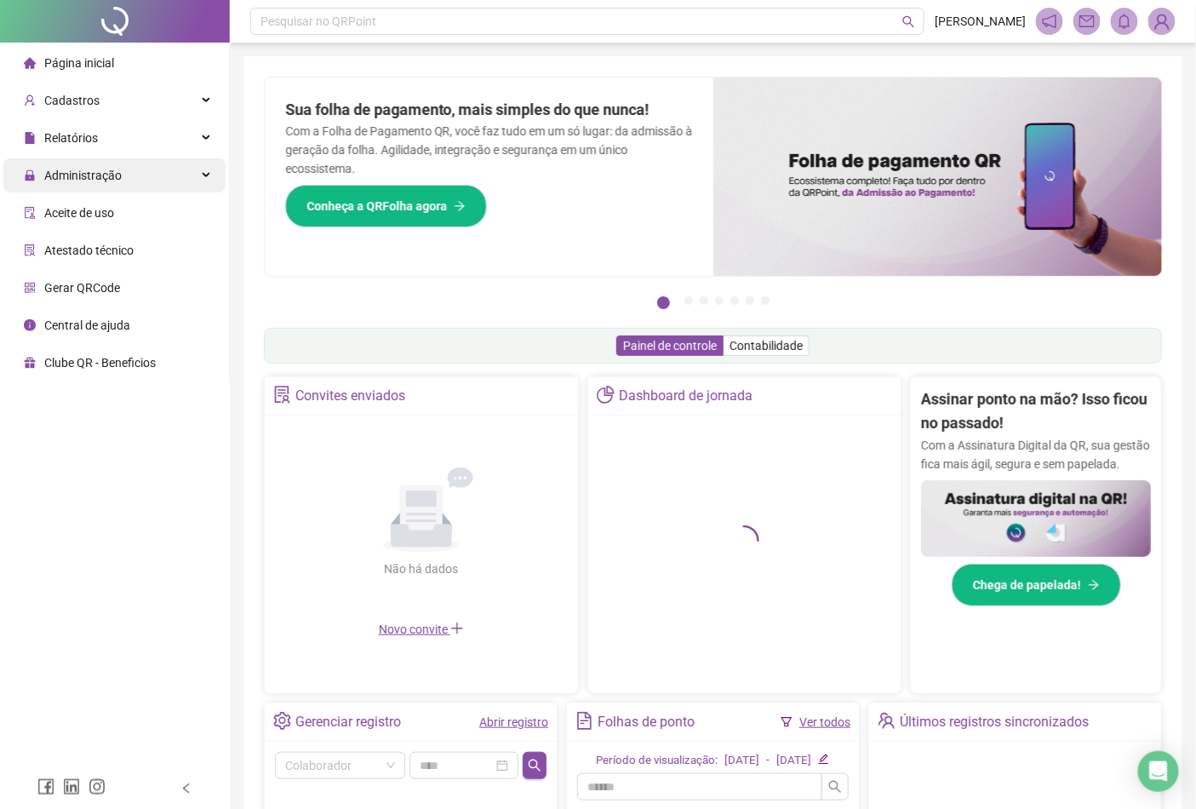
click at [121, 169] on div "Administração" at bounding box center [114, 175] width 222 height 34
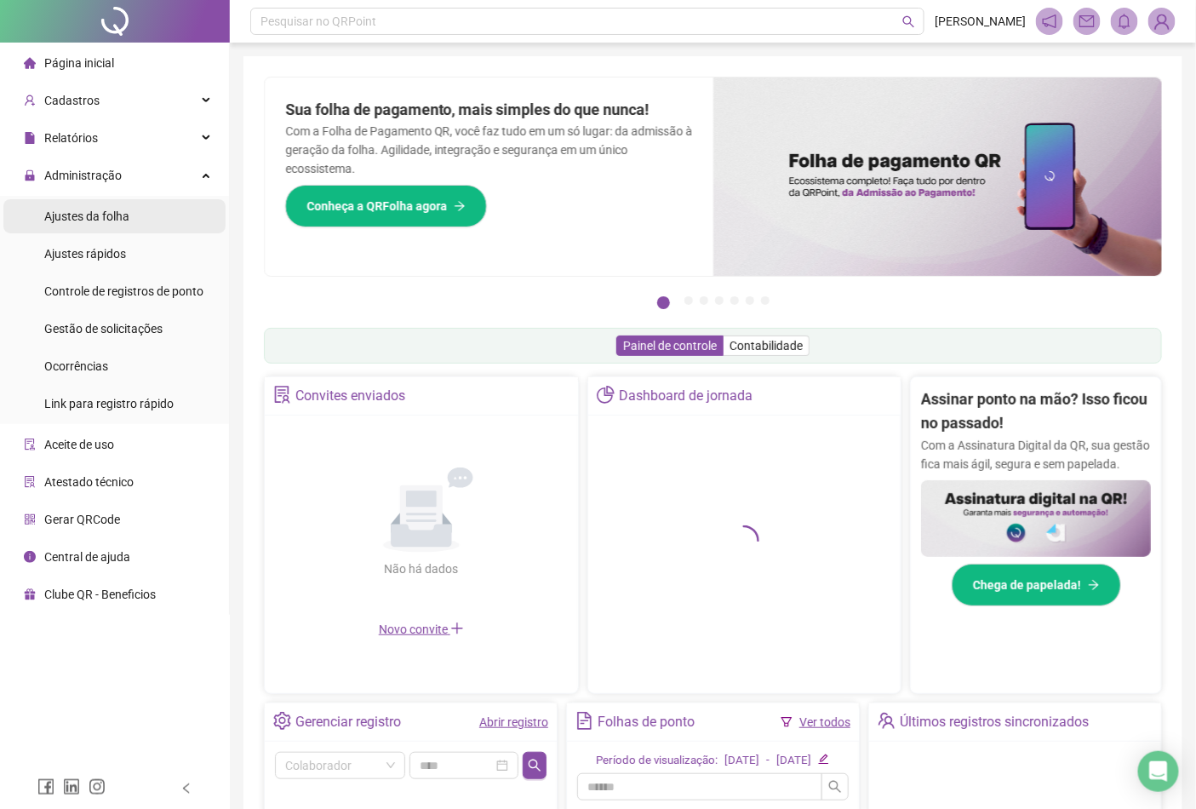
click at [111, 215] on span "Ajustes da folha" at bounding box center [86, 216] width 85 height 14
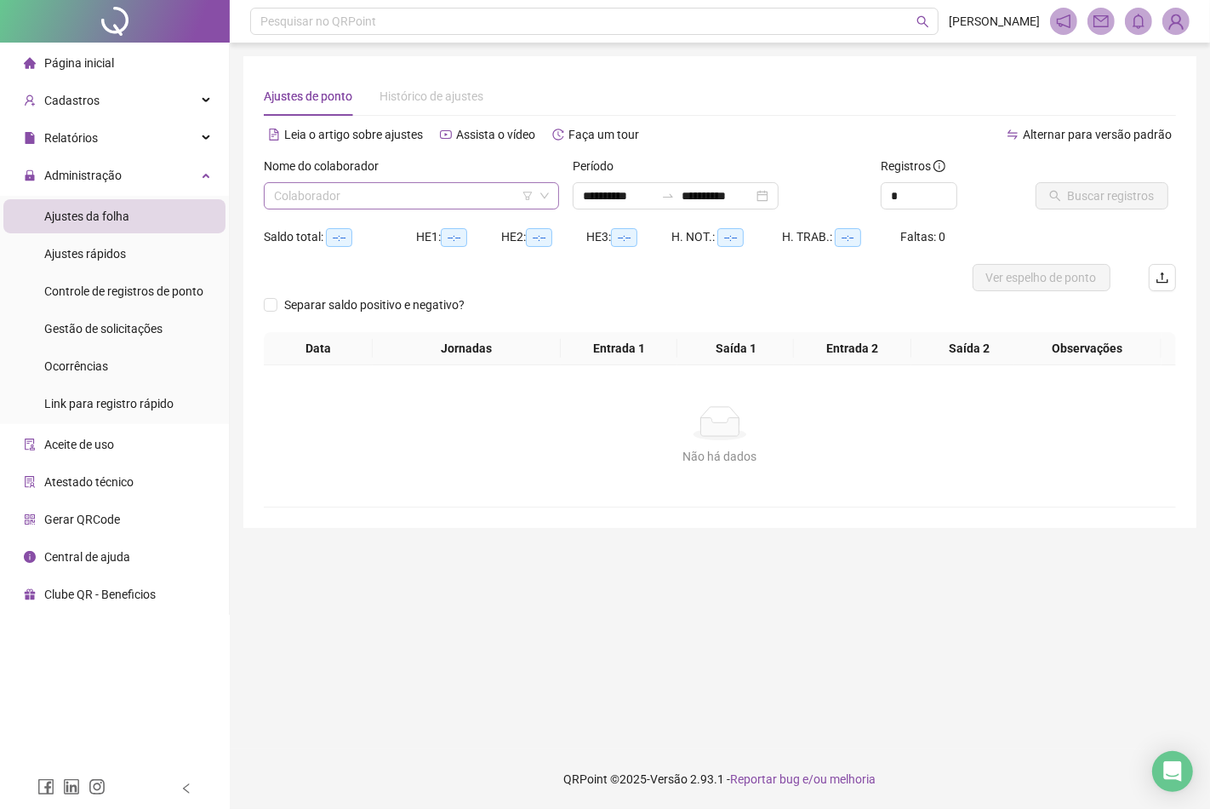
click at [378, 190] on input "search" at bounding box center [404, 196] width 260 height 26
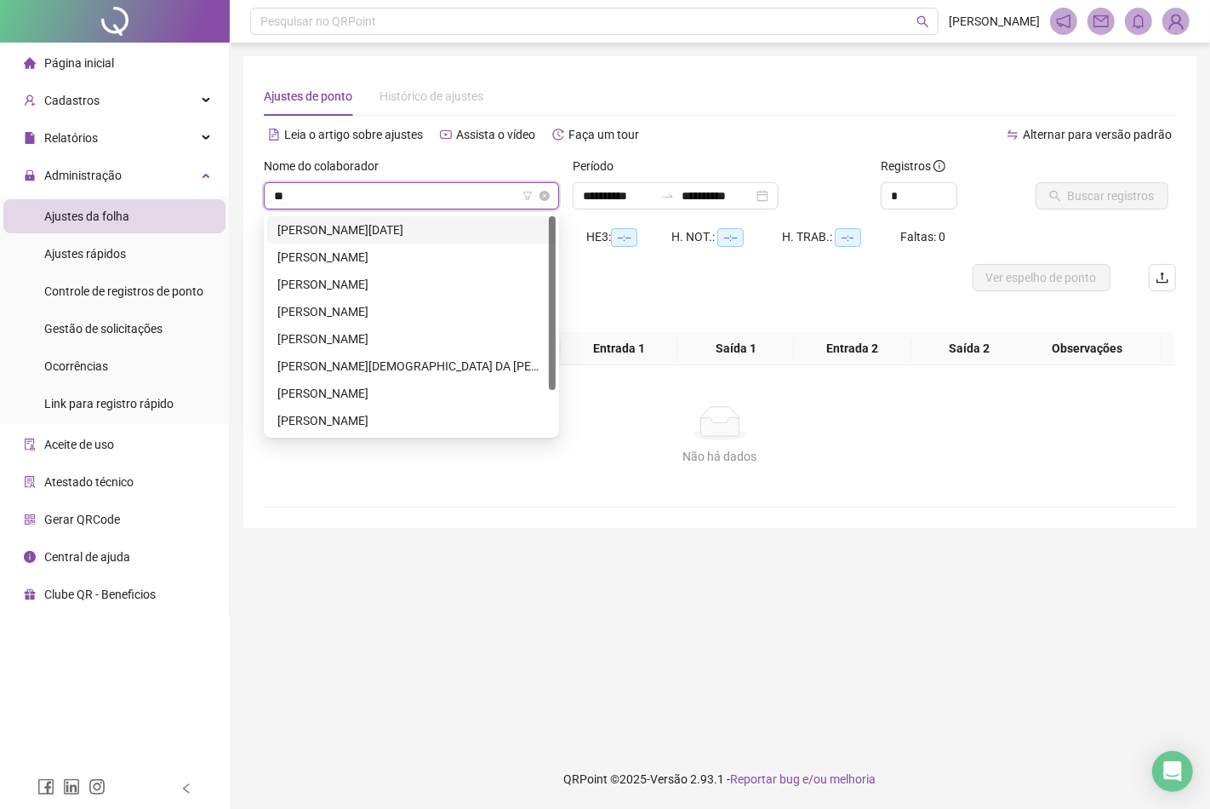
type input "***"
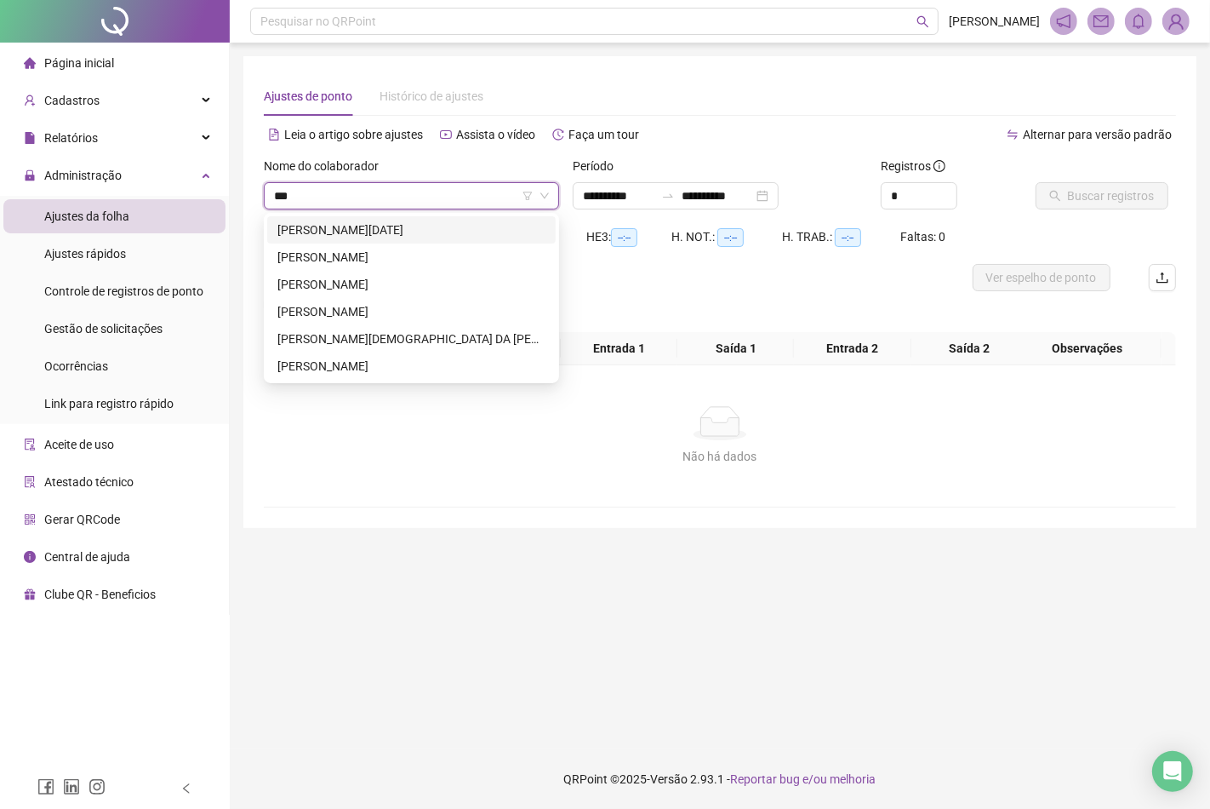
click at [384, 232] on div "CARMEN LUCIA ALLENCAR SILVA GONÇALVES" at bounding box center [411, 229] width 268 height 19
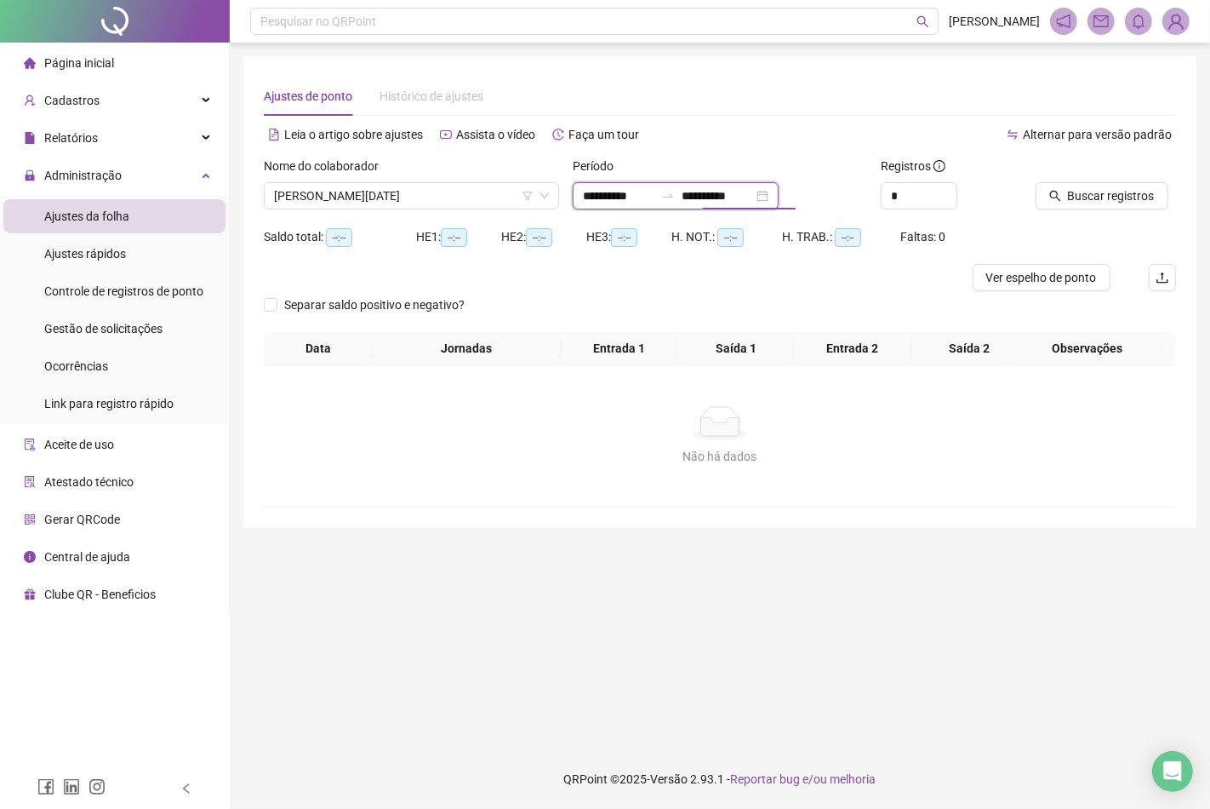
click at [753, 198] on input "**********" at bounding box center [717, 195] width 71 height 19
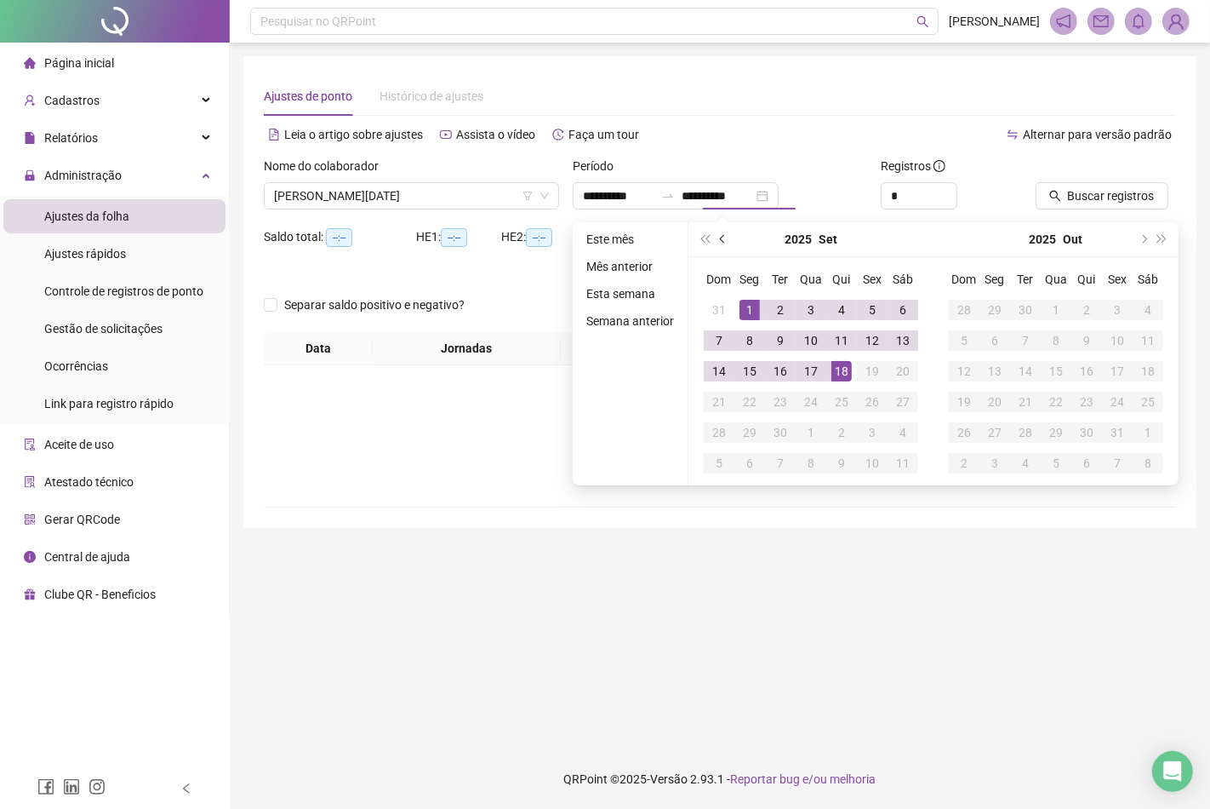
click at [725, 237] on span "prev-year" at bounding box center [724, 239] width 9 height 9
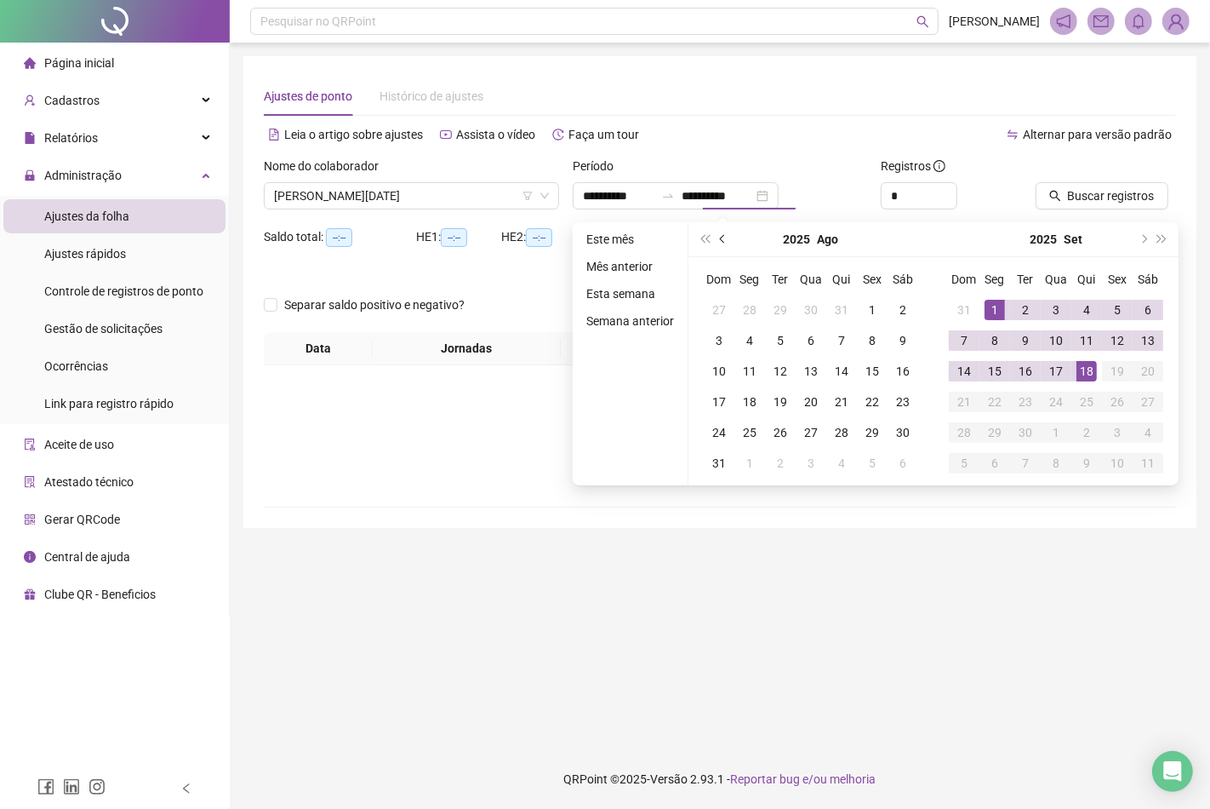
click at [725, 237] on span "prev-year" at bounding box center [724, 239] width 9 height 9
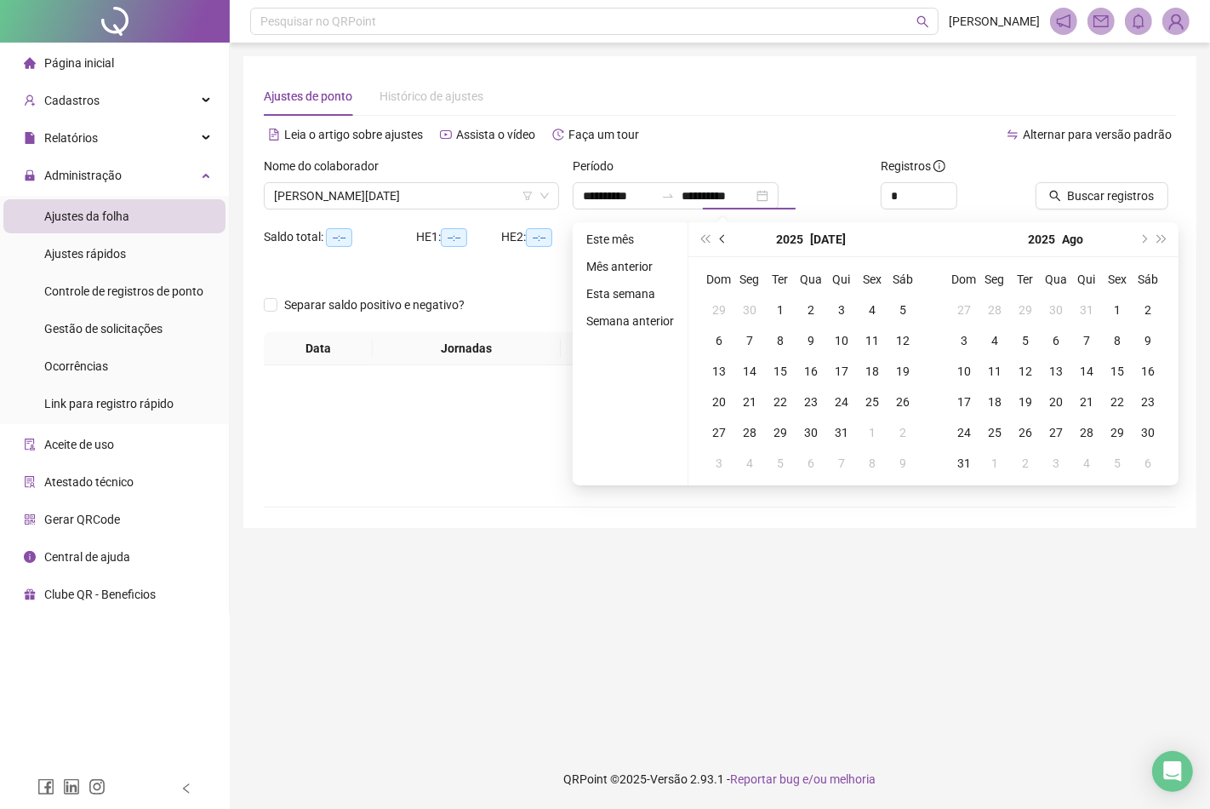
click at [725, 237] on span "prev-year" at bounding box center [724, 239] width 9 height 9
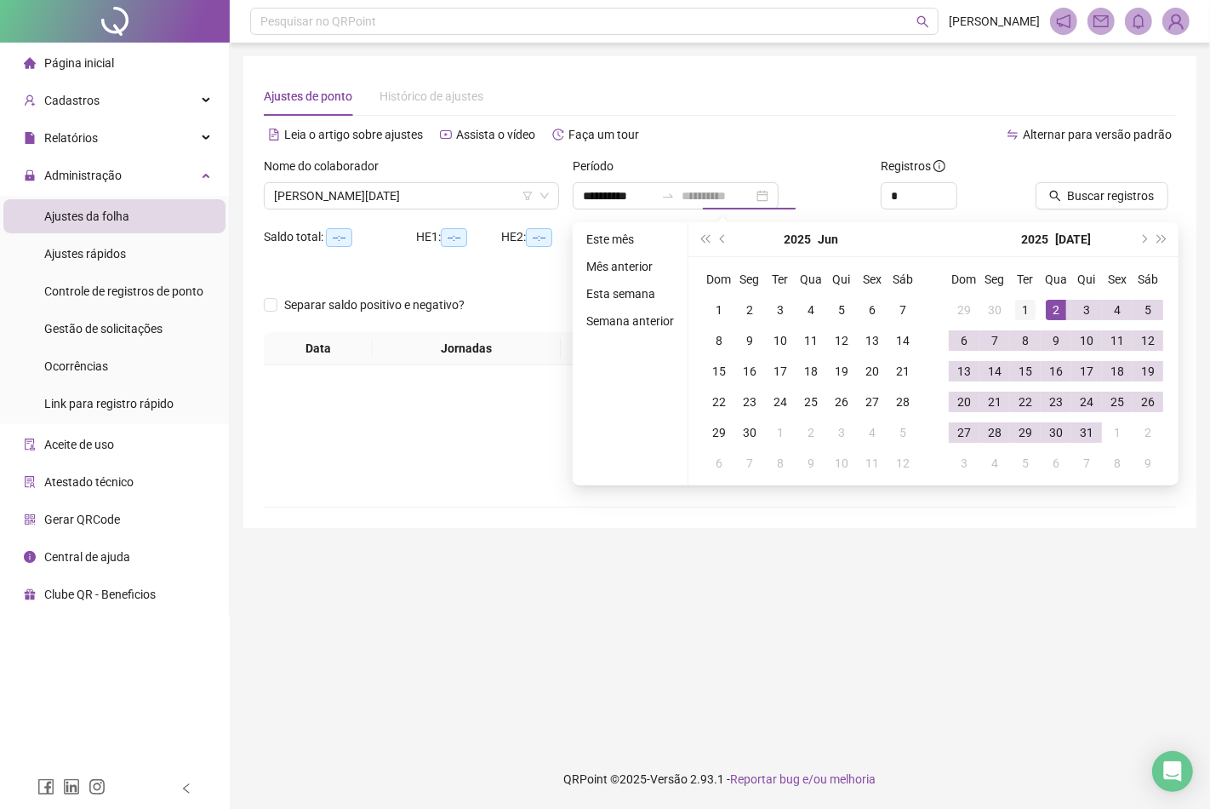
type input "**********"
click at [1028, 307] on div "1" at bounding box center [1025, 310] width 20 height 20
click at [1084, 428] on div "31" at bounding box center [1087, 432] width 20 height 20
type input "**********"
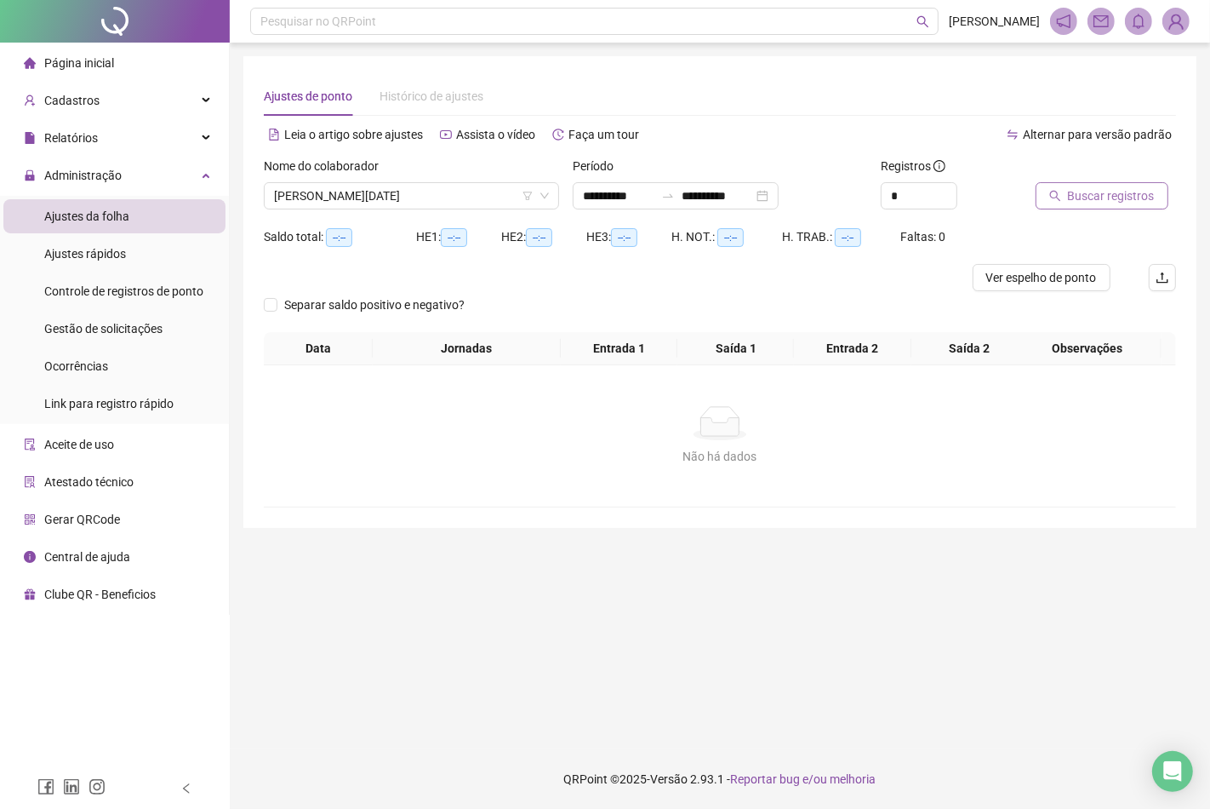
click at [1099, 193] on span "Buscar registros" at bounding box center [1111, 195] width 87 height 19
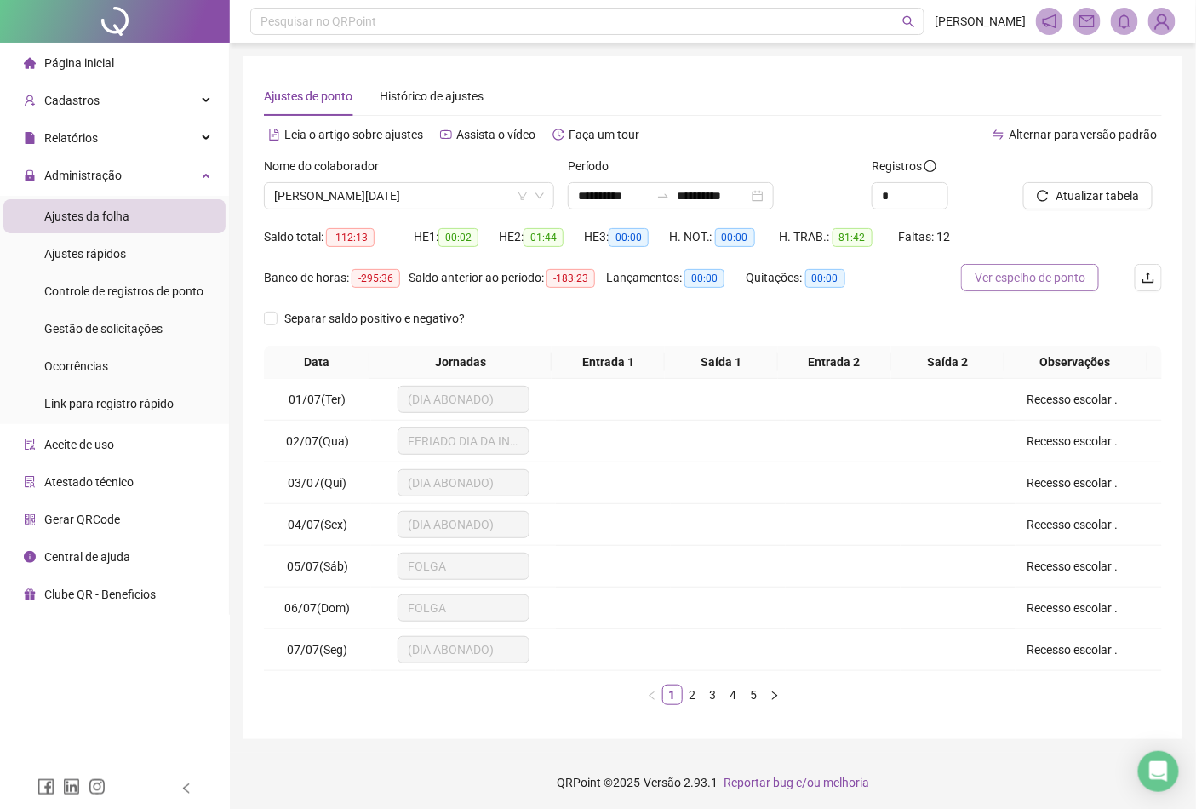
click at [1058, 285] on span "Ver espelho de ponto" at bounding box center [1030, 277] width 111 height 19
click at [774, 199] on div "**********" at bounding box center [671, 195] width 206 height 27
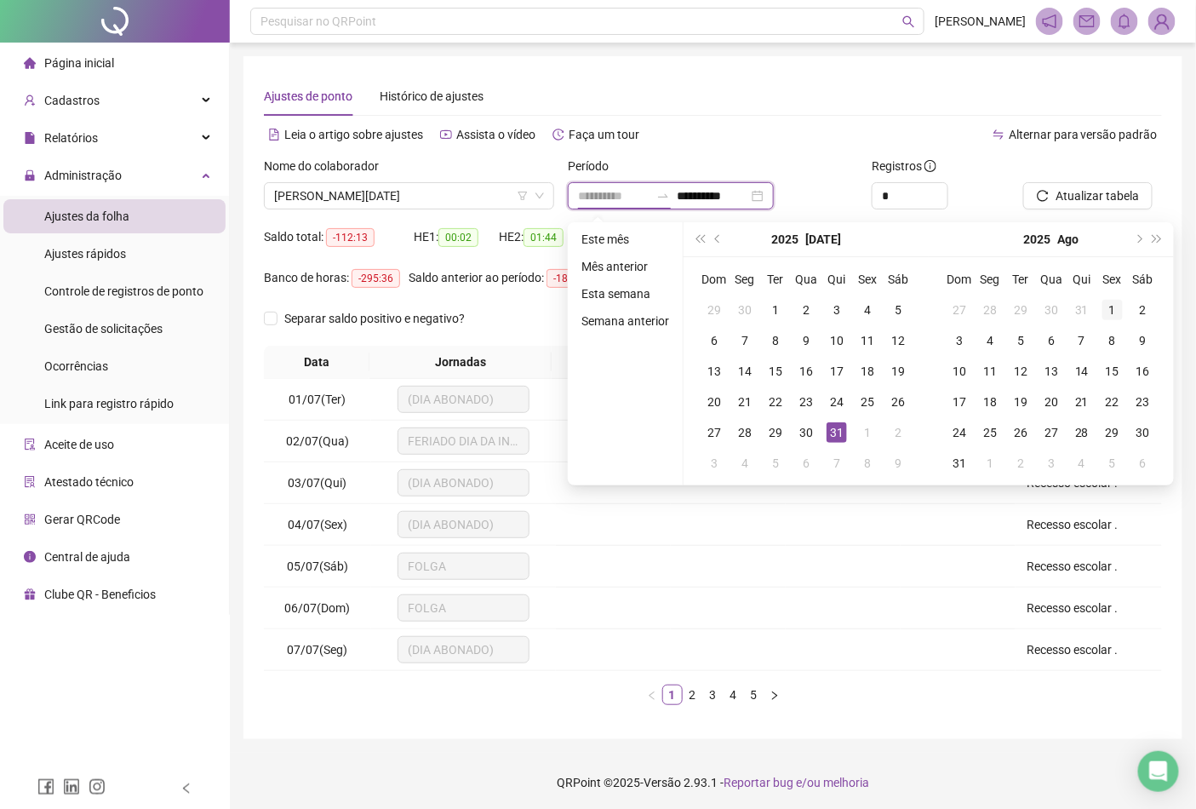
type input "**********"
click at [1103, 306] on div "1" at bounding box center [1112, 310] width 20 height 20
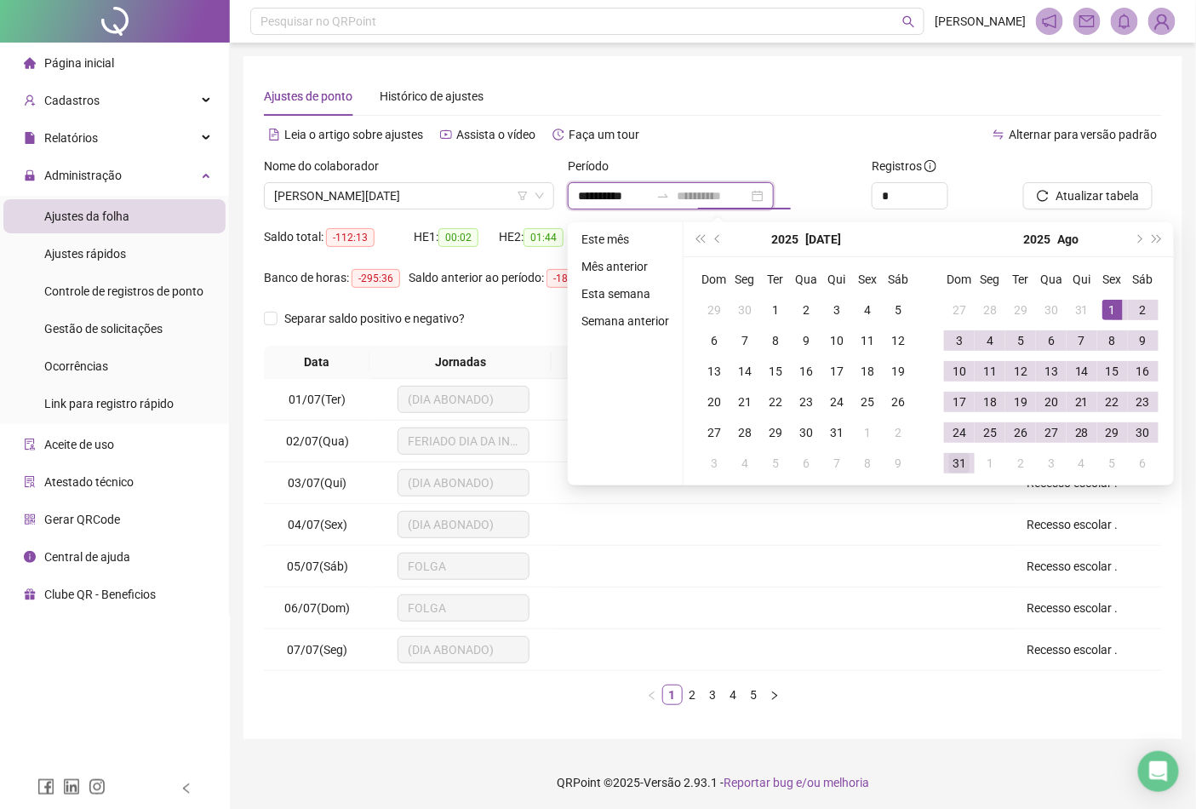
type input "**********"
click at [962, 458] on div "31" at bounding box center [959, 463] width 20 height 20
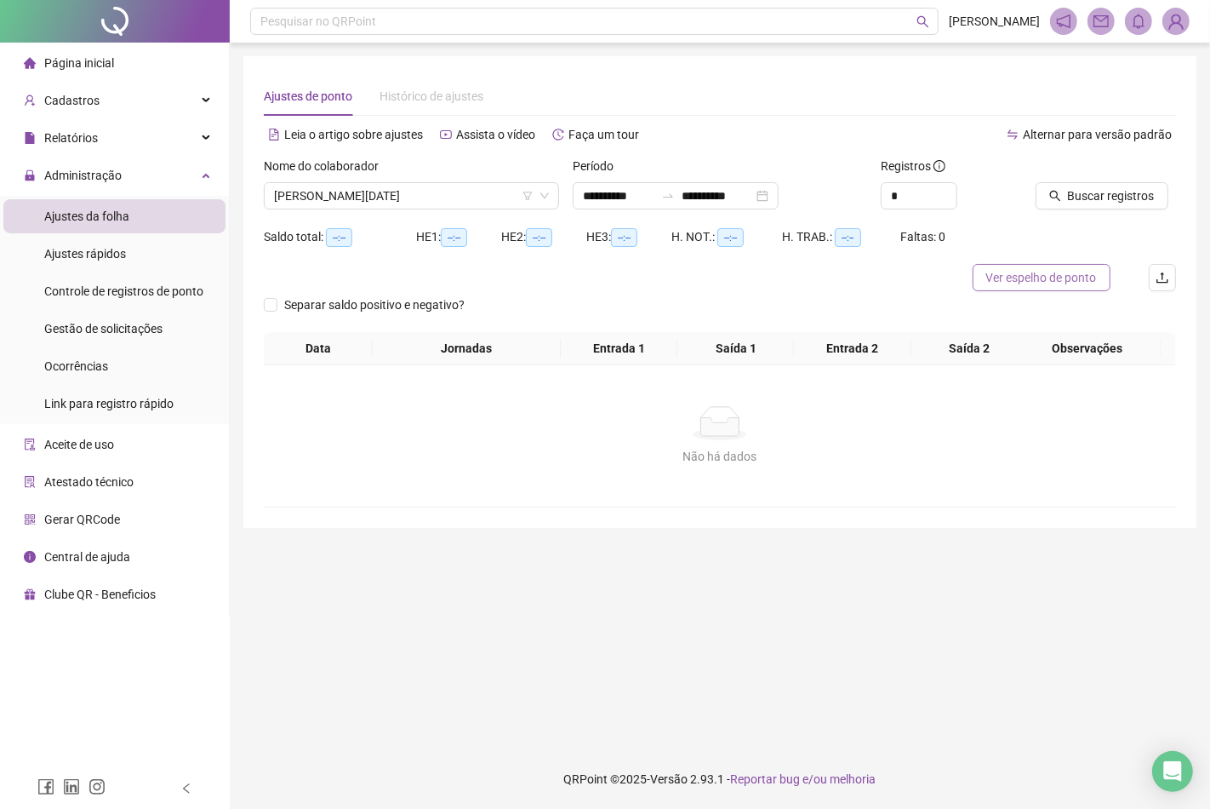
click at [1049, 273] on span "Ver espelho de ponto" at bounding box center [1041, 277] width 111 height 19
click at [737, 184] on div "**********" at bounding box center [676, 195] width 206 height 27
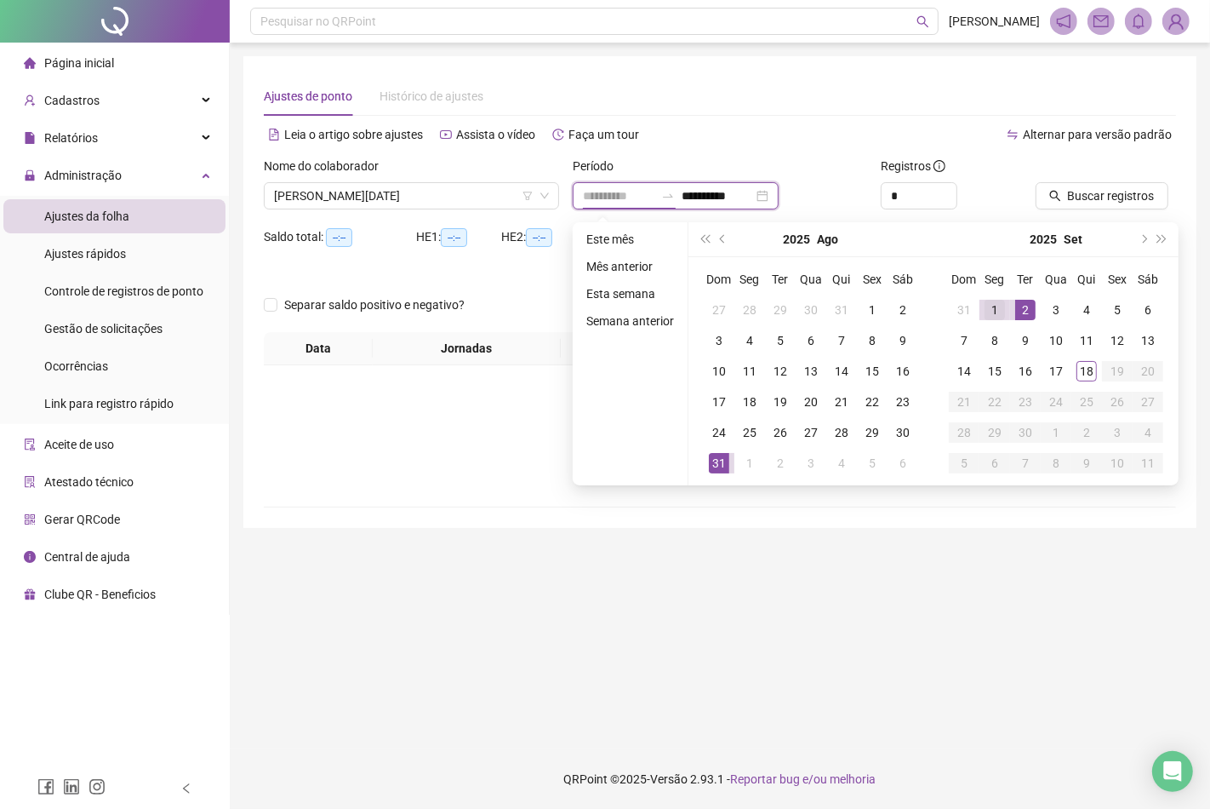
type input "**********"
click at [998, 312] on div "1" at bounding box center [995, 310] width 20 height 20
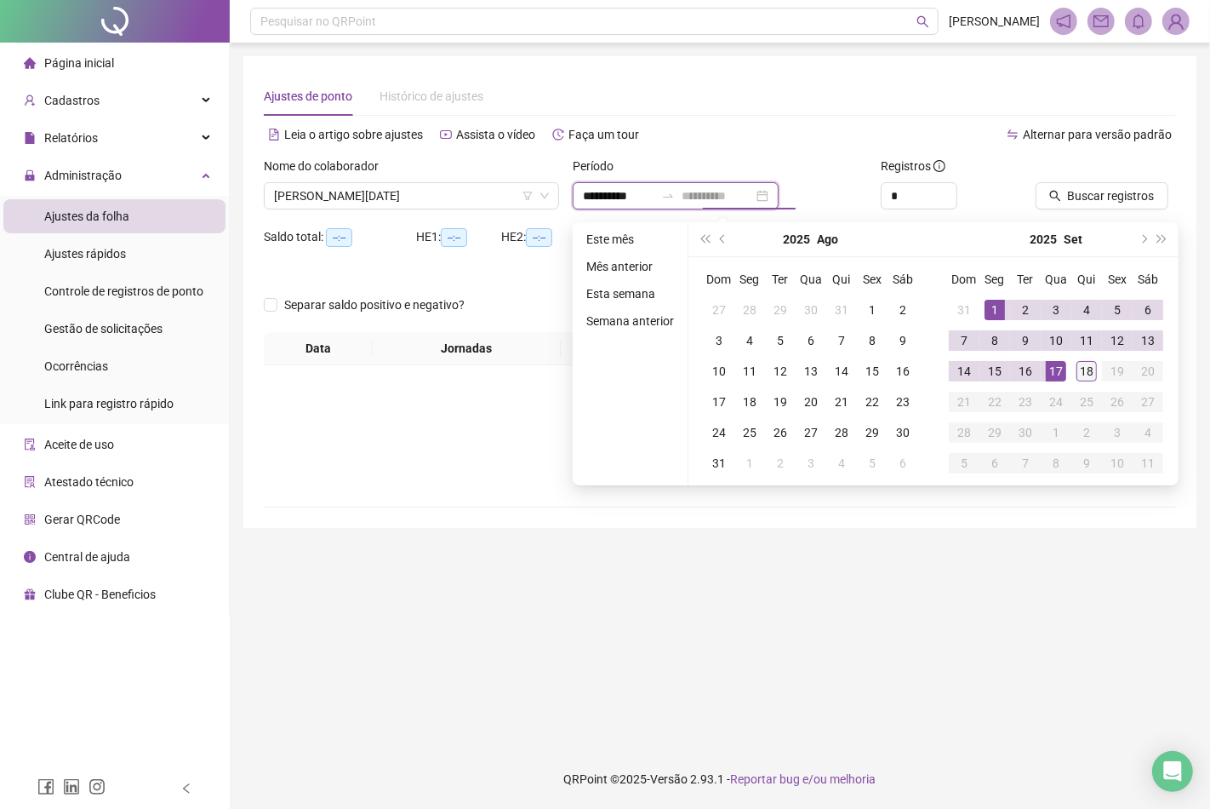
type input "**********"
click at [1095, 369] on td "18" at bounding box center [1087, 371] width 31 height 31
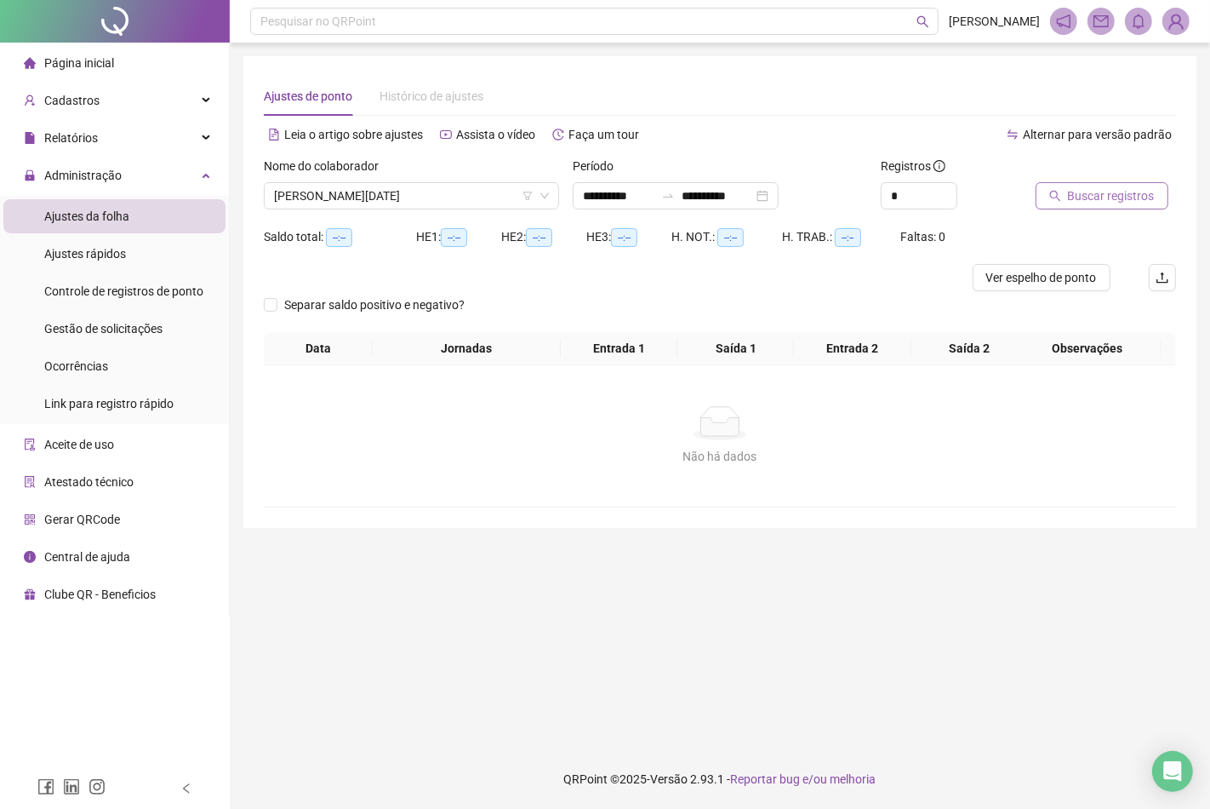
click at [1110, 188] on span "Buscar registros" at bounding box center [1111, 195] width 87 height 19
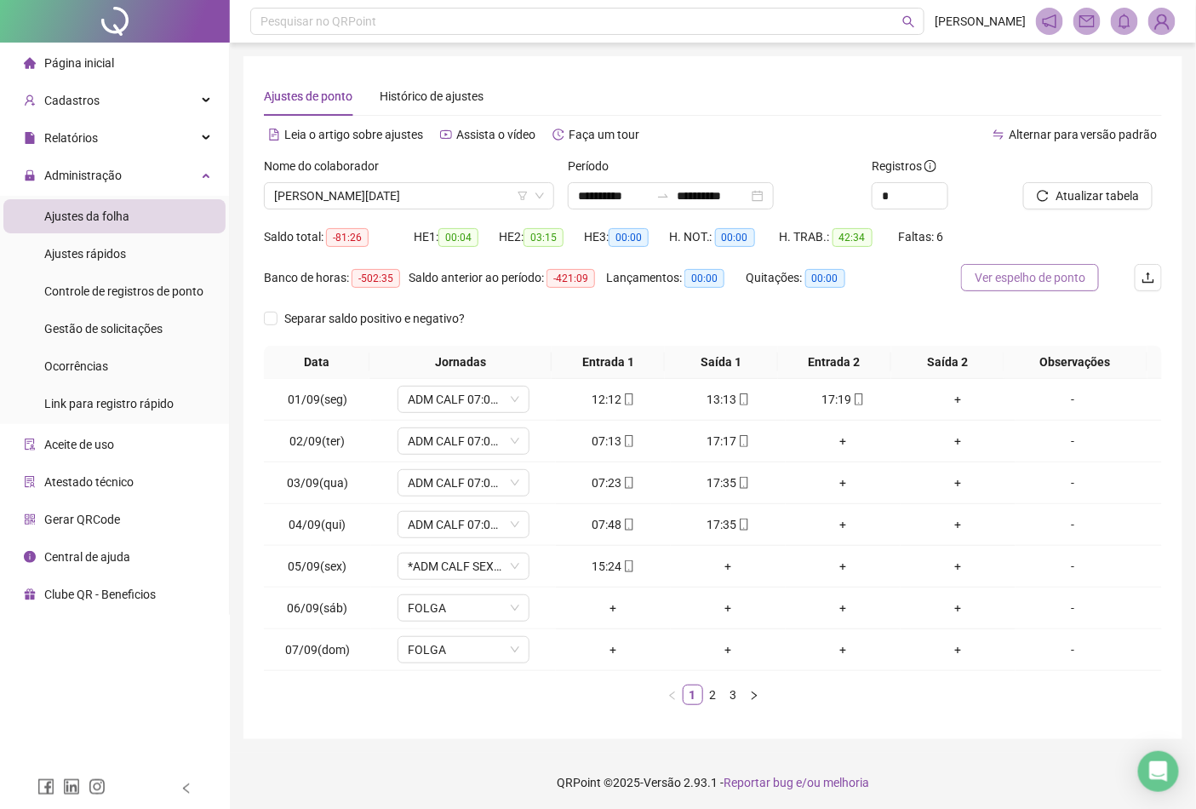
click at [1004, 270] on span "Ver espelho de ponto" at bounding box center [1030, 277] width 111 height 19
click at [106, 169] on span "Administração" at bounding box center [82, 176] width 77 height 14
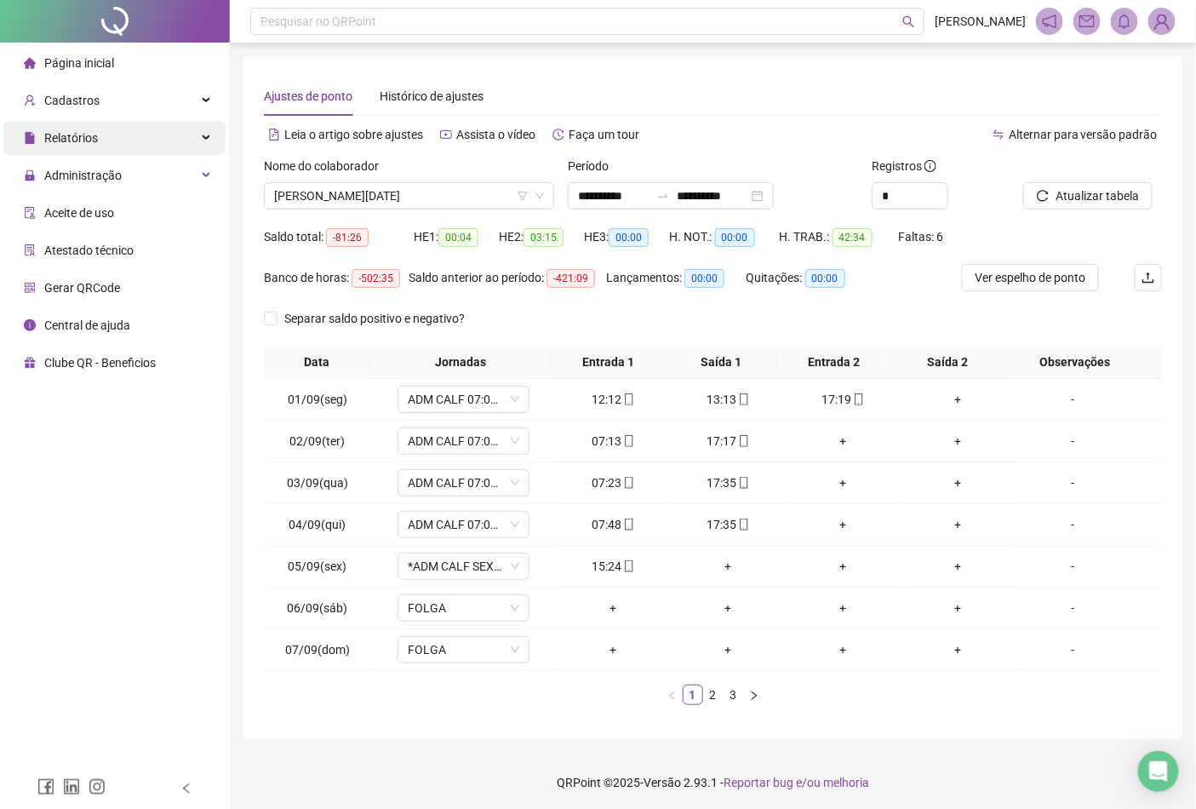
click at [98, 148] on div "Relatórios" at bounding box center [114, 138] width 222 height 34
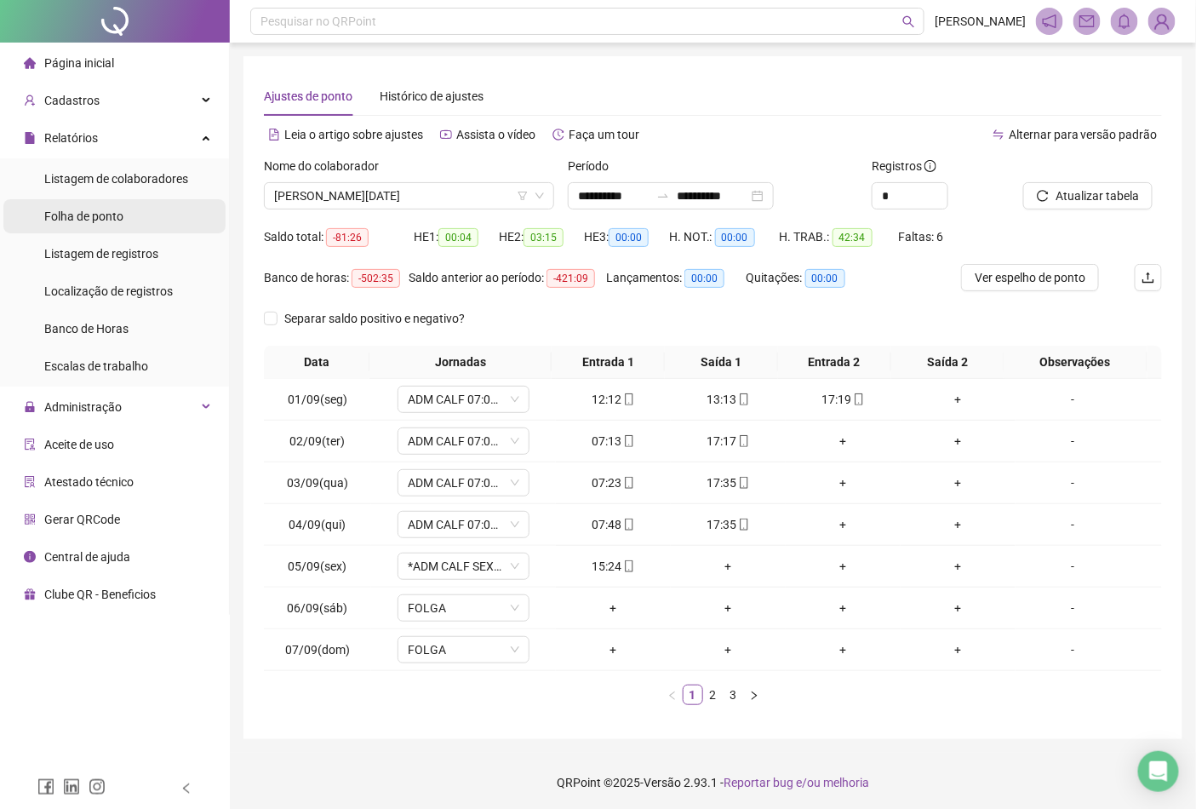
click at [99, 216] on span "Folha de ponto" at bounding box center [83, 216] width 79 height 14
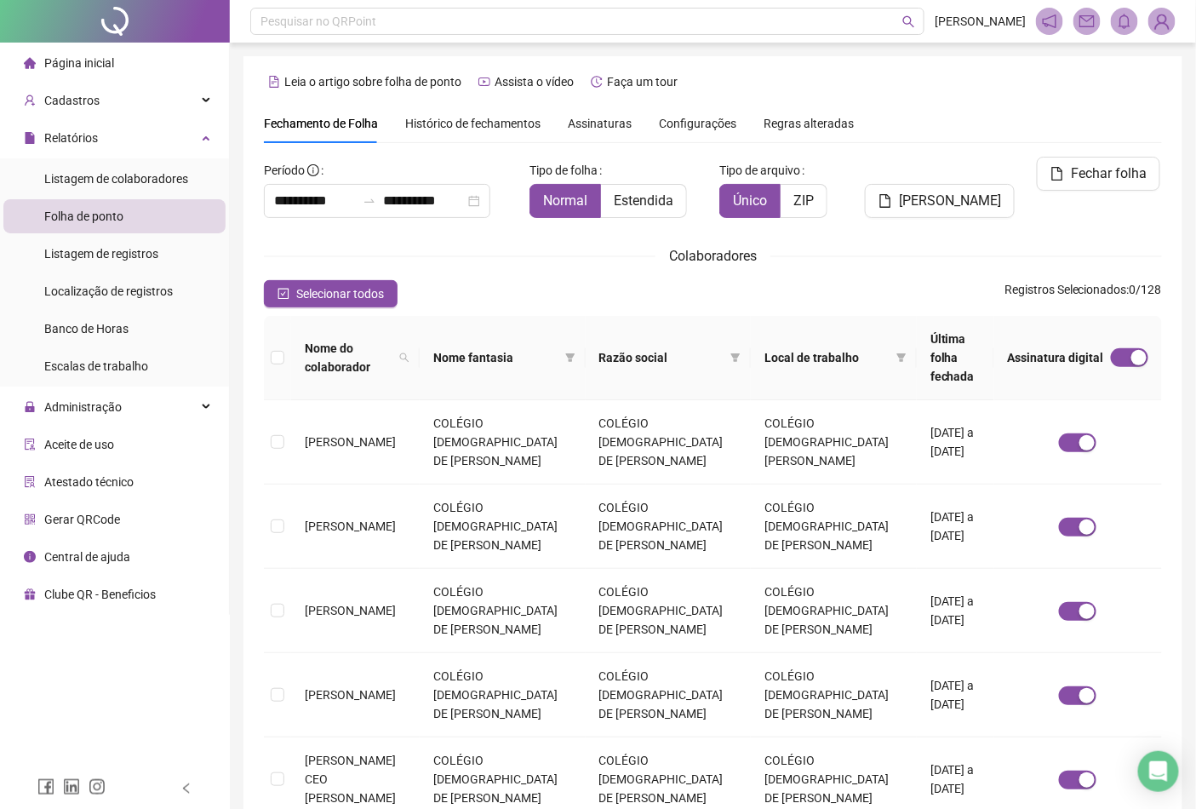
click at [601, 123] on span "Assinaturas" at bounding box center [600, 123] width 64 height 12
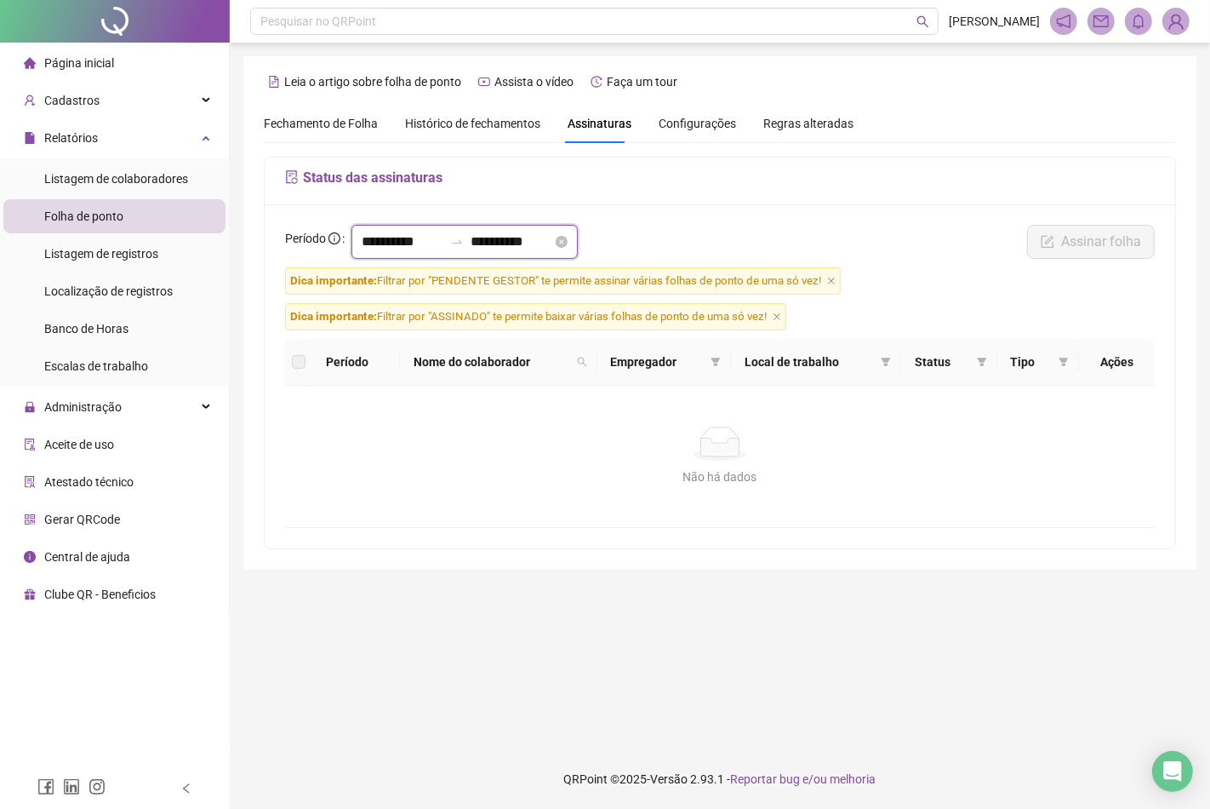
click at [552, 242] on input "**********" at bounding box center [512, 242] width 82 height 20
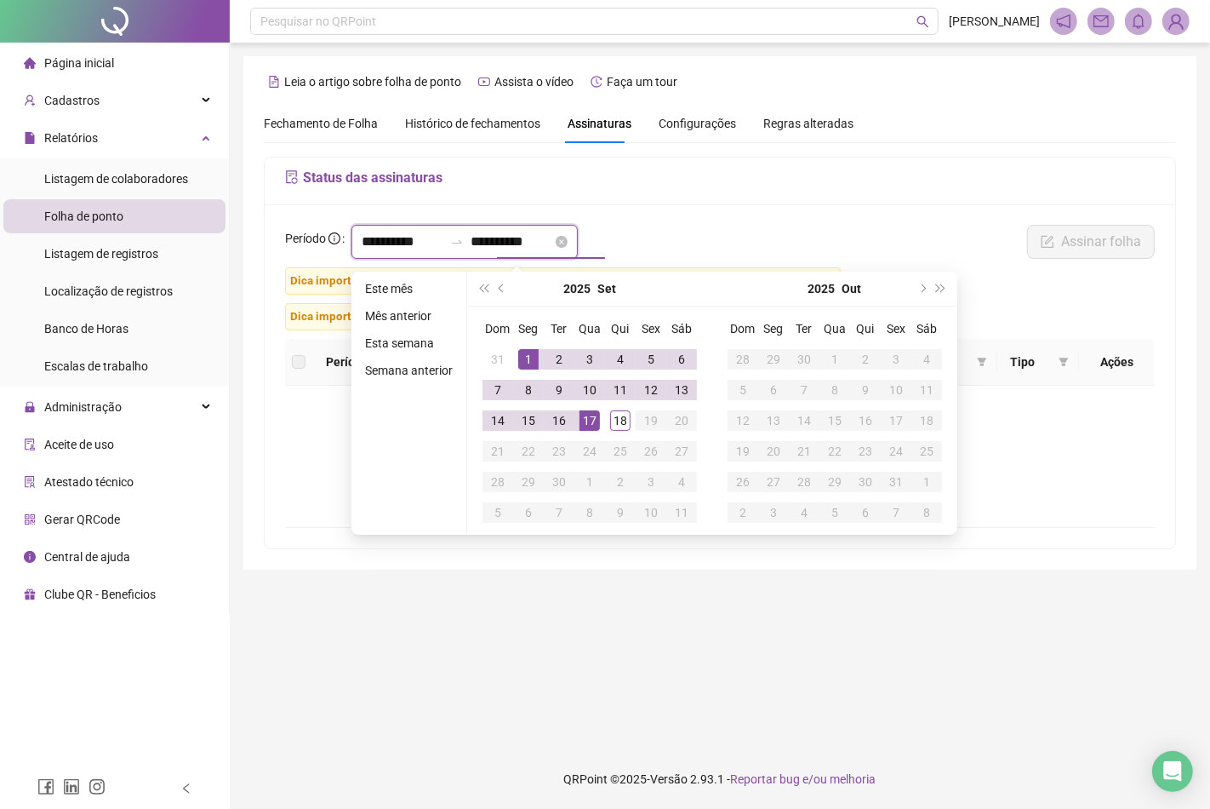
click at [369, 236] on input "**********" at bounding box center [403, 242] width 82 height 20
click at [507, 292] on button "prev-year" at bounding box center [502, 289] width 19 height 34
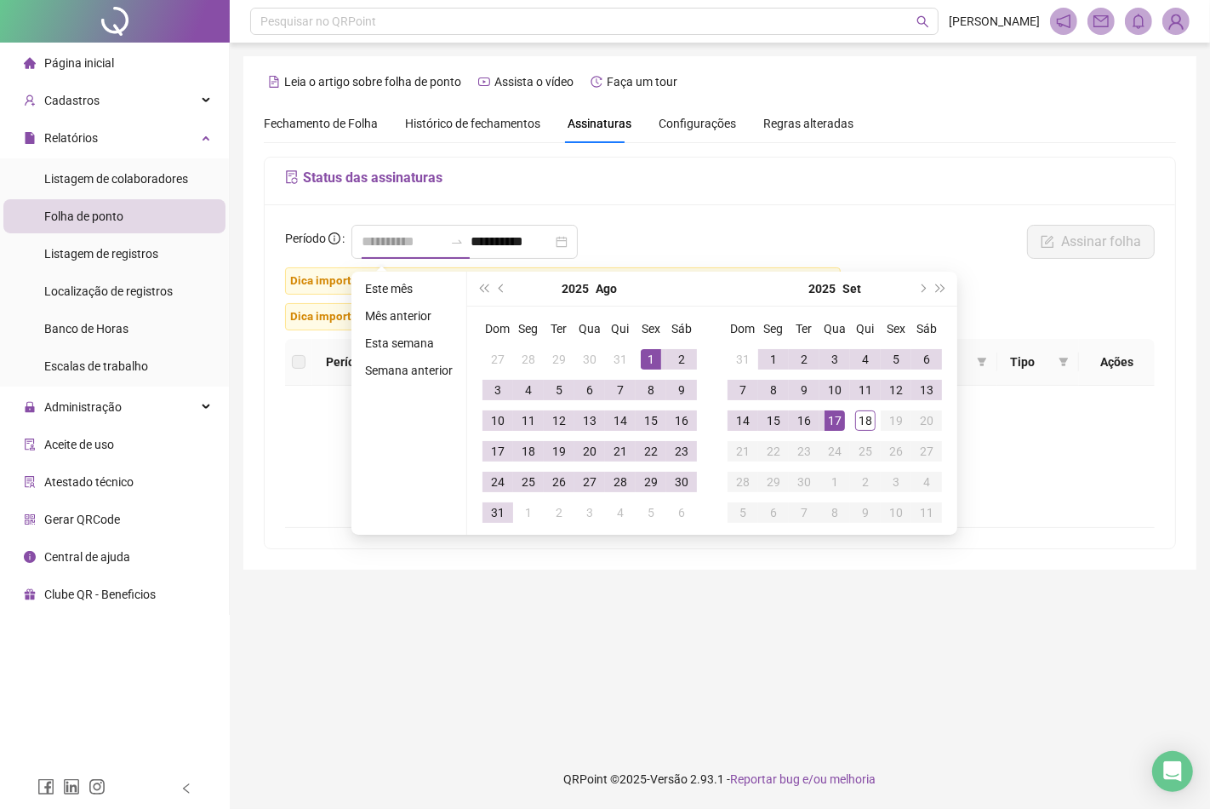
click at [641, 360] on div "1" at bounding box center [651, 359] width 20 height 20
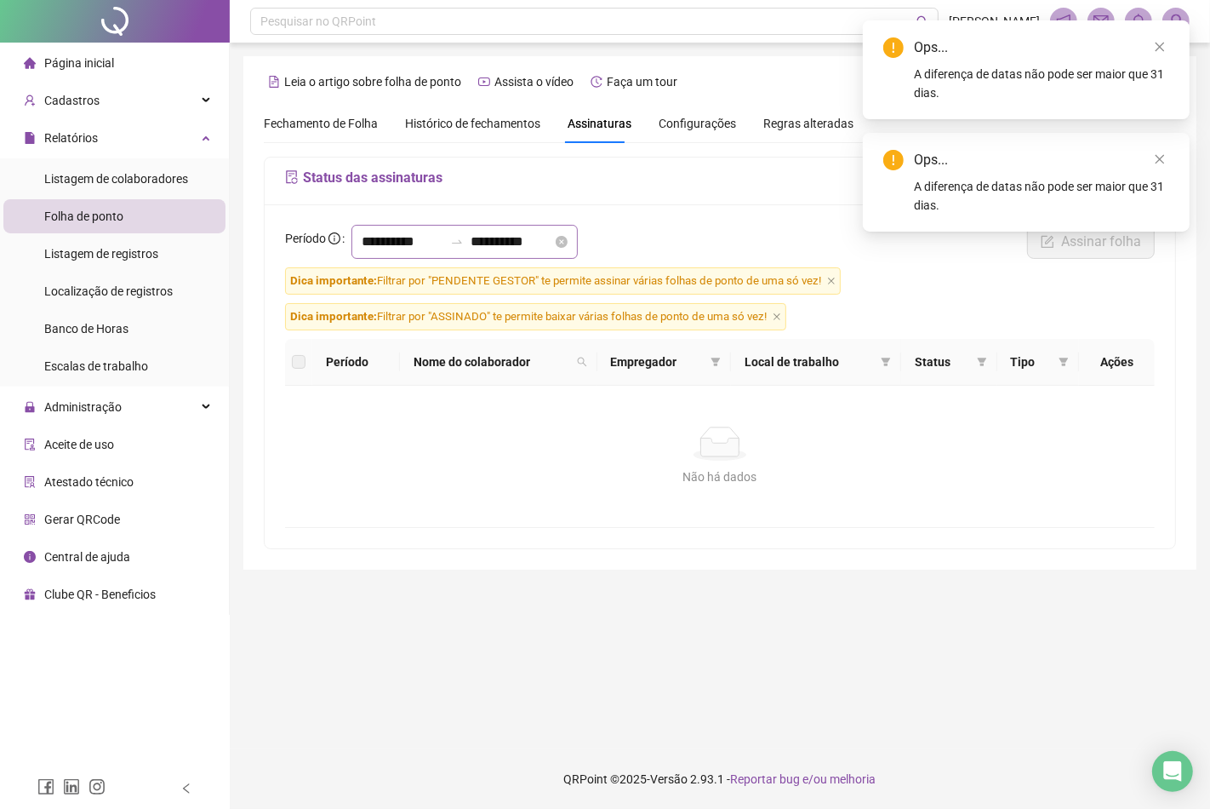
click at [354, 247] on div "**********" at bounding box center [465, 242] width 226 height 34
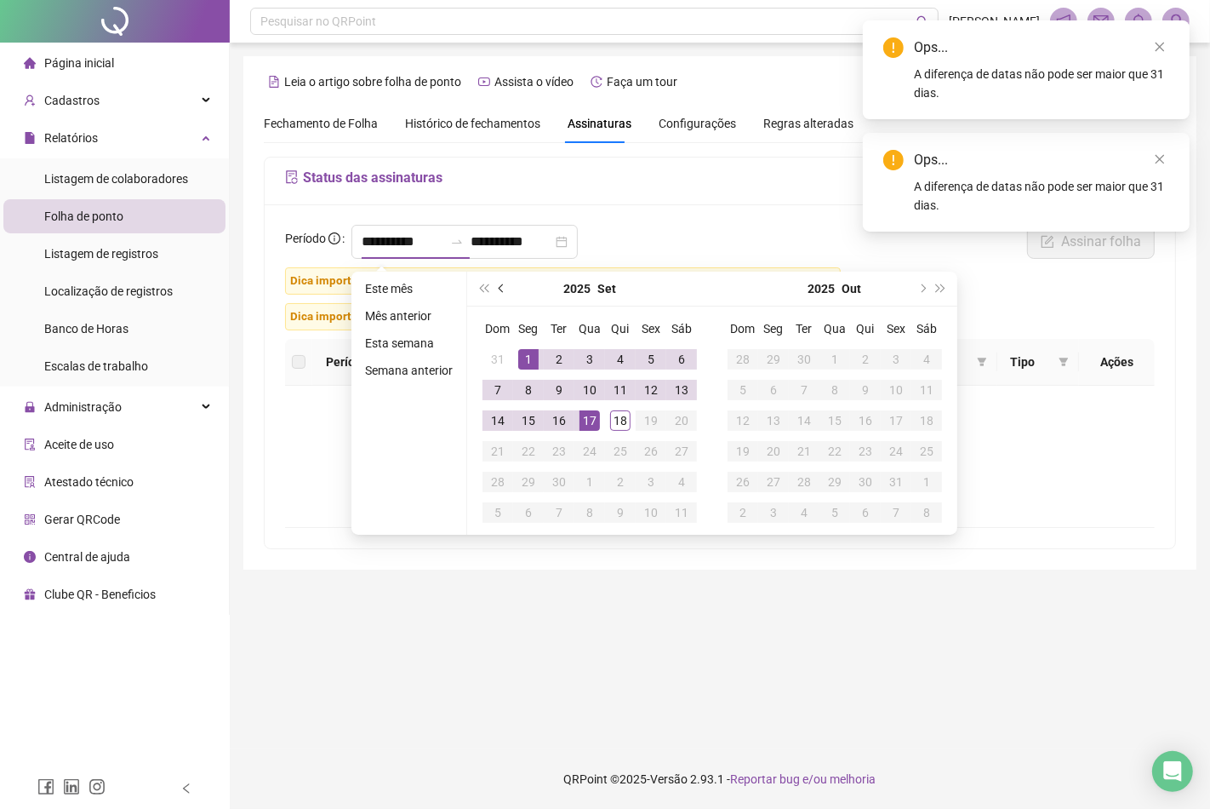
click at [502, 293] on button "prev-year" at bounding box center [502, 289] width 19 height 34
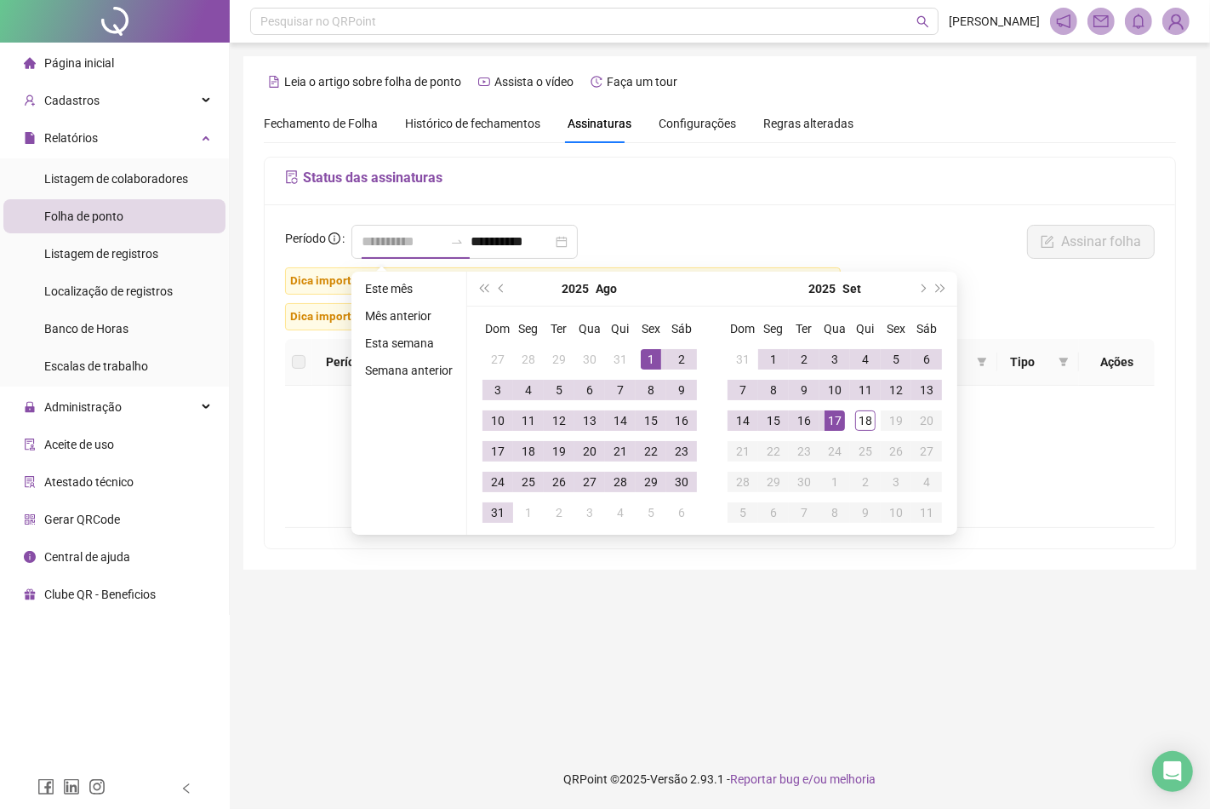
type input "**********"
click at [644, 358] on div "1" at bounding box center [651, 359] width 20 height 20
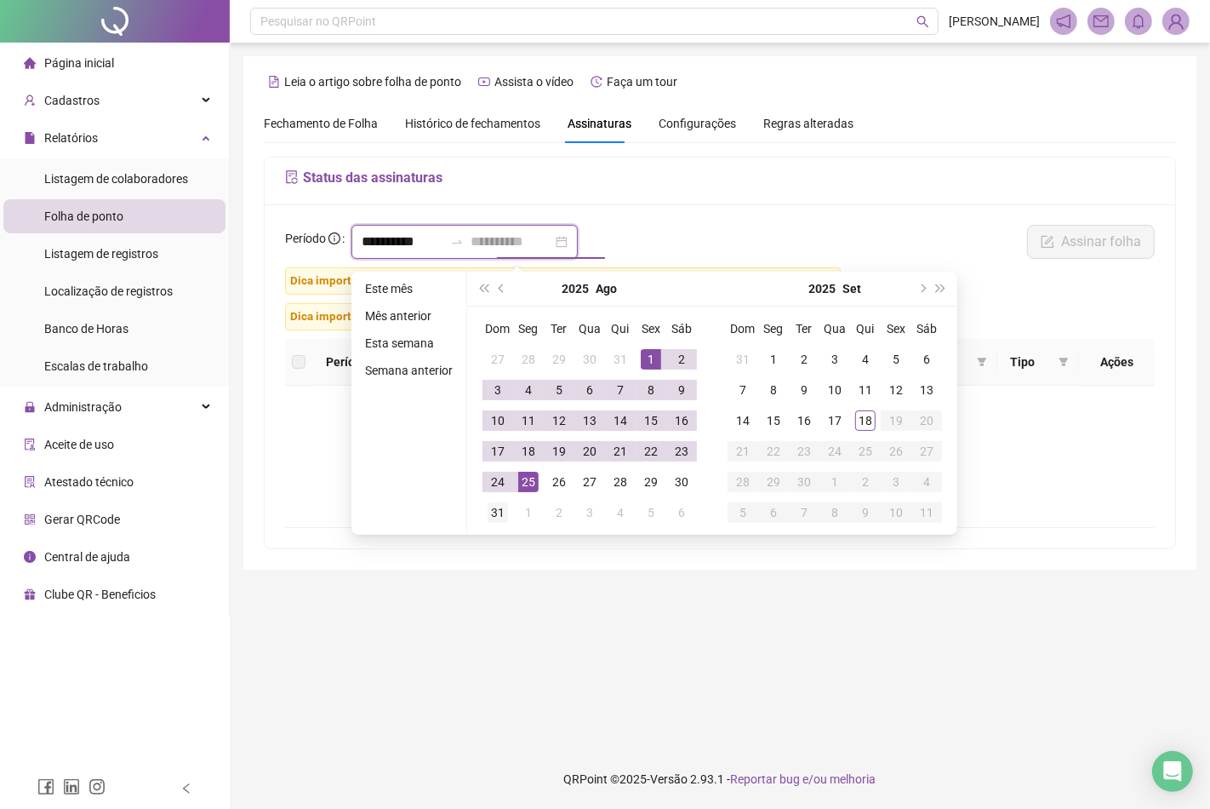
type input "**********"
click at [506, 497] on td "31" at bounding box center [498, 512] width 31 height 31
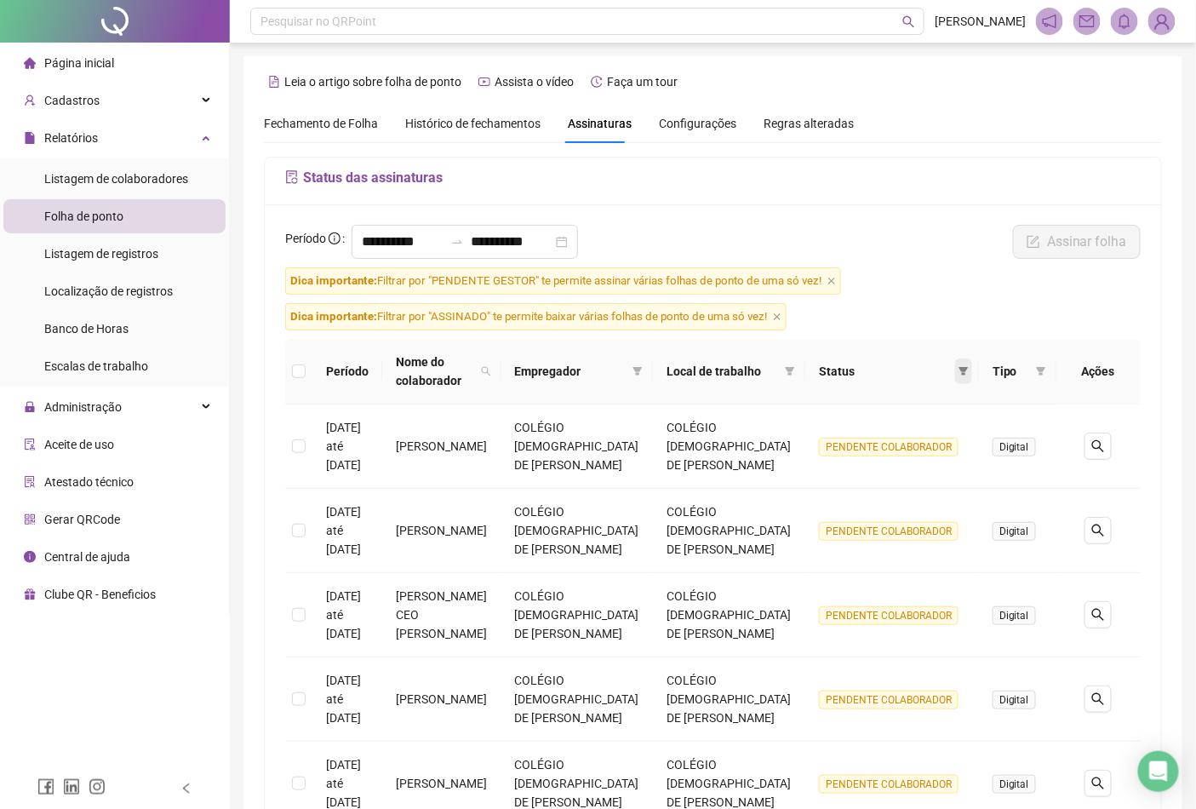
click at [963, 369] on icon "filter" at bounding box center [963, 371] width 9 height 9
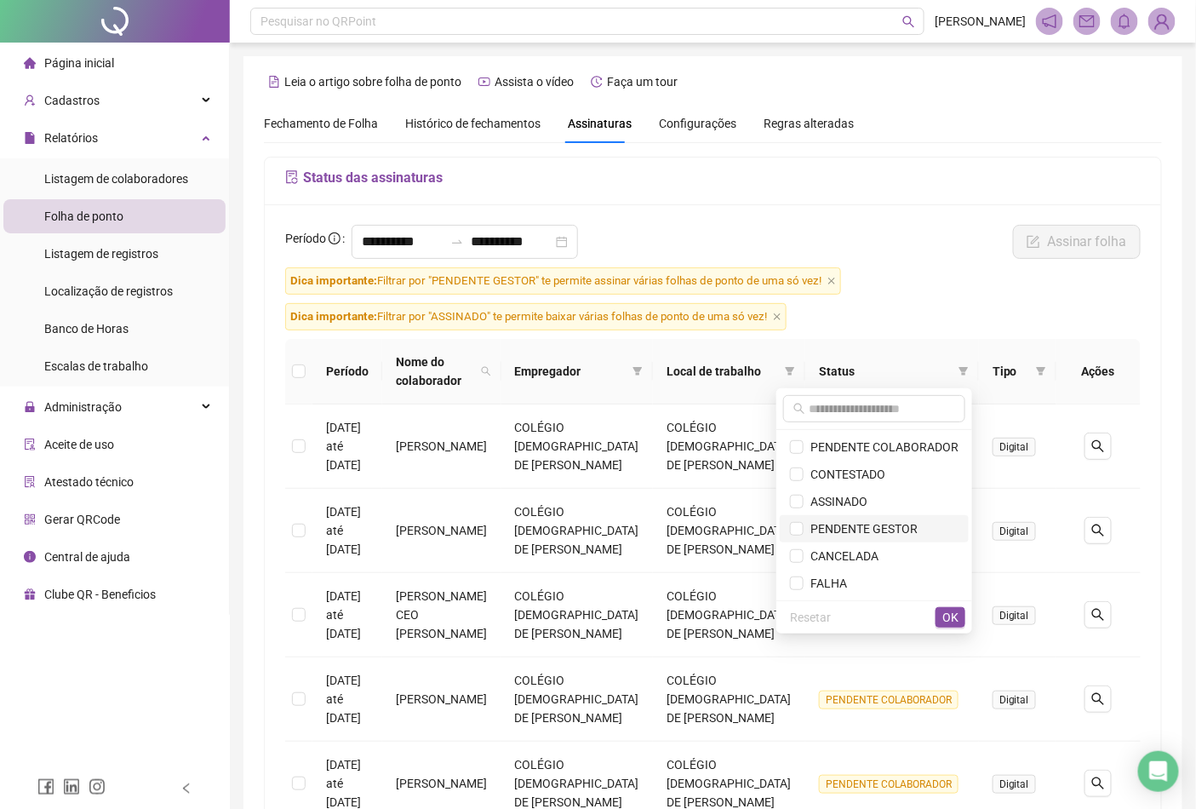
click at [861, 525] on span "PENDENTE GESTOR" at bounding box center [860, 529] width 114 height 14
click at [963, 615] on button "OK" at bounding box center [950, 617] width 30 height 20
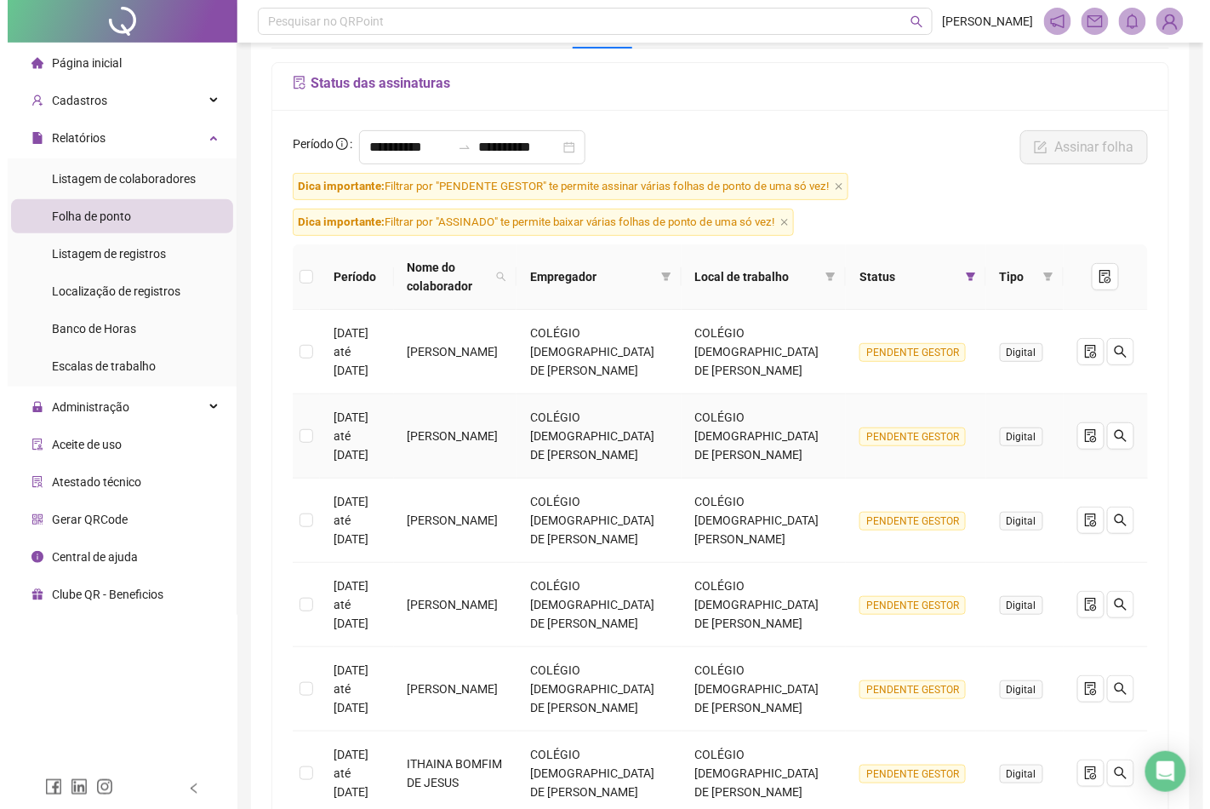
scroll to position [189, 0]
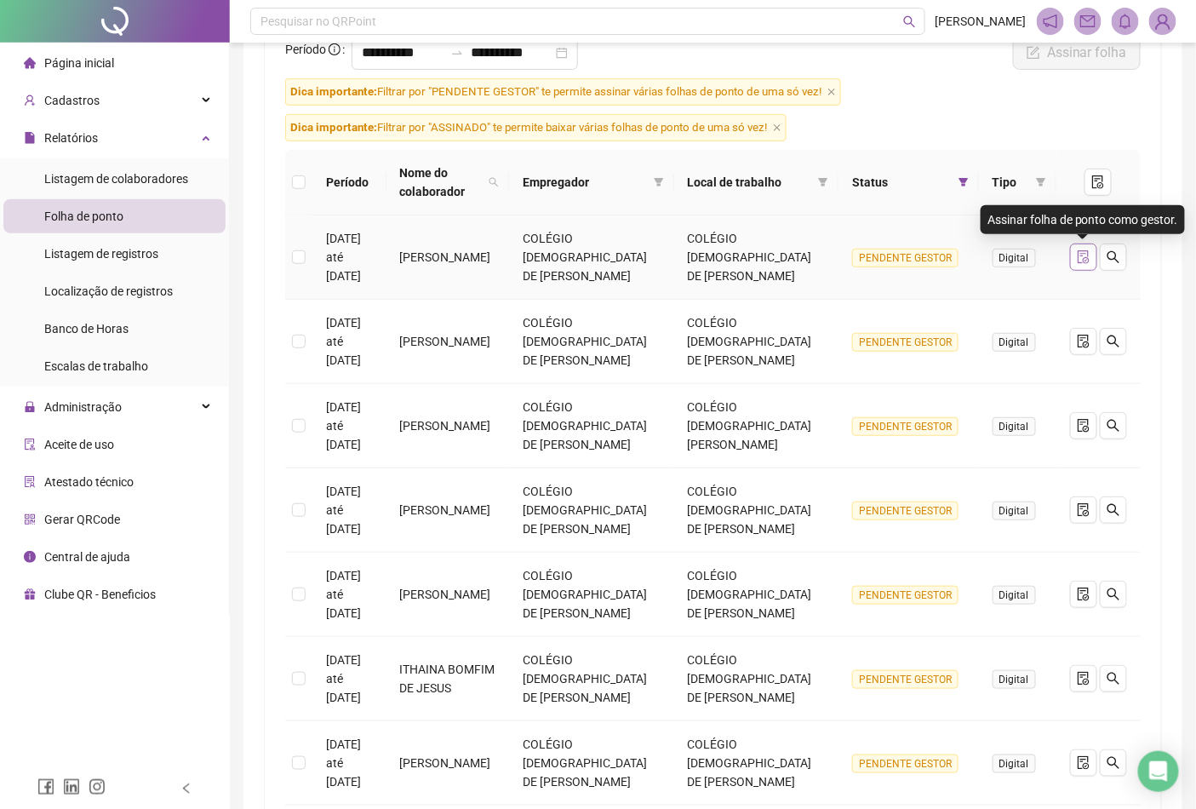
click at [1075, 255] on button "button" at bounding box center [1083, 256] width 27 height 27
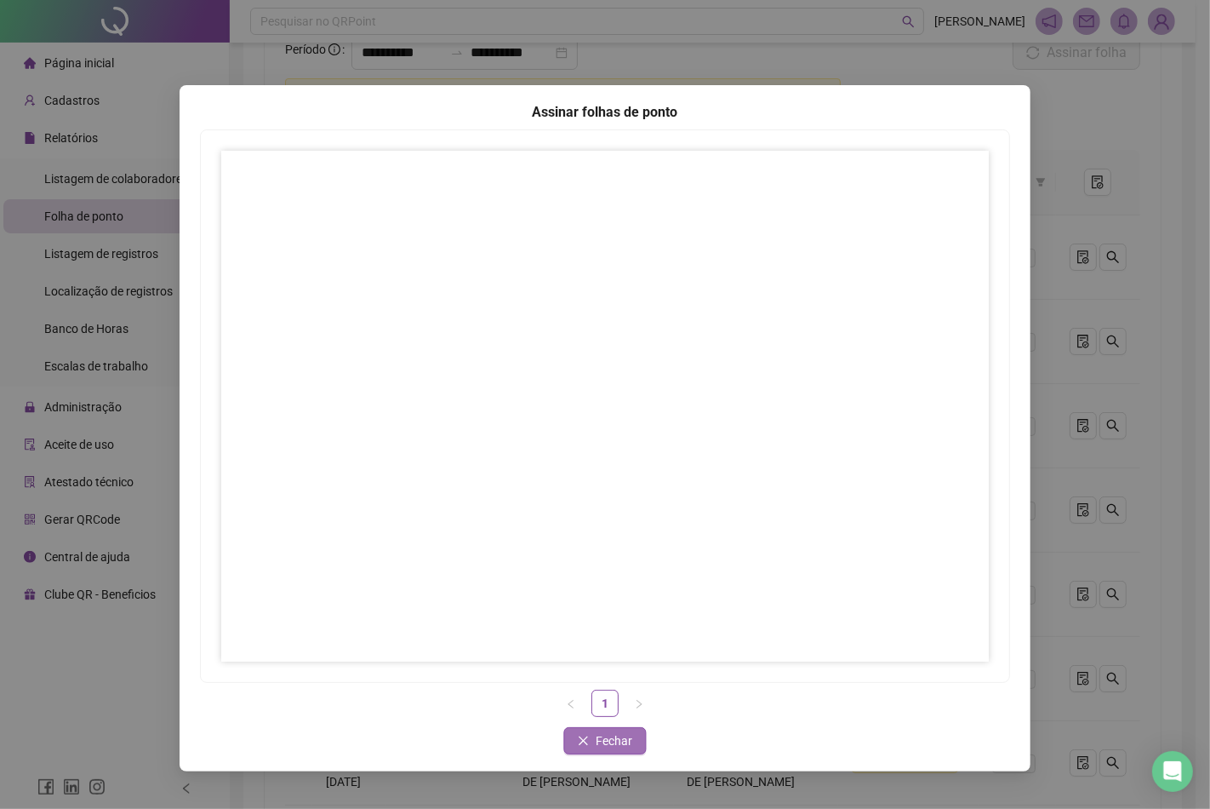
click at [601, 742] on span "Fechar" at bounding box center [615, 740] width 37 height 19
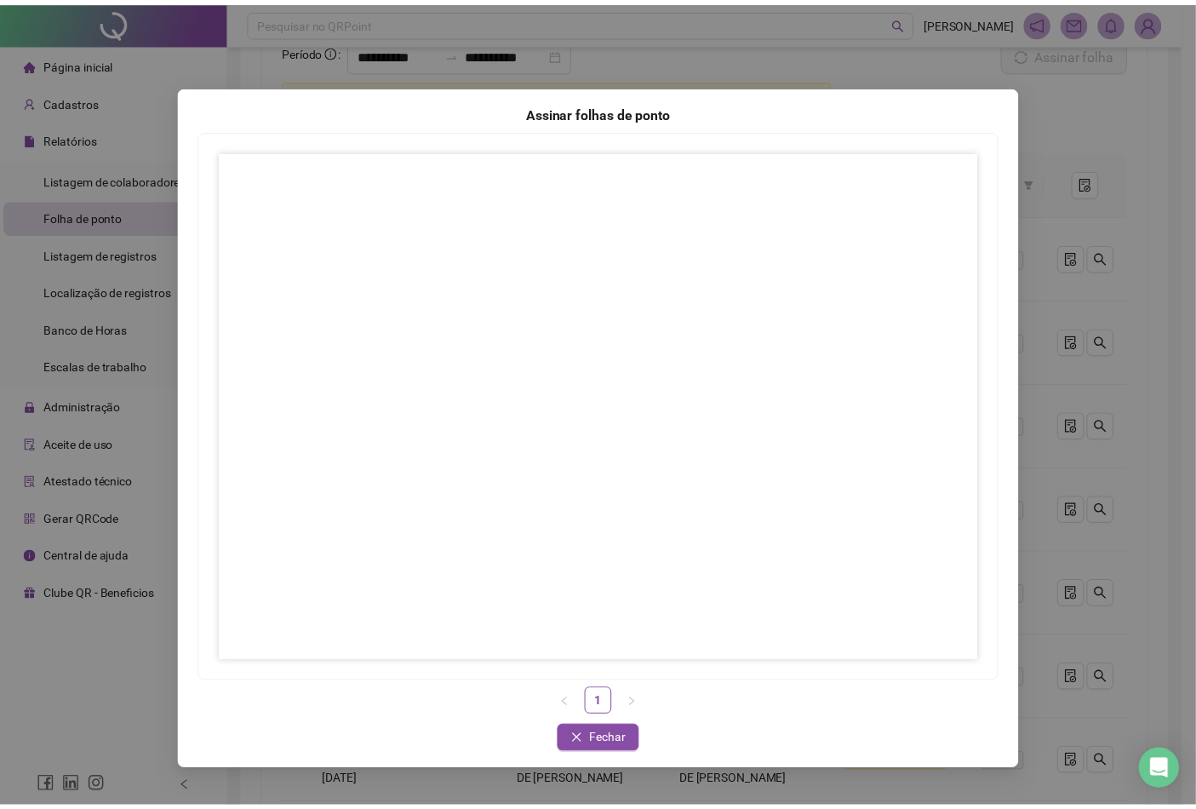
scroll to position [0, 0]
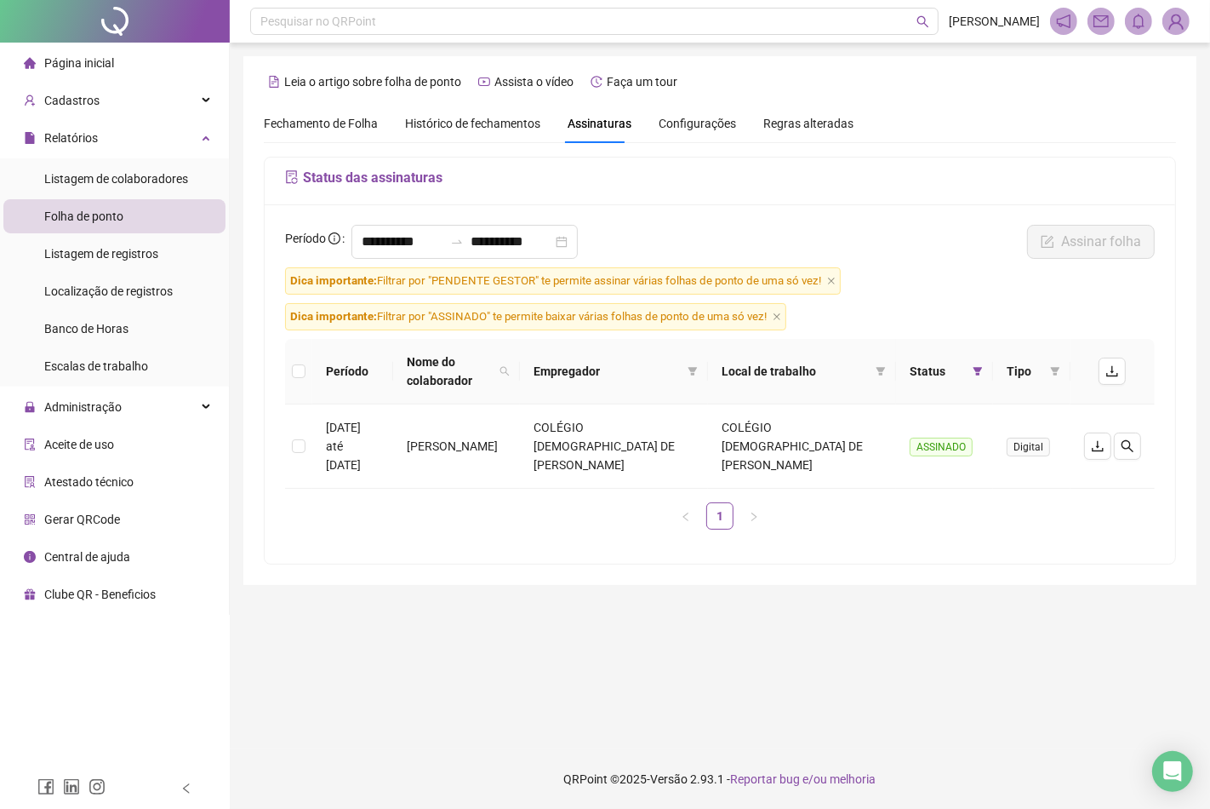
click at [933, 372] on span "Status" at bounding box center [938, 371] width 56 height 19
click at [974, 369] on icon "filter" at bounding box center [978, 371] width 9 height 9
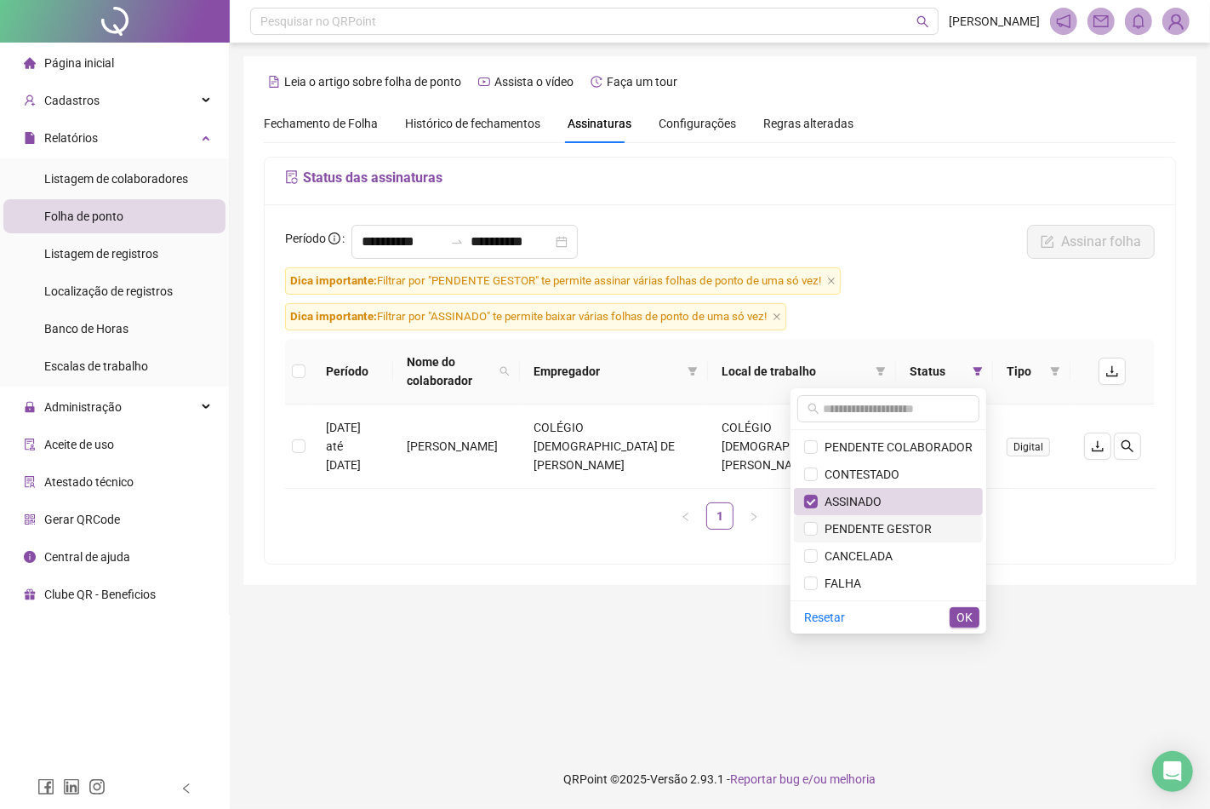
click at [887, 534] on span "PENDENTE GESTOR" at bounding box center [875, 529] width 114 height 14
click at [881, 504] on span "ASSINADO" at bounding box center [850, 502] width 64 height 14
click at [959, 623] on span "OK" at bounding box center [965, 617] width 16 height 19
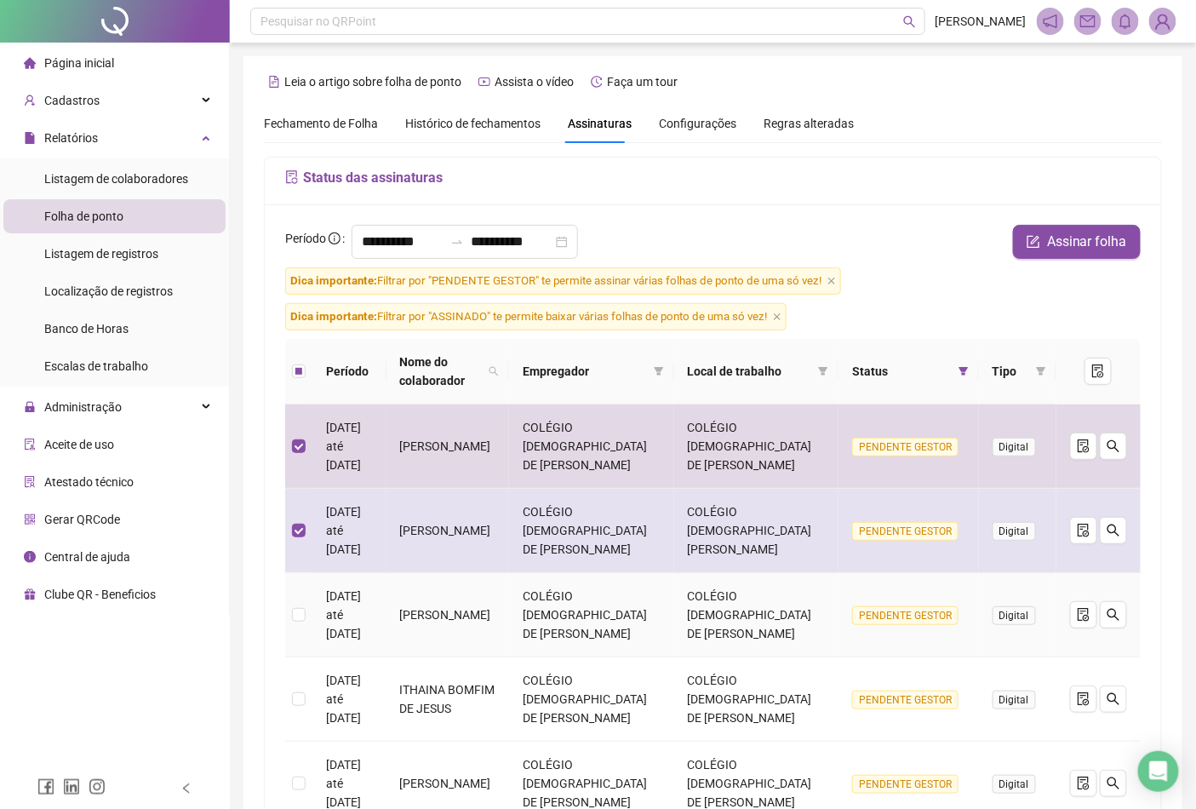
scroll to position [283, 0]
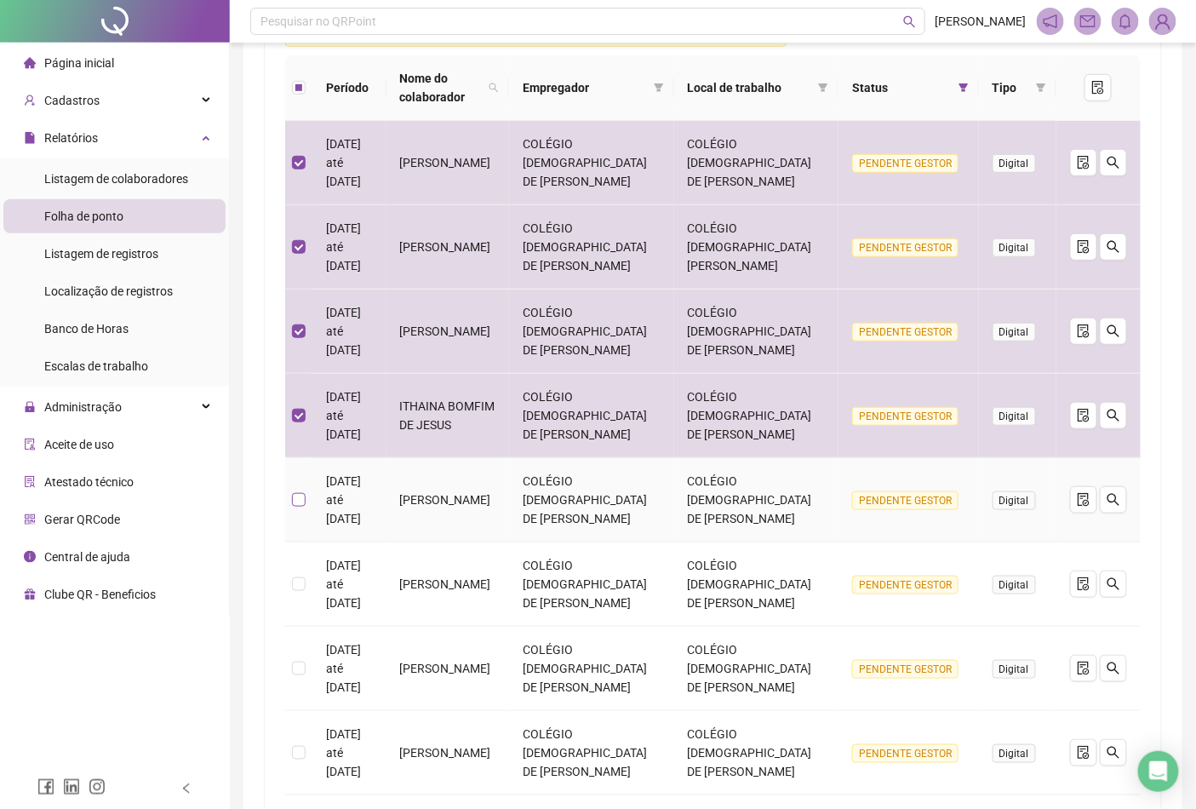
click at [300, 492] on label at bounding box center [299, 499] width 14 height 19
click at [300, 506] on label at bounding box center [299, 499] width 14 height 19
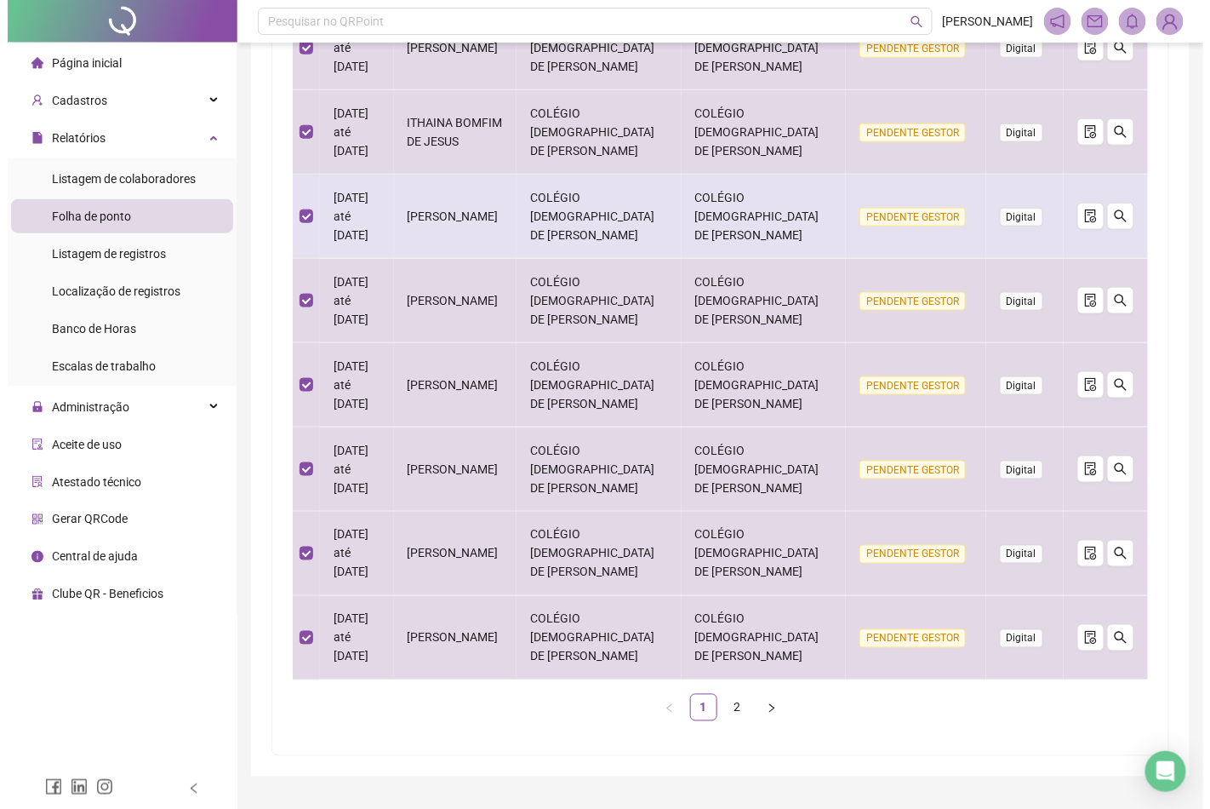
scroll to position [0, 0]
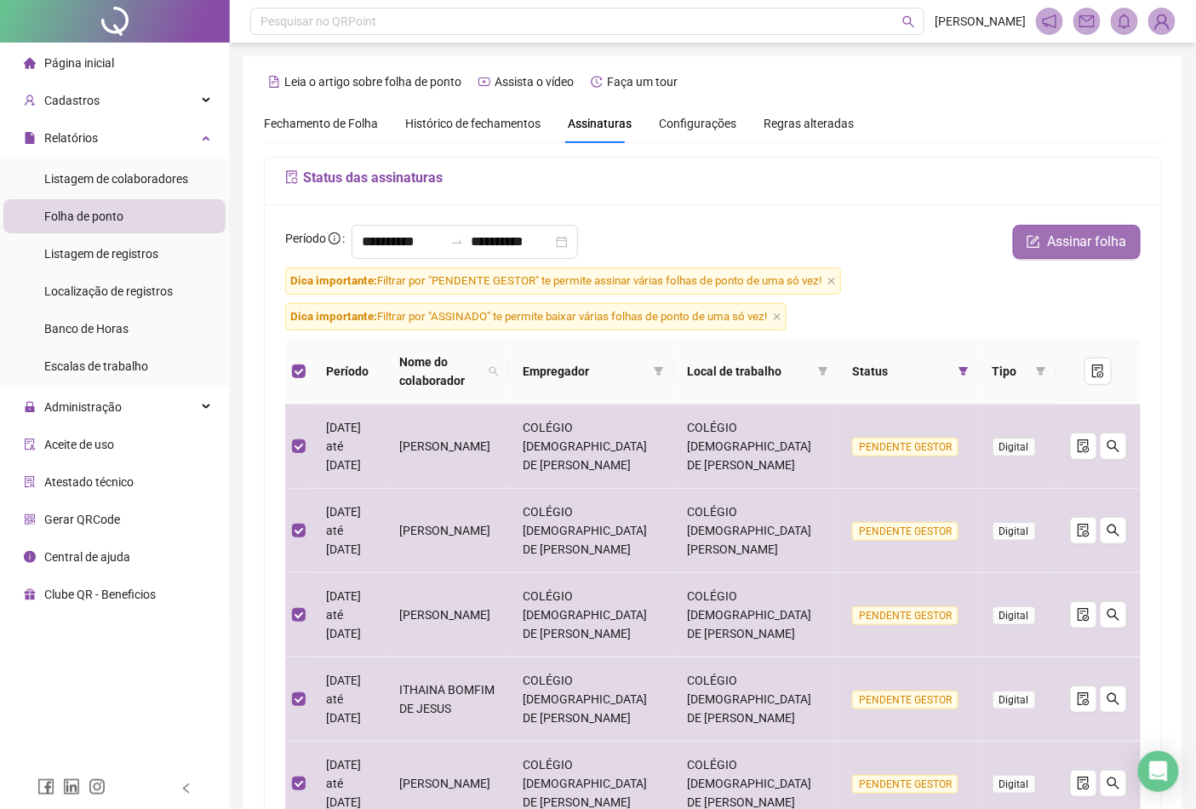
click at [1064, 243] on span "Assinar folha" at bounding box center [1087, 242] width 80 height 20
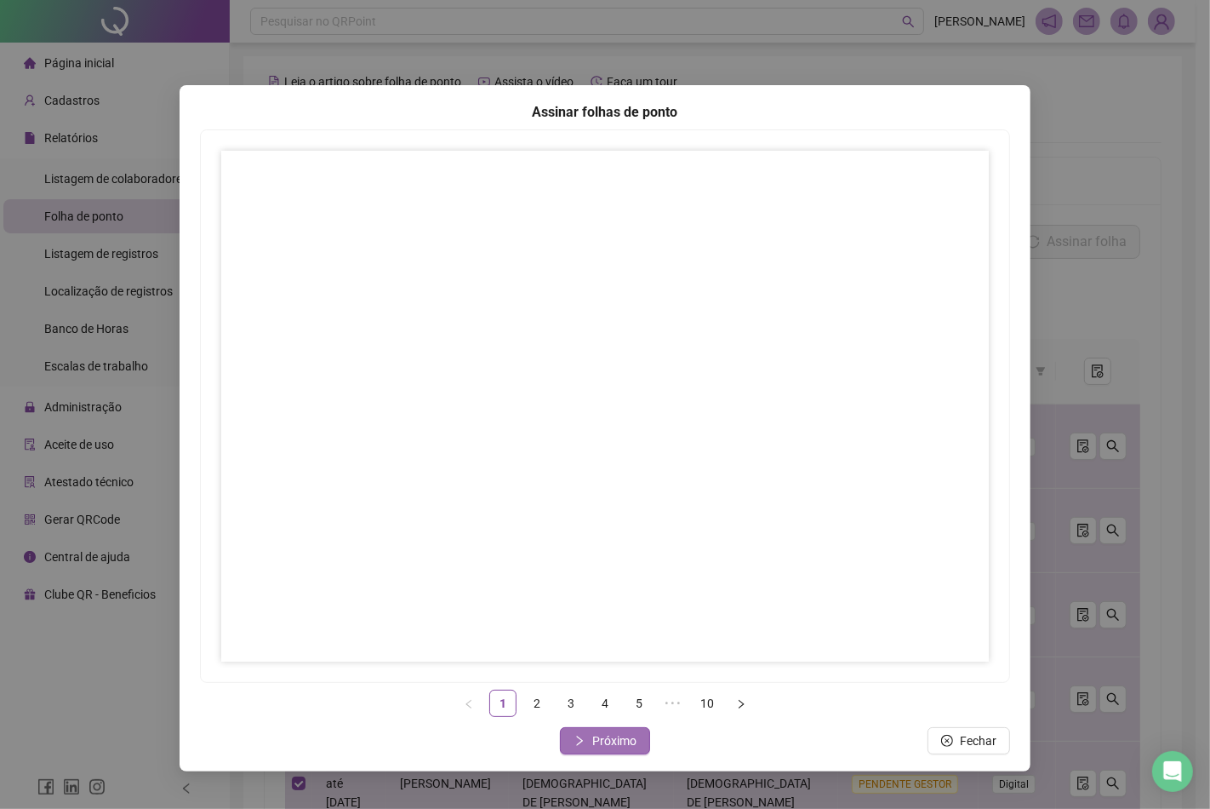
click at [604, 734] on span "Próximo" at bounding box center [614, 740] width 44 height 19
click at [539, 703] on link "2" at bounding box center [537, 703] width 26 height 26
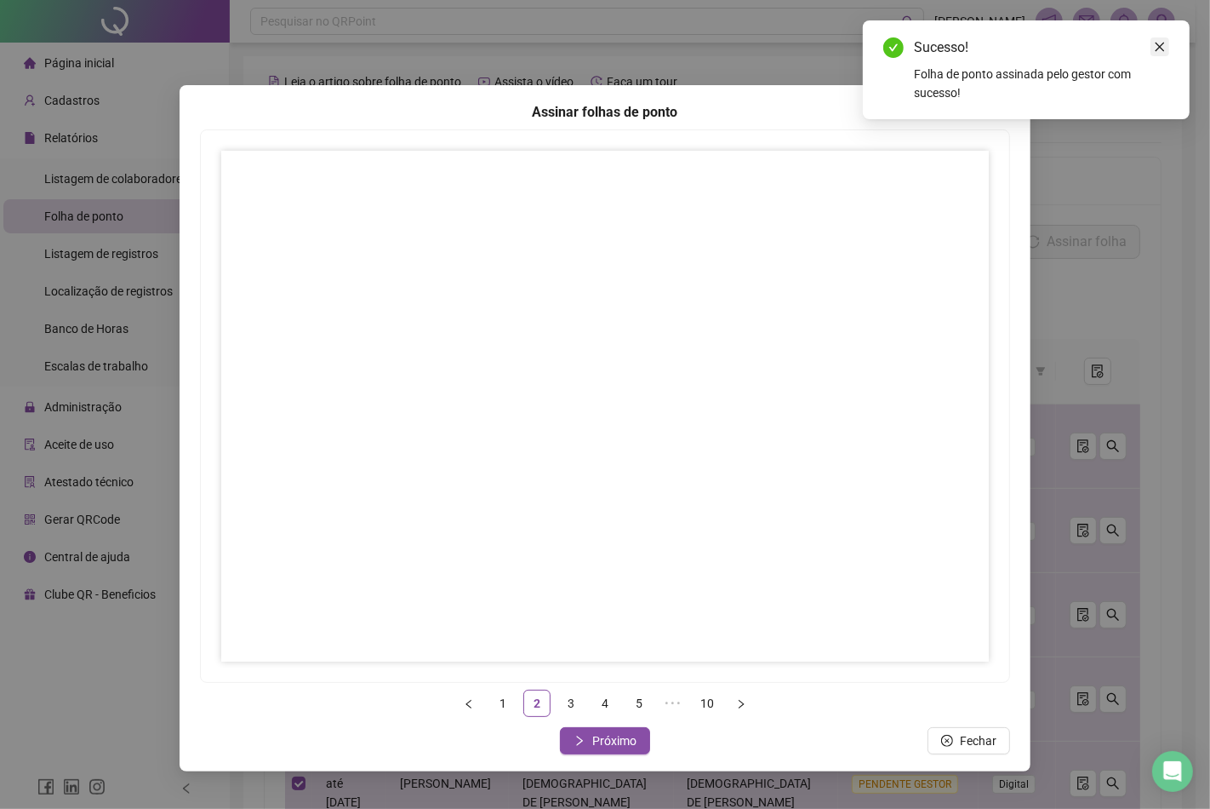
click at [1158, 47] on icon "close" at bounding box center [1160, 47] width 12 height 12
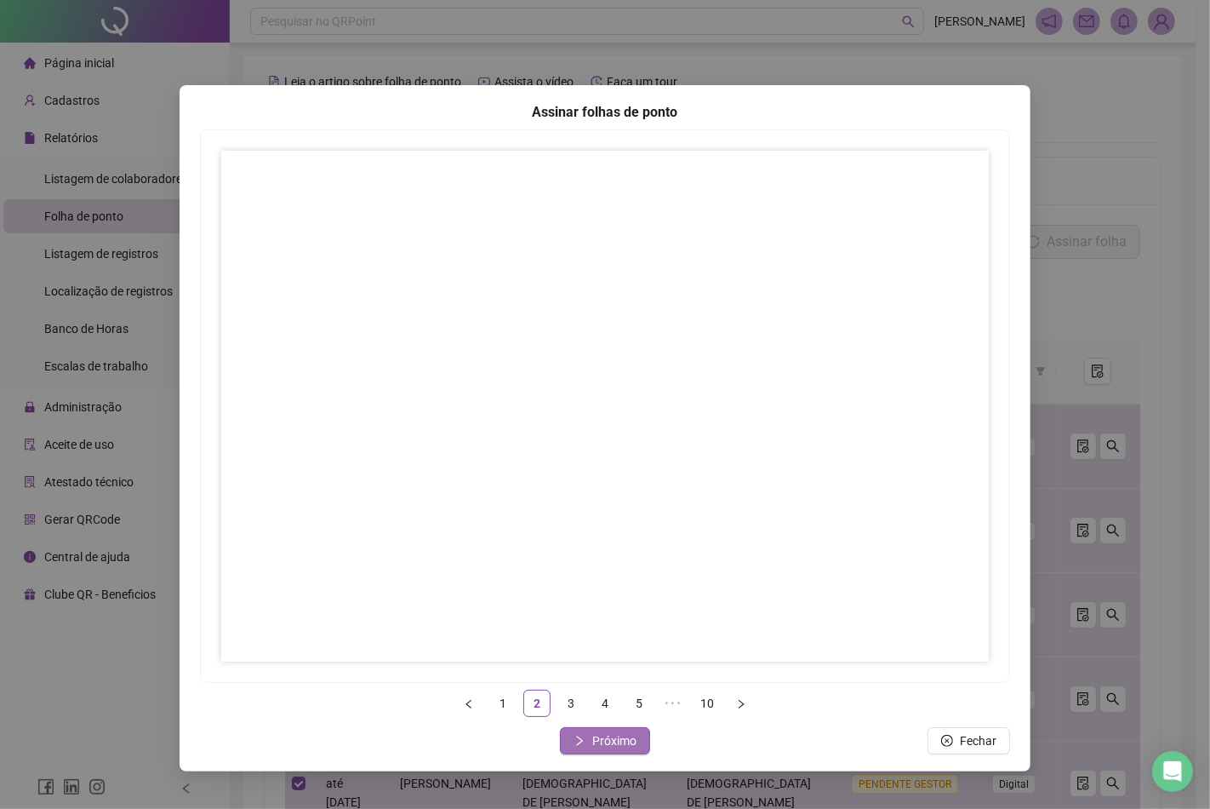
click at [622, 742] on span "Próximo" at bounding box center [614, 740] width 44 height 19
click at [622, 740] on span "Próximo" at bounding box center [614, 740] width 44 height 19
click at [606, 743] on span "Próximo" at bounding box center [614, 740] width 44 height 19
click at [613, 740] on span "Próximo" at bounding box center [614, 740] width 44 height 19
click at [606, 737] on span "Próximo" at bounding box center [614, 740] width 44 height 19
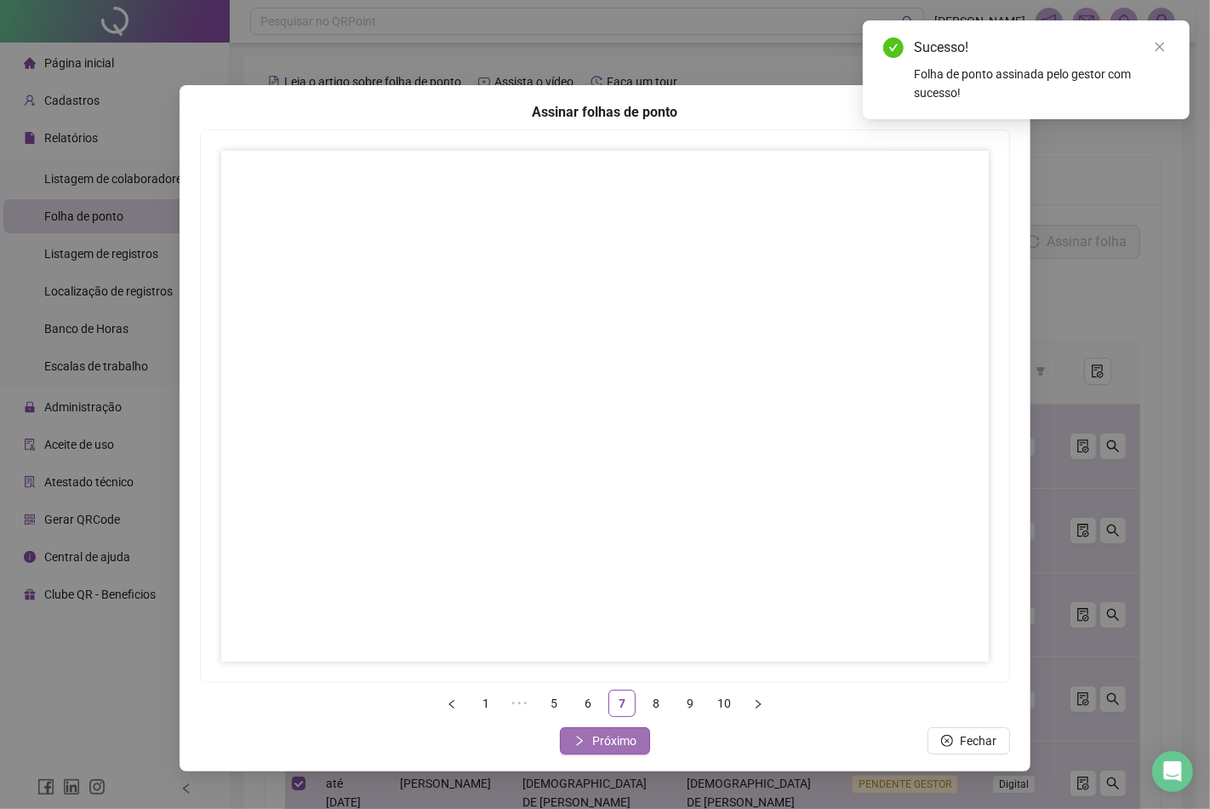
click at [631, 736] on span "Próximo" at bounding box center [614, 740] width 44 height 19
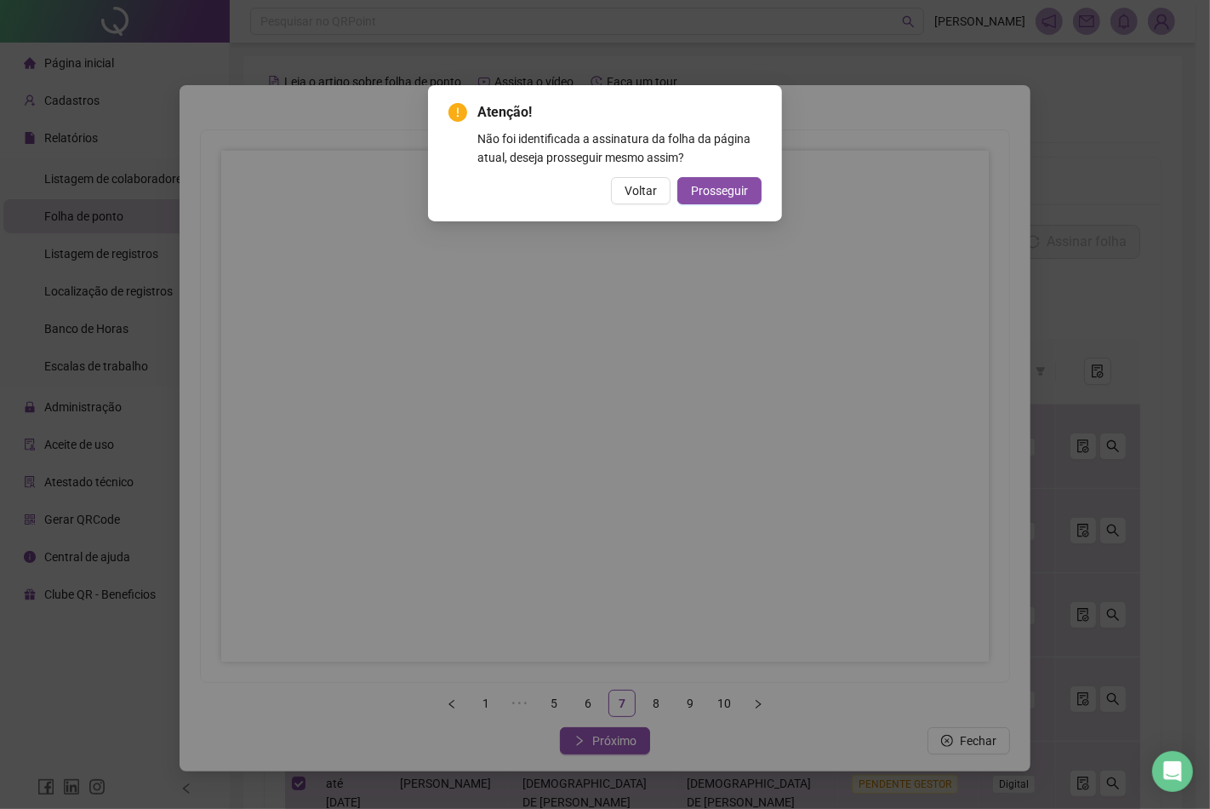
click at [706, 194] on span "Prosseguir" at bounding box center [719, 190] width 57 height 19
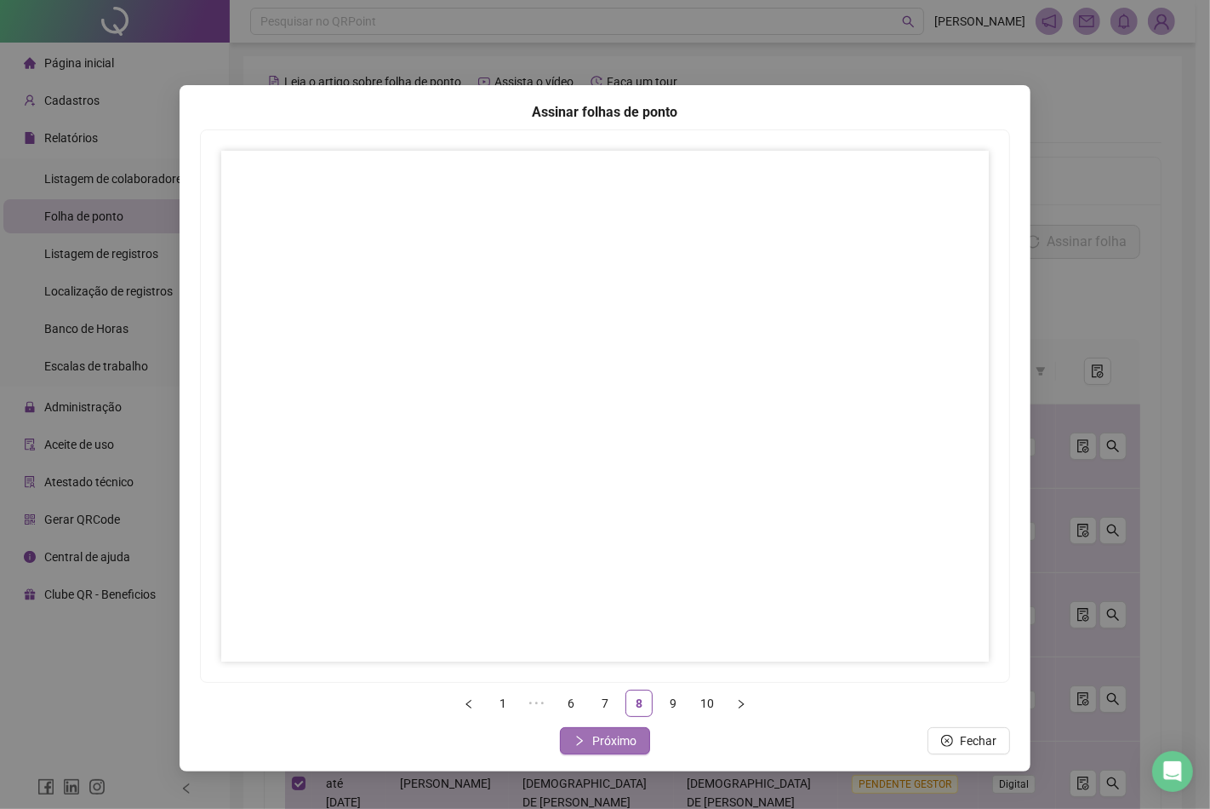
click at [605, 736] on span "Próximo" at bounding box center [614, 740] width 44 height 19
click at [605, 737] on span "Próximo" at bounding box center [614, 740] width 44 height 19
